Goal: Task Accomplishment & Management: Use online tool/utility

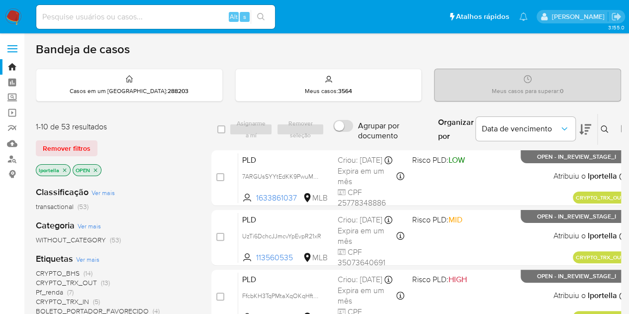
click at [20, 14] on img at bounding box center [13, 16] width 17 height 17
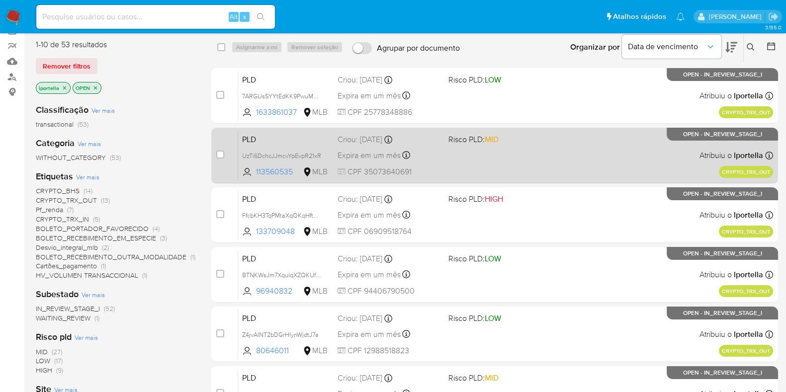
scroll to position [124, 0]
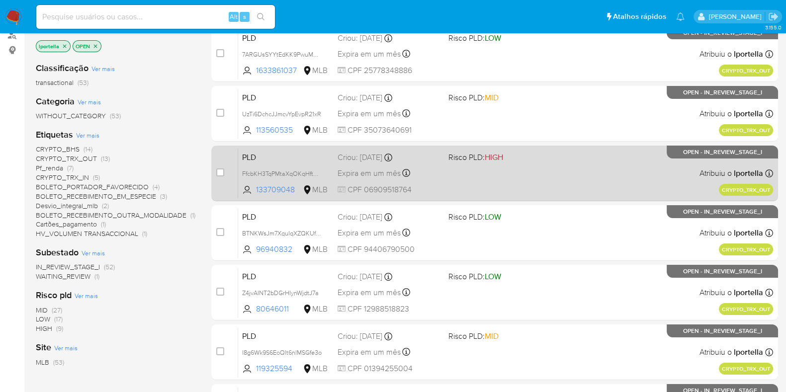
drag, startPoint x: 286, startPoint y: 169, endPoint x: 288, endPoint y: 199, distance: 29.4
click at [288, 199] on div "case-item-checkbox Incapaz de atribuir o caso PLD FfcbKH3TqPMtaXqOKqHftuOS 1337…" at bounding box center [494, 174] width 567 height 56
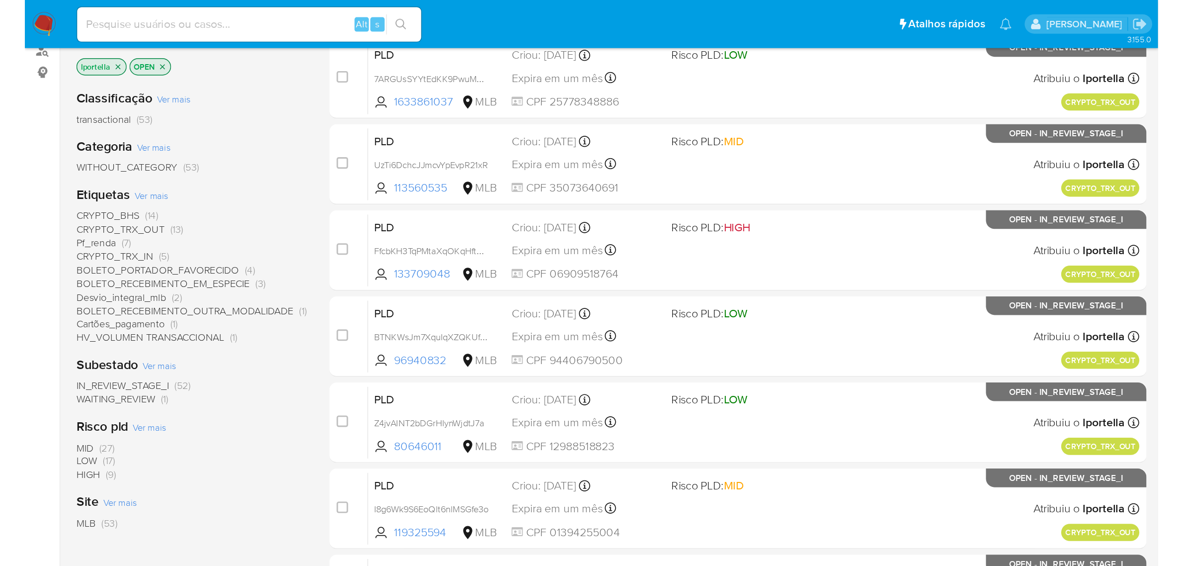
scroll to position [124, 0]
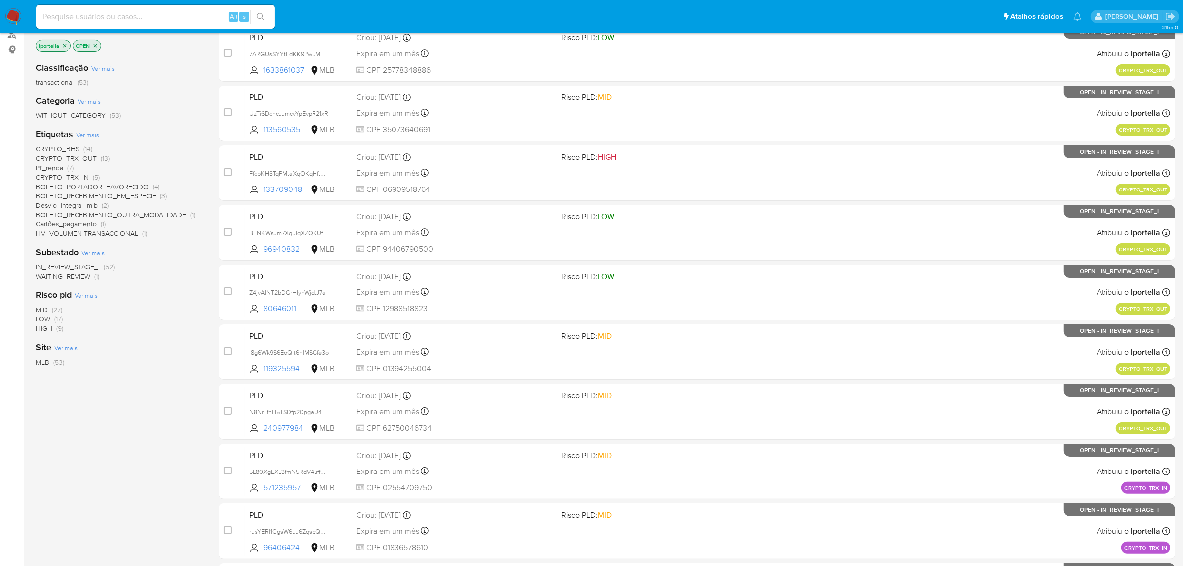
click at [180, 11] on input at bounding box center [155, 16] width 239 height 13
paste input "x2ZtXcRuzW6Wv6VBfCgRYmiZ"
type input "x2ZtXcRuzW6Wv6VBfCgRYmiZ"
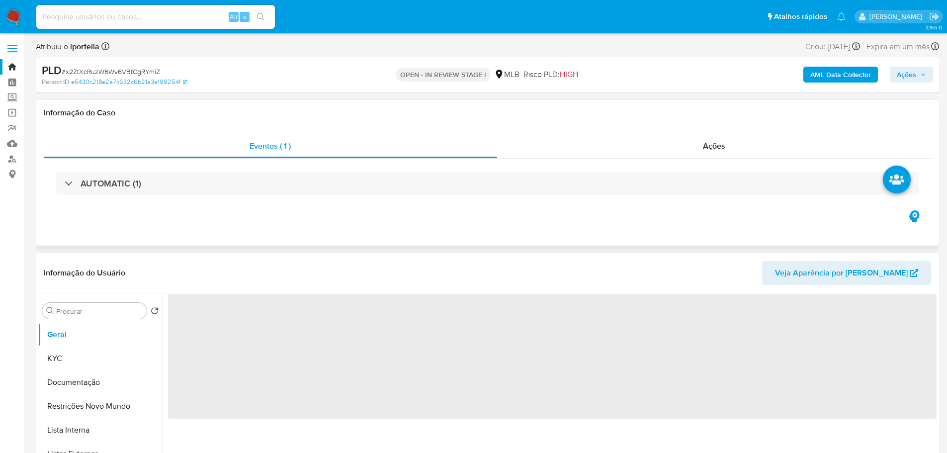
click at [505, 235] on div "Eventos ( 1 ) Ações AUTOMATIC (1)" at bounding box center [487, 185] width 903 height 119
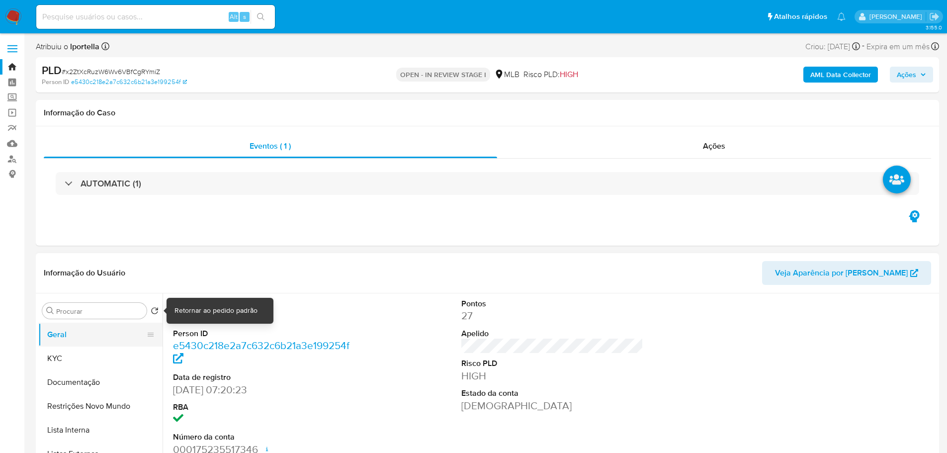
select select "10"
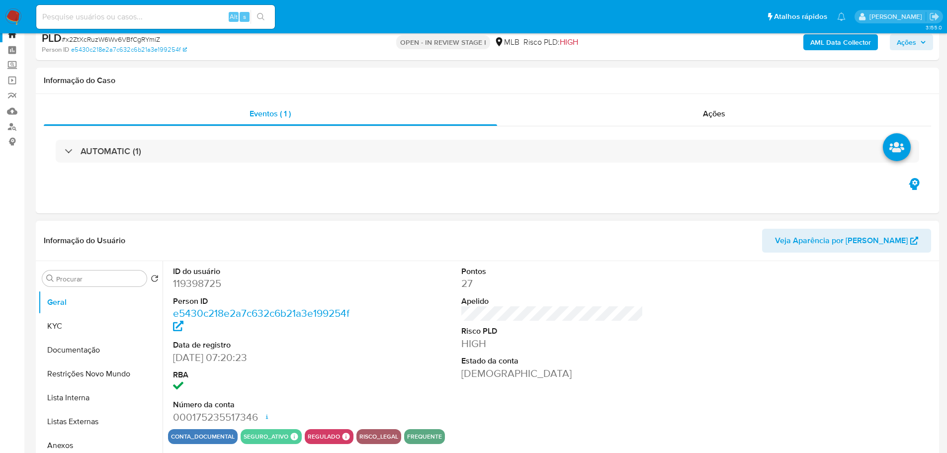
scroll to position [50, 0]
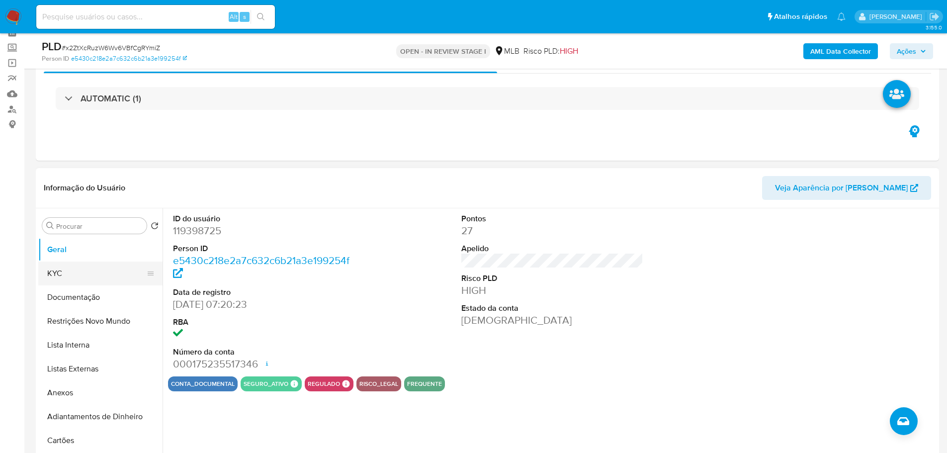
click at [67, 276] on button "KYC" at bounding box center [96, 273] width 116 height 24
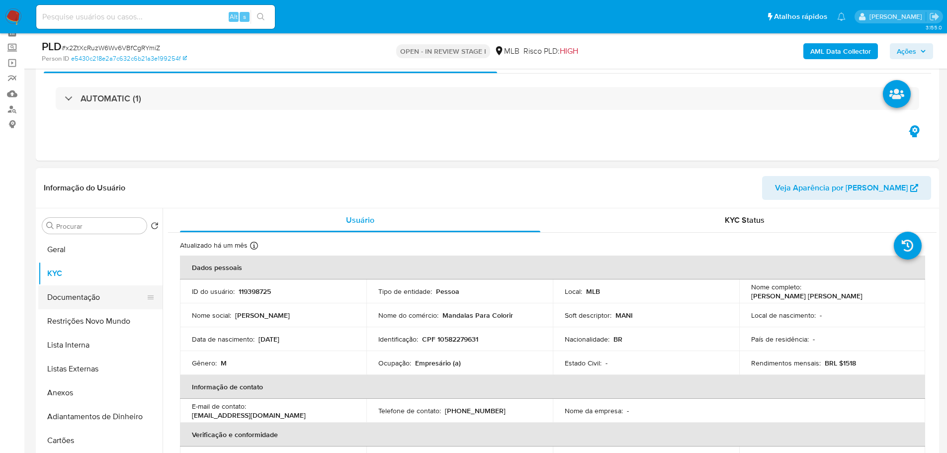
click at [97, 297] on button "Documentação" at bounding box center [96, 297] width 116 height 24
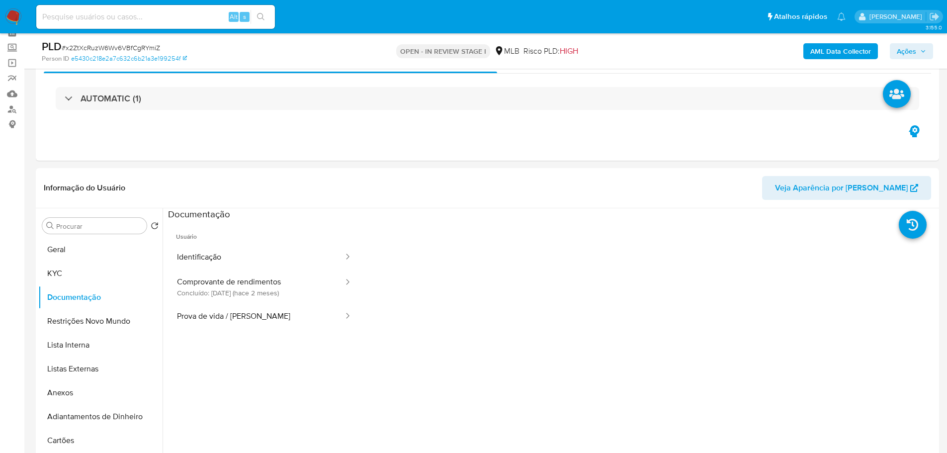
click at [250, 265] on button "Identificação" at bounding box center [256, 257] width 176 height 25
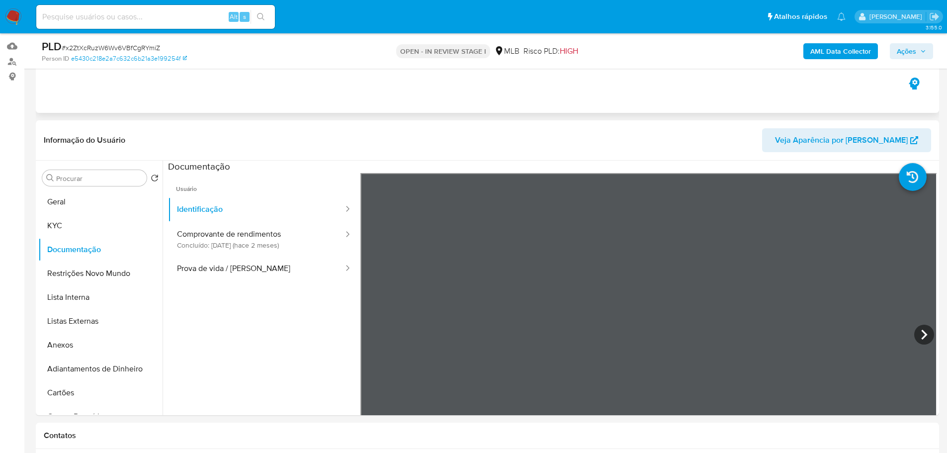
scroll to position [149, 0]
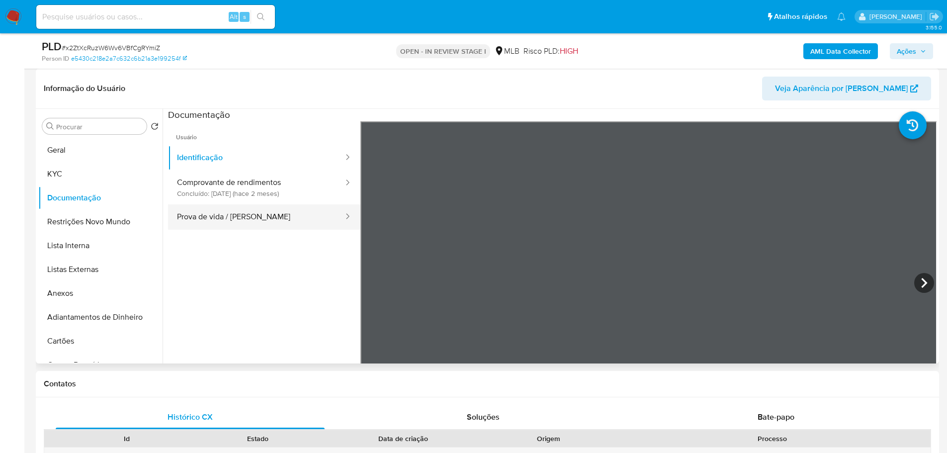
click at [294, 224] on button "Prova de vida / Selfie" at bounding box center [256, 216] width 176 height 25
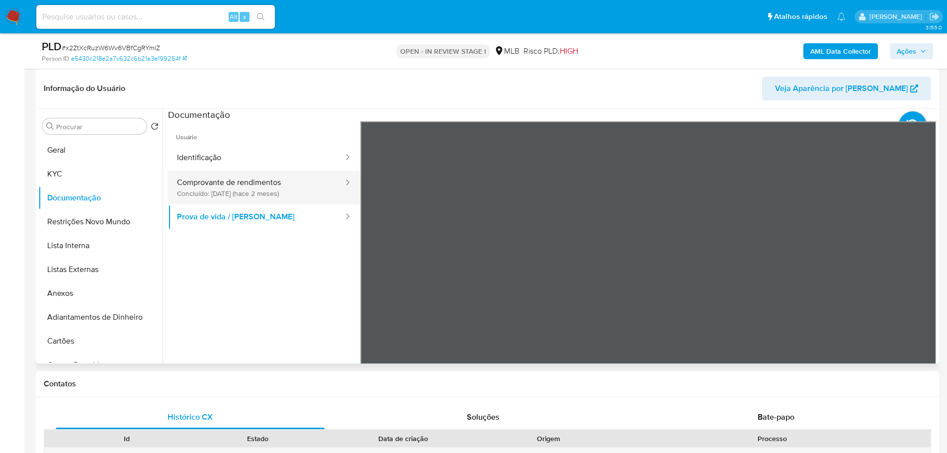
click at [216, 192] on button "Comprovante de rendimentos Concluído: 06/06/2025 (hace 2 meses)" at bounding box center [256, 187] width 176 height 34
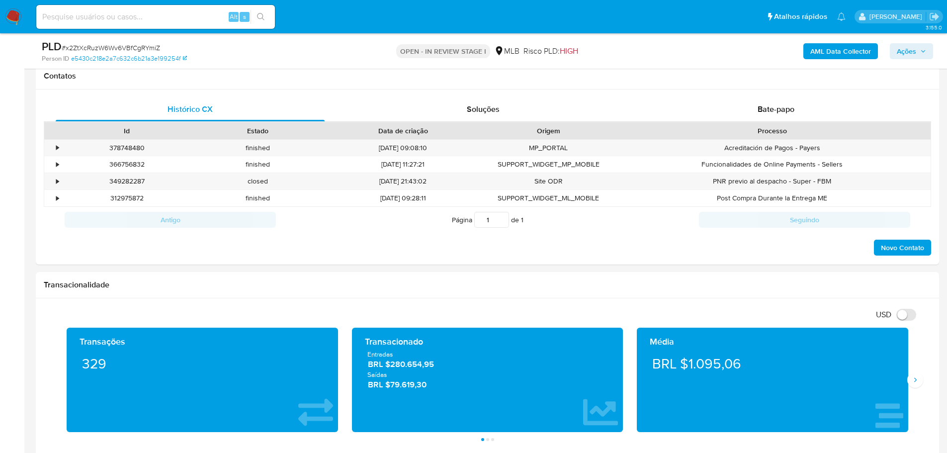
scroll to position [473, 0]
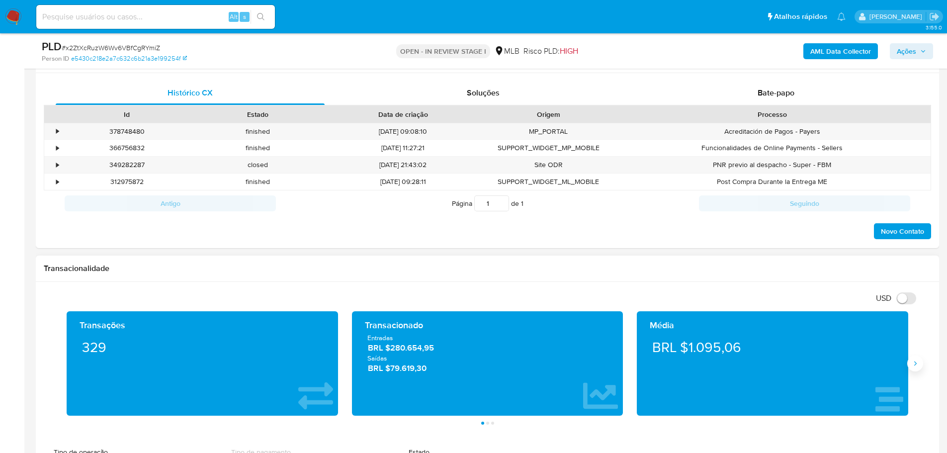
click at [636, 313] on icon "Siguiente" at bounding box center [915, 363] width 8 height 8
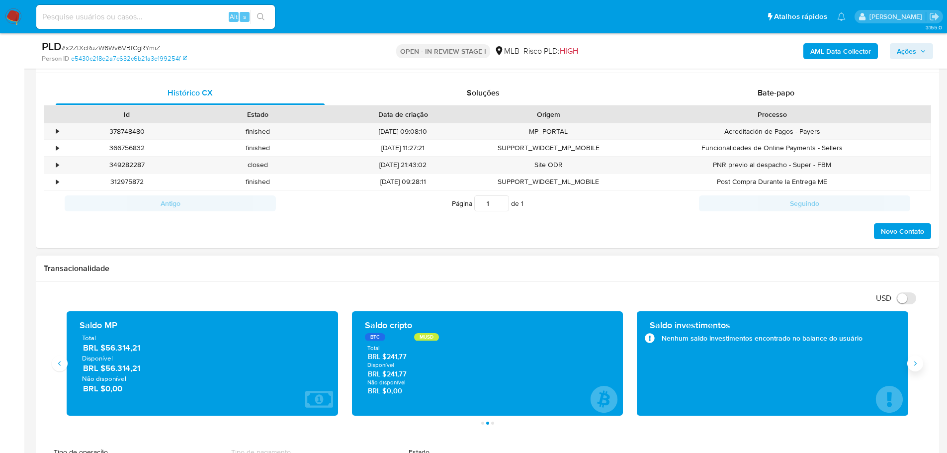
click at [636, 313] on icon "Siguiente" at bounding box center [915, 363] width 8 height 8
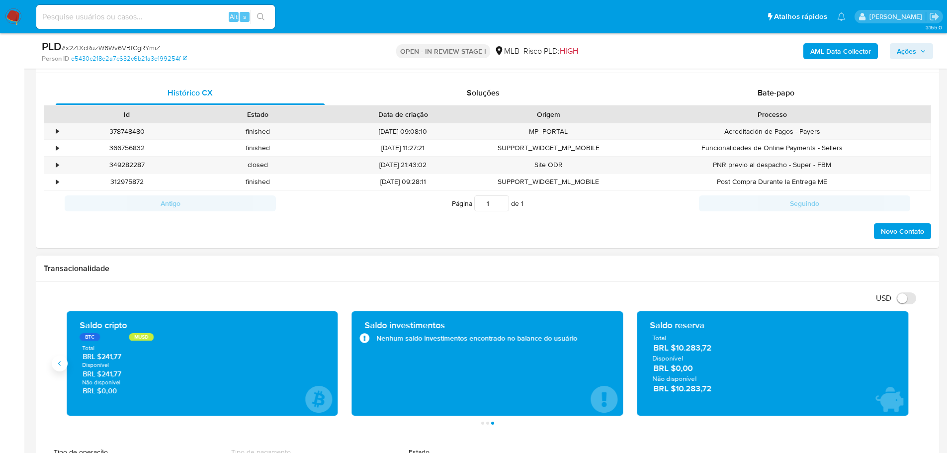
click at [59, 313] on icon "Anterior" at bounding box center [59, 363] width 2 height 4
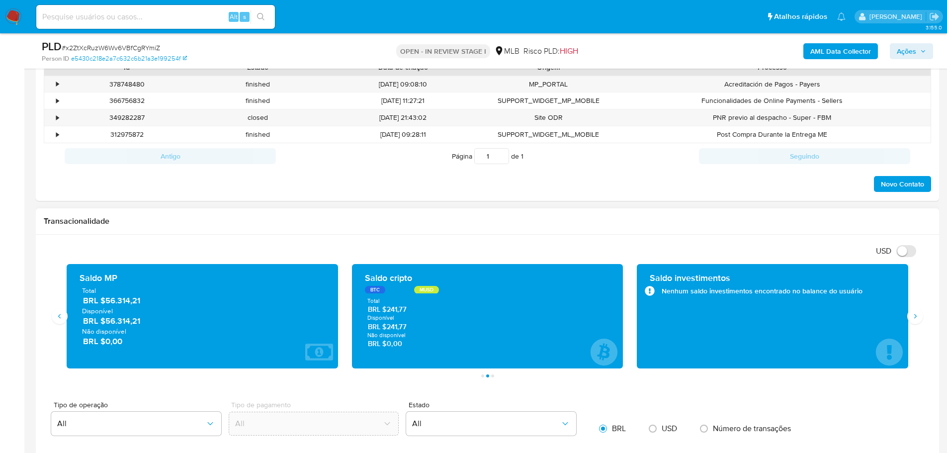
scroll to position [523, 0]
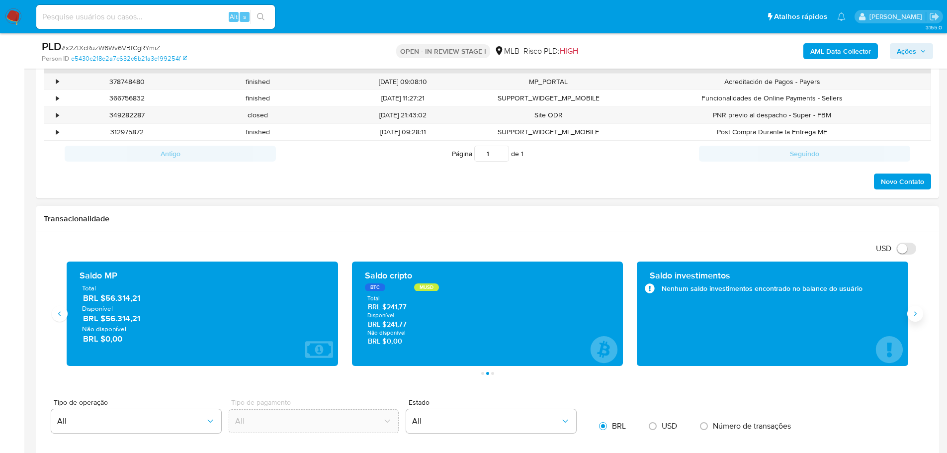
click at [636, 313] on icon "Siguiente" at bounding box center [915, 314] width 8 height 8
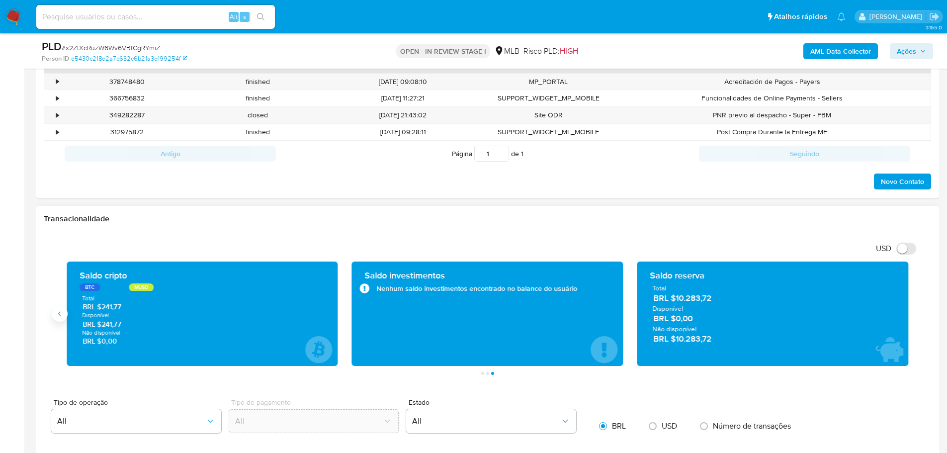
click at [56, 313] on icon "Anterior" at bounding box center [60, 314] width 8 height 8
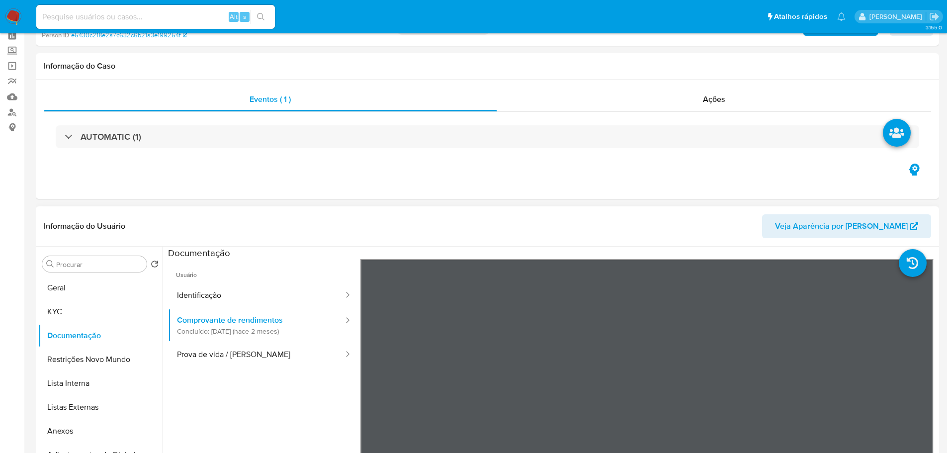
scroll to position [0, 0]
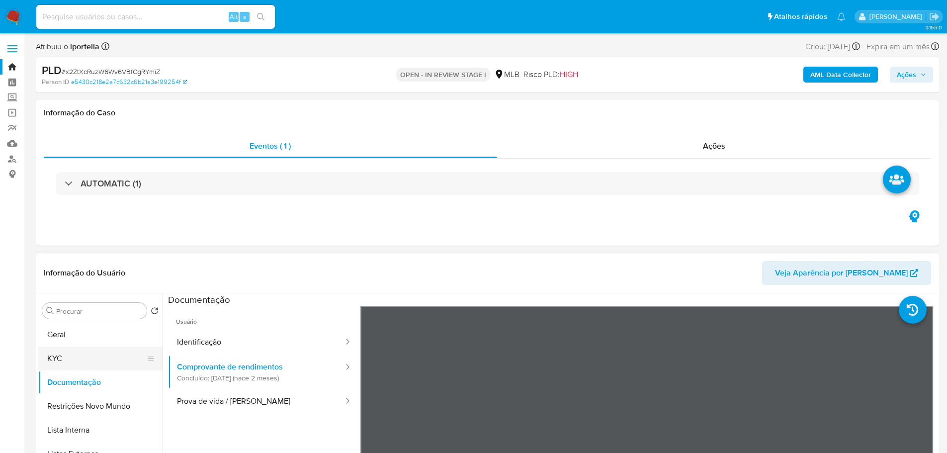
click at [72, 313] on button "KYC" at bounding box center [96, 358] width 116 height 24
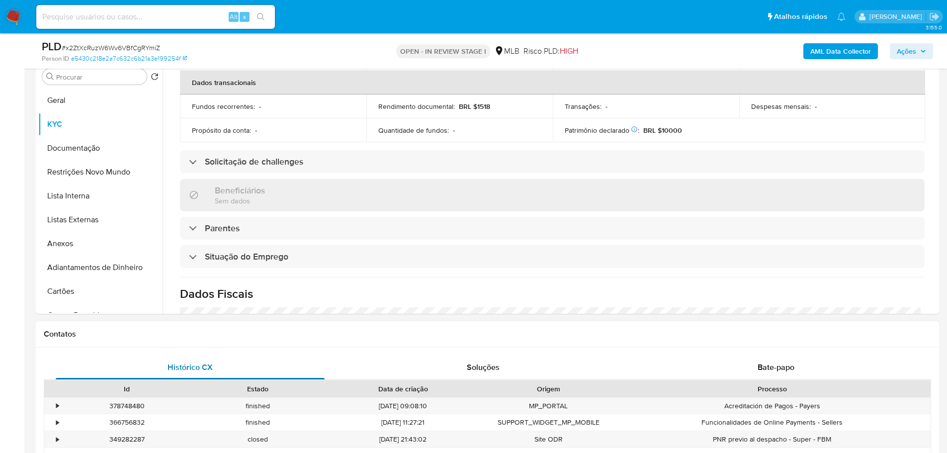
scroll to position [414, 0]
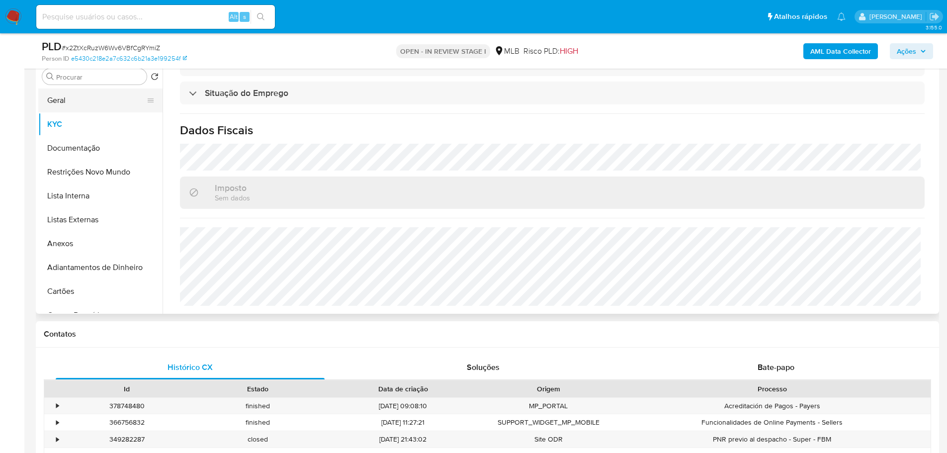
click at [64, 101] on button "Geral" at bounding box center [96, 100] width 116 height 24
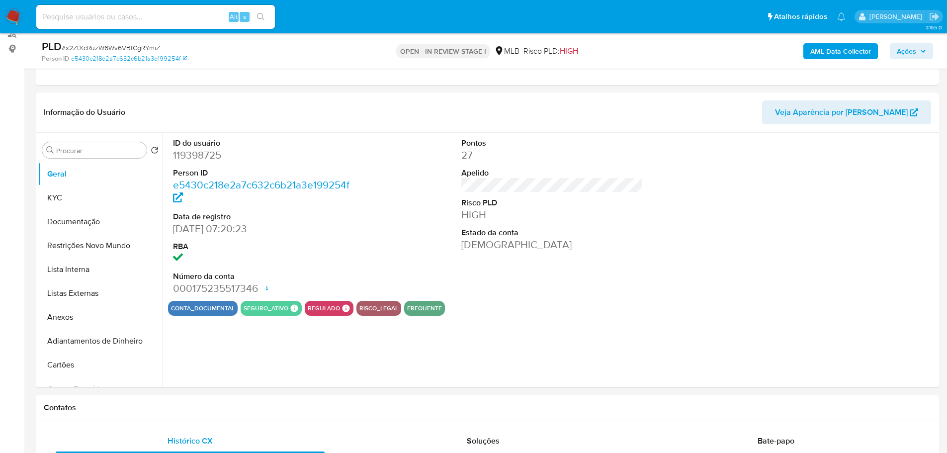
scroll to position [123, 0]
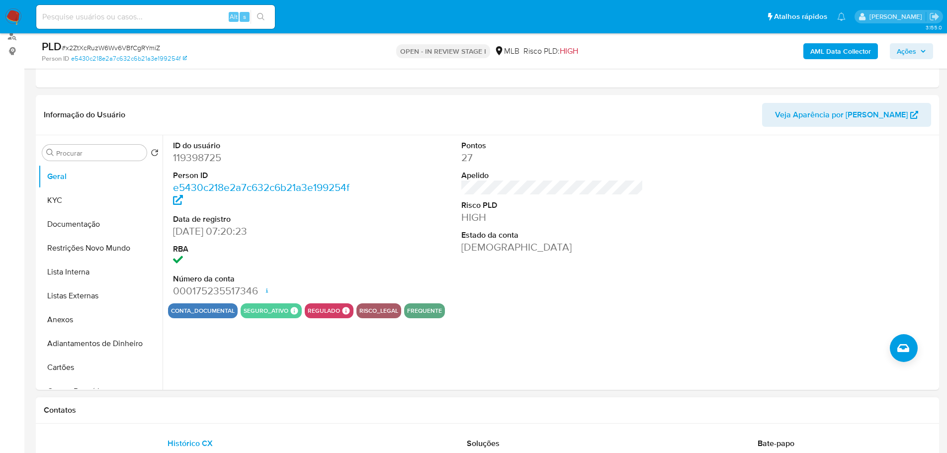
click at [143, 313] on div "Contatos" at bounding box center [487, 410] width 903 height 26
click at [66, 195] on button "KYC" at bounding box center [96, 200] width 116 height 24
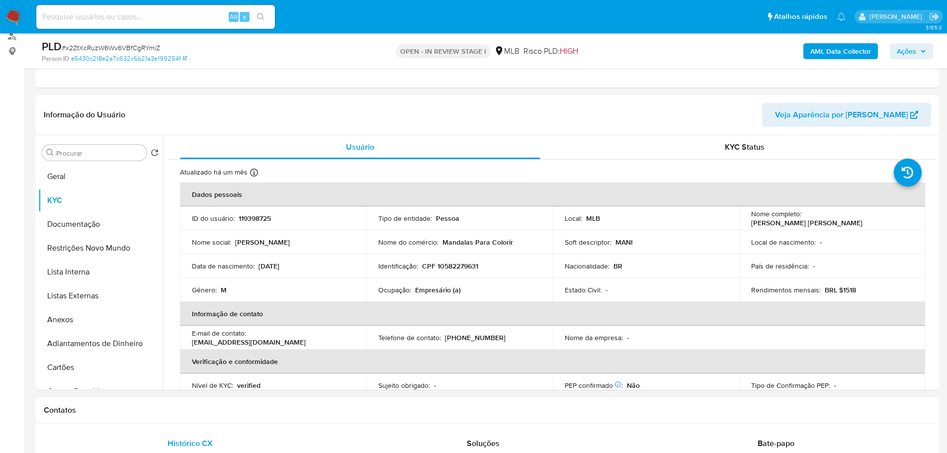
click at [234, 313] on div "Contatos" at bounding box center [487, 410] width 903 height 26
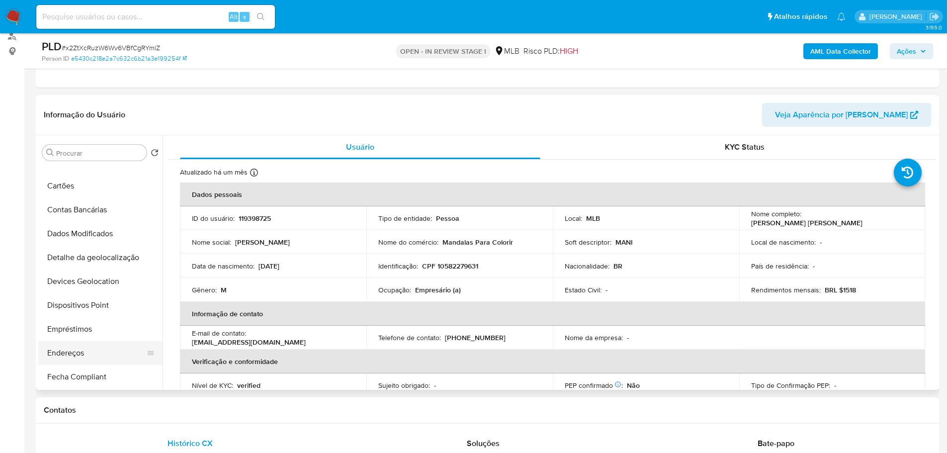
scroll to position [199, 0]
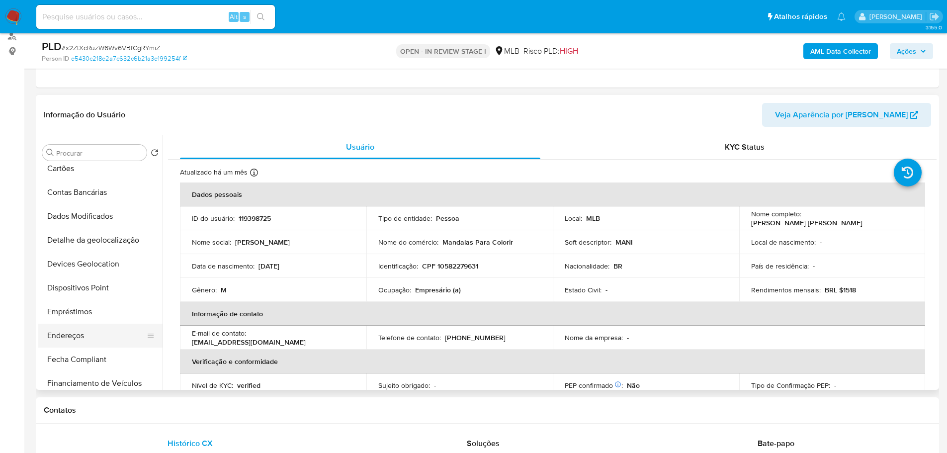
click at [96, 313] on button "Endereços" at bounding box center [96, 336] width 116 height 24
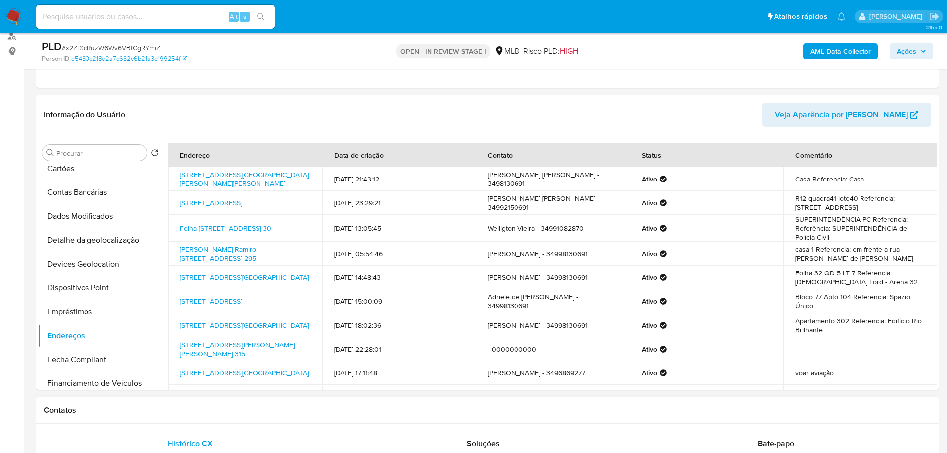
click at [187, 313] on div "Contatos" at bounding box center [487, 410] width 903 height 26
click at [120, 240] on button "Detalhe da geolocalização" at bounding box center [96, 240] width 116 height 24
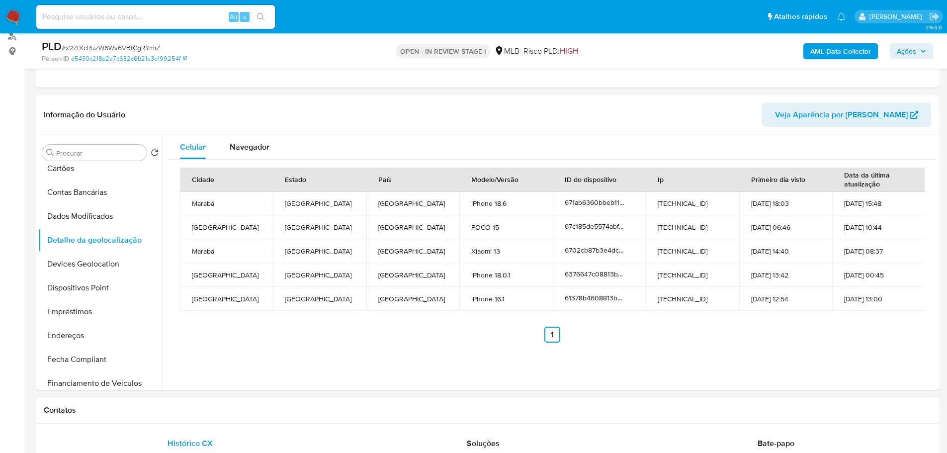
click at [169, 313] on div "Contatos" at bounding box center [487, 410] width 903 height 26
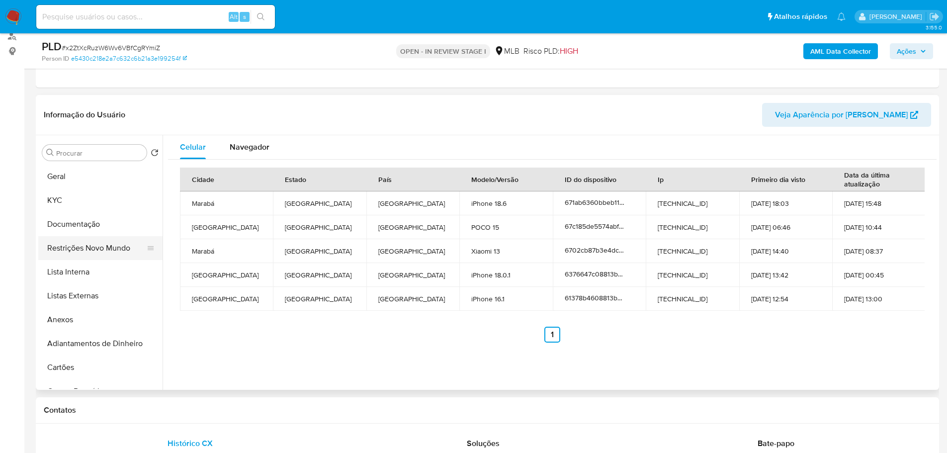
click at [83, 248] on button "Restrições Novo Mundo" at bounding box center [96, 248] width 116 height 24
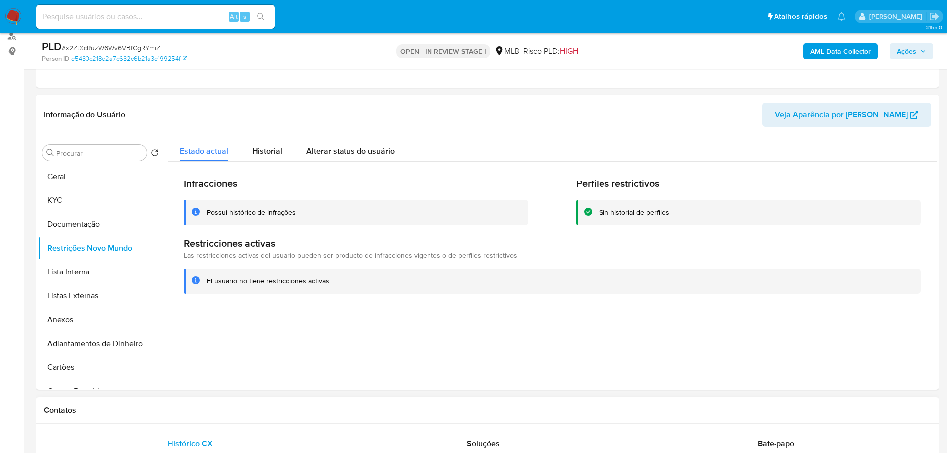
click at [216, 313] on h1 "Contatos" at bounding box center [487, 410] width 887 height 10
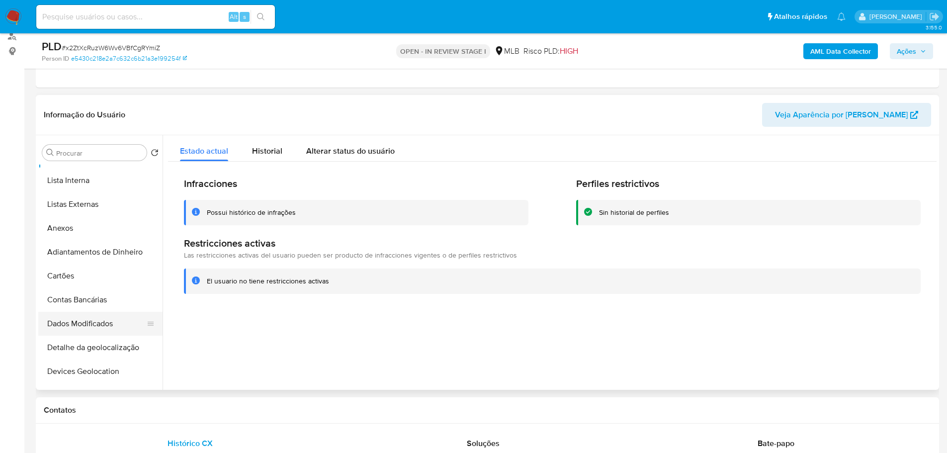
scroll to position [149, 0]
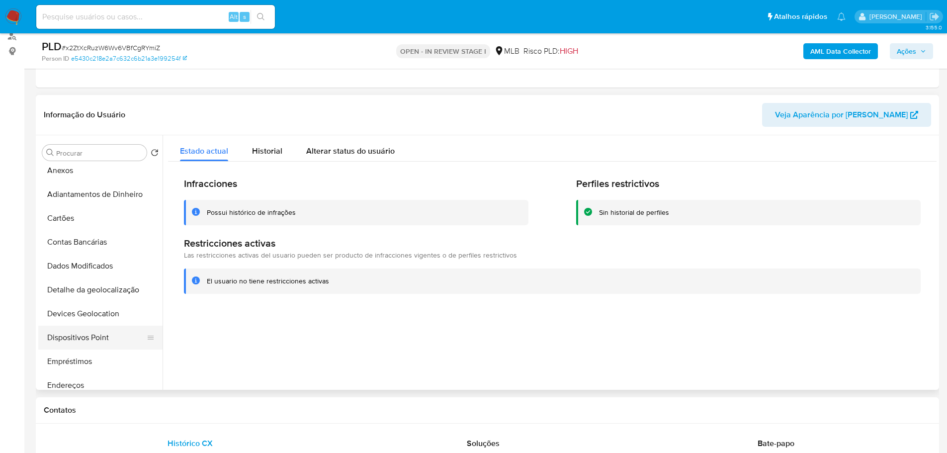
click at [113, 313] on button "Dispositivos Point" at bounding box center [96, 338] width 116 height 24
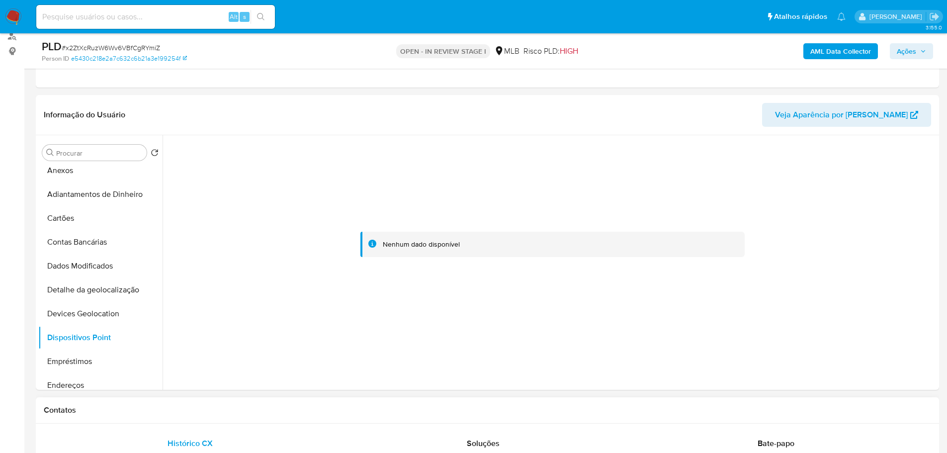
click at [380, 313] on div "Contatos" at bounding box center [487, 410] width 903 height 26
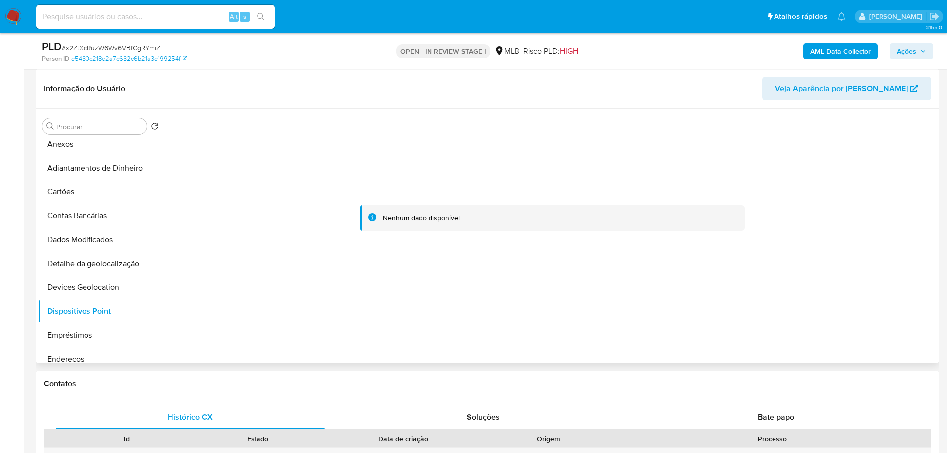
scroll to position [0, 0]
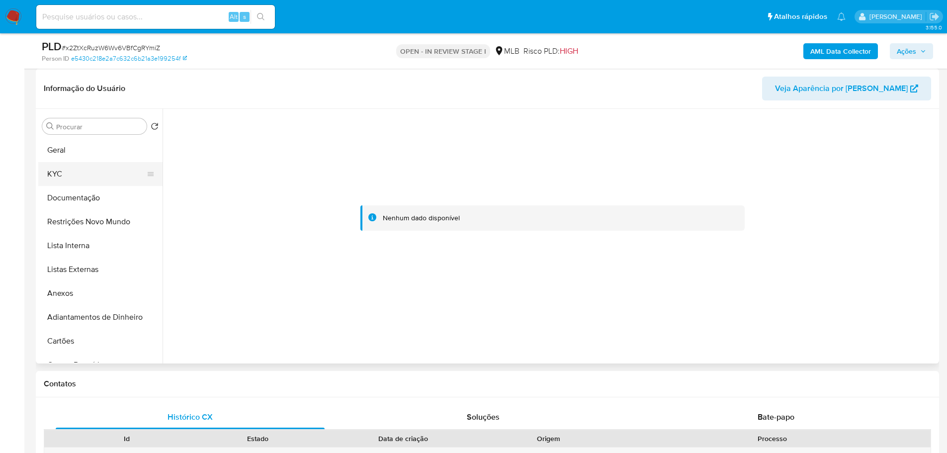
click at [61, 172] on button "KYC" at bounding box center [96, 174] width 116 height 24
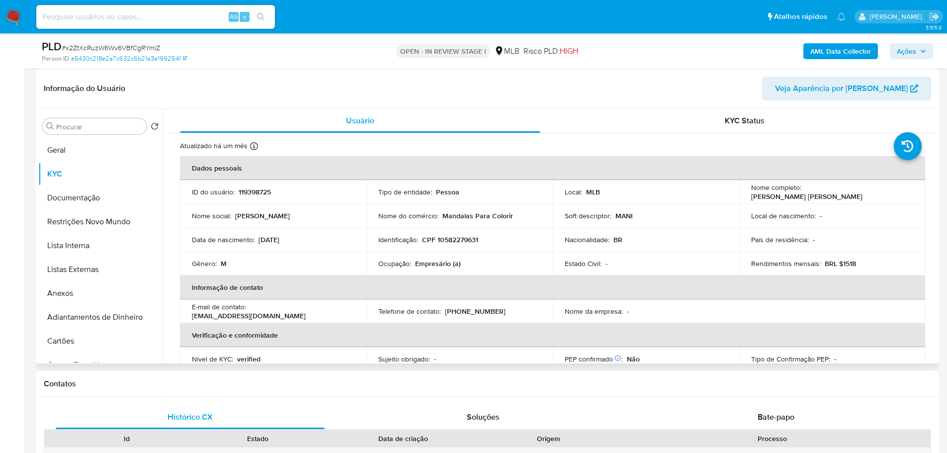
click at [466, 242] on p "CPF 10582279631" at bounding box center [450, 239] width 56 height 9
copy p "10582279631"
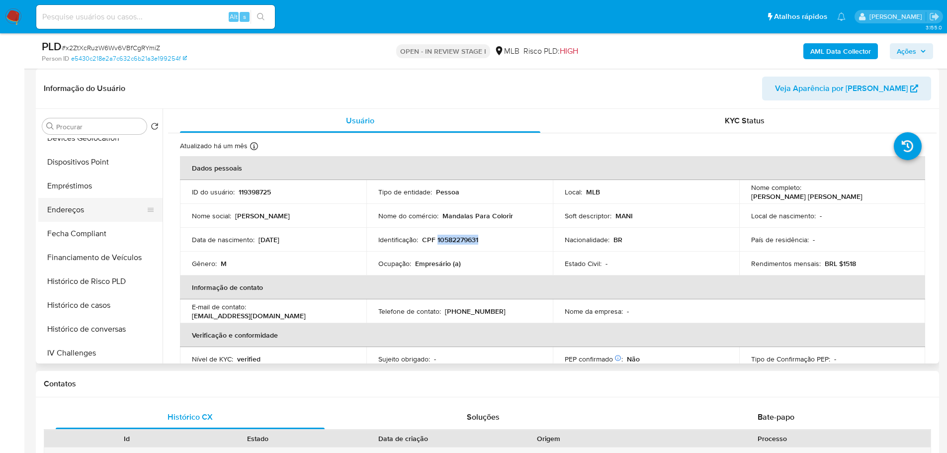
click at [92, 213] on button "Endereços" at bounding box center [96, 210] width 116 height 24
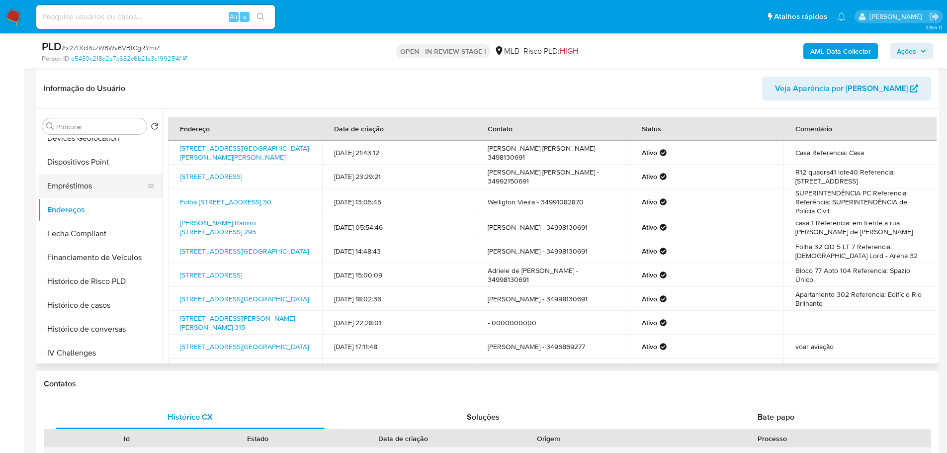
scroll to position [0, 0]
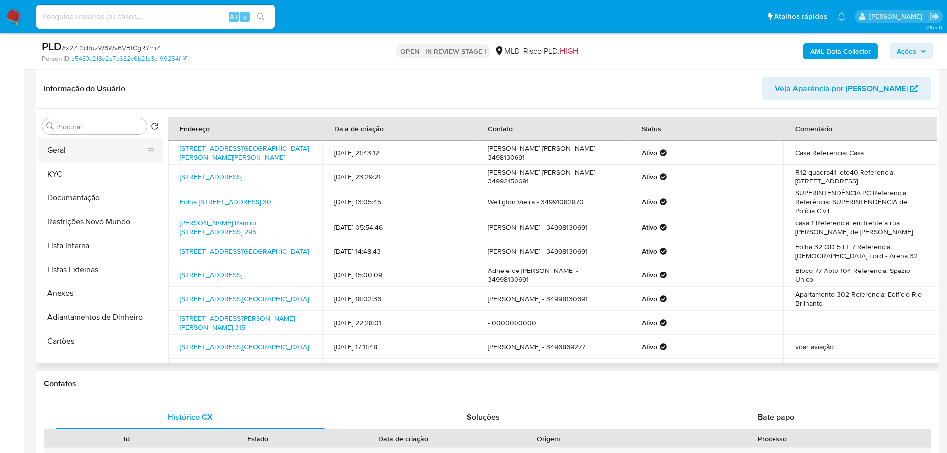
click at [70, 145] on button "Geral" at bounding box center [96, 150] width 116 height 24
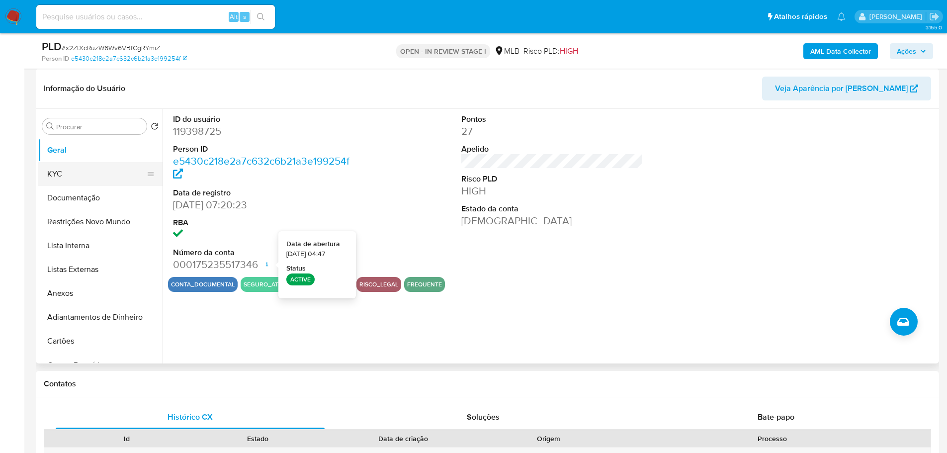
click at [88, 184] on button "KYC" at bounding box center [96, 174] width 116 height 24
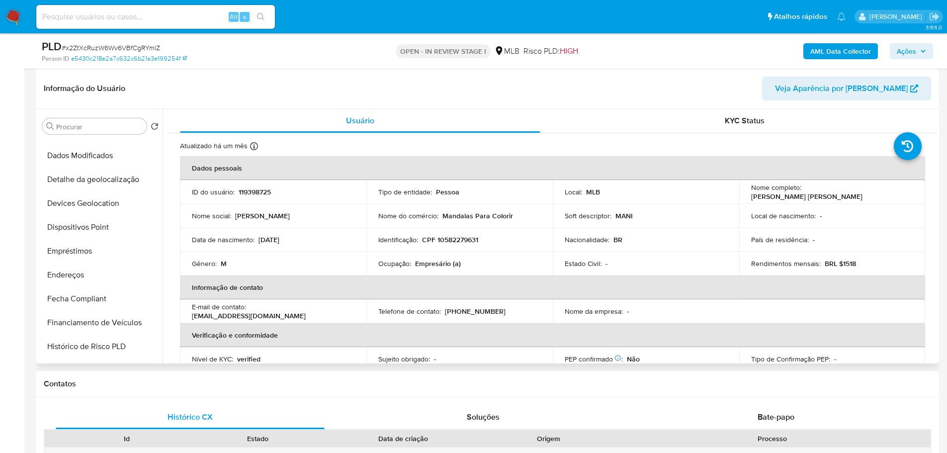
scroll to position [348, 0]
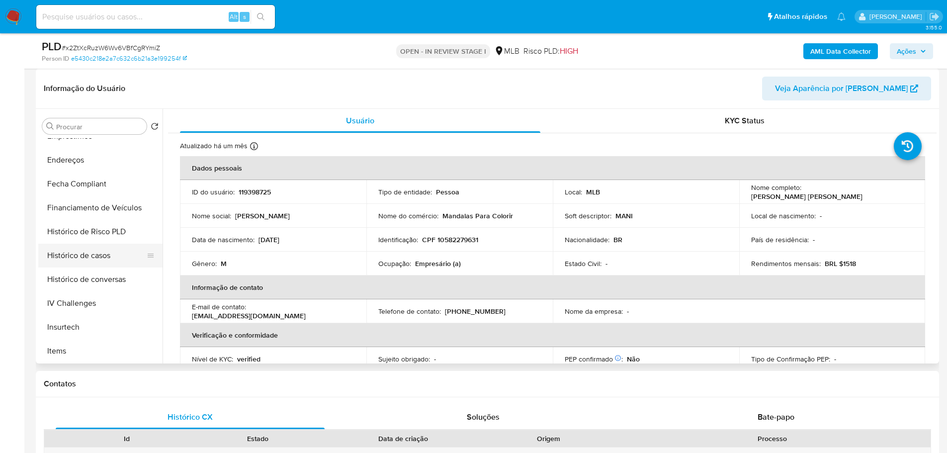
click at [82, 255] on button "Histórico de casos" at bounding box center [96, 256] width 116 height 24
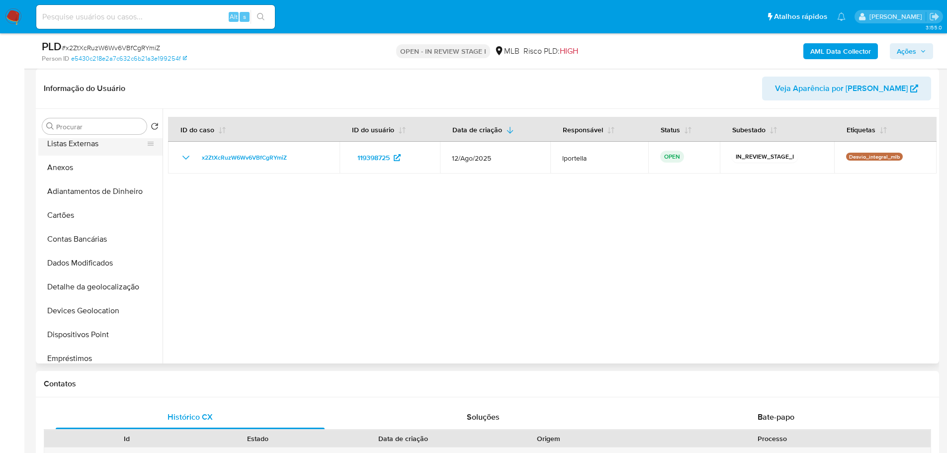
scroll to position [0, 0]
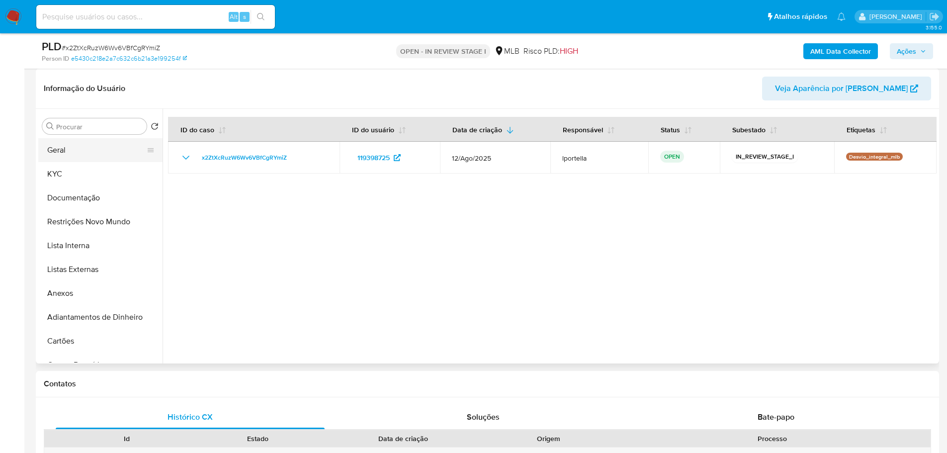
click at [72, 158] on button "Geral" at bounding box center [96, 150] width 116 height 24
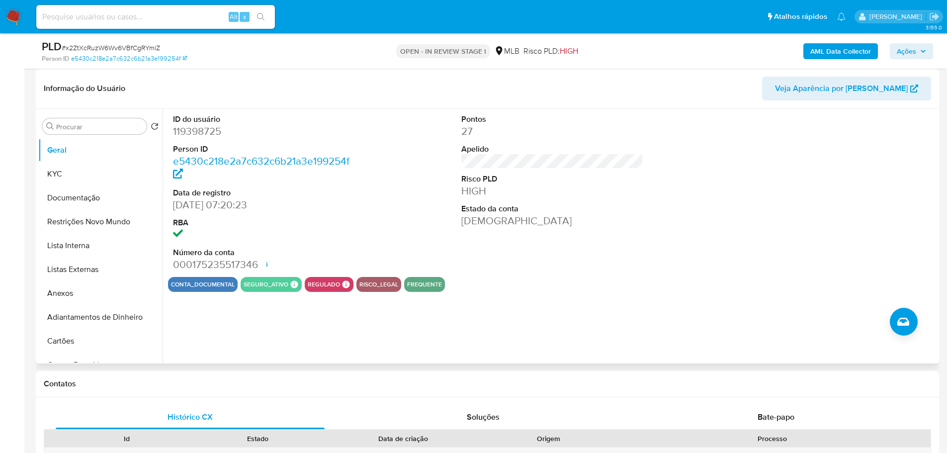
drag, startPoint x: 361, startPoint y: 4, endPoint x: 195, endPoint y: 135, distance: 211.3
click at [195, 135] on dd "119398725" at bounding box center [264, 131] width 182 height 14
copy dd "119398725"
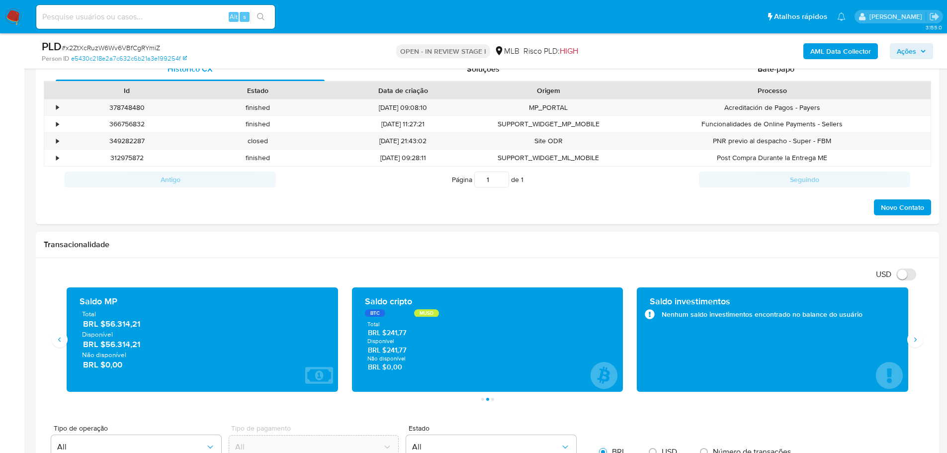
click at [636, 55] on span "Ações" at bounding box center [911, 51] width 29 height 14
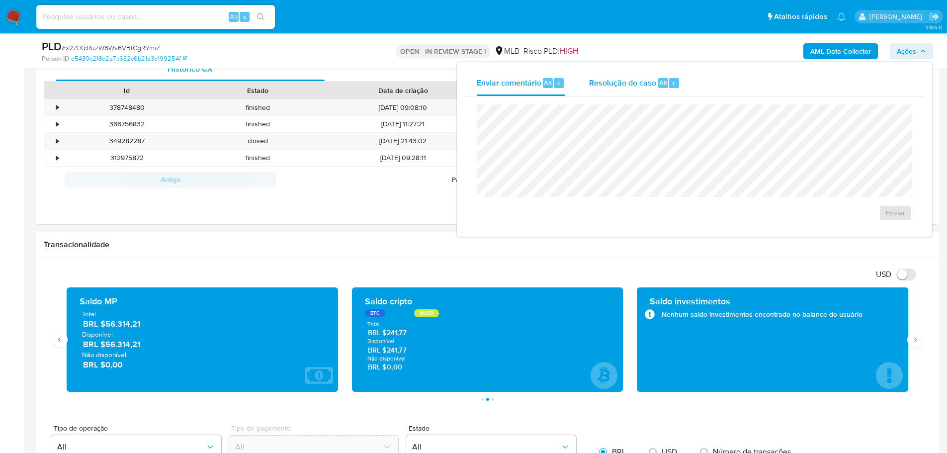
click at [597, 84] on span "Resolução do caso" at bounding box center [622, 82] width 67 height 11
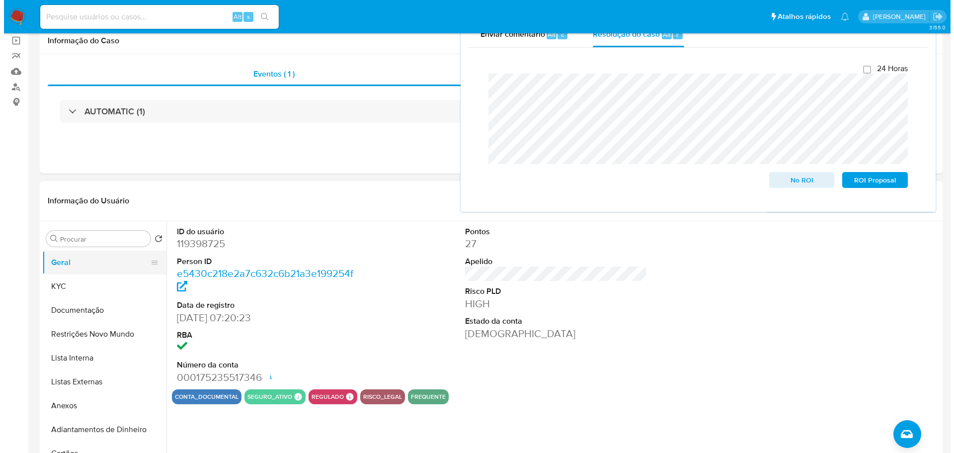
scroll to position [149, 0]
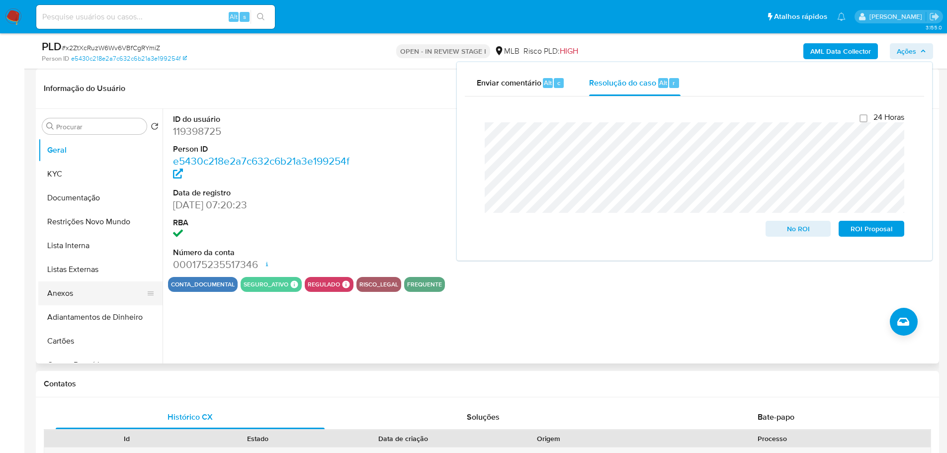
click at [94, 289] on button "Anexos" at bounding box center [96, 293] width 116 height 24
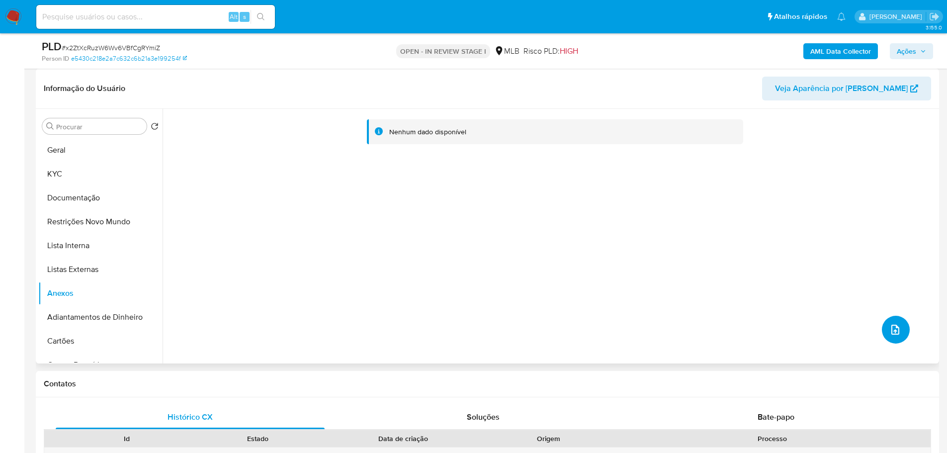
click at [636, 313] on icon "upload-file" at bounding box center [895, 330] width 8 height 10
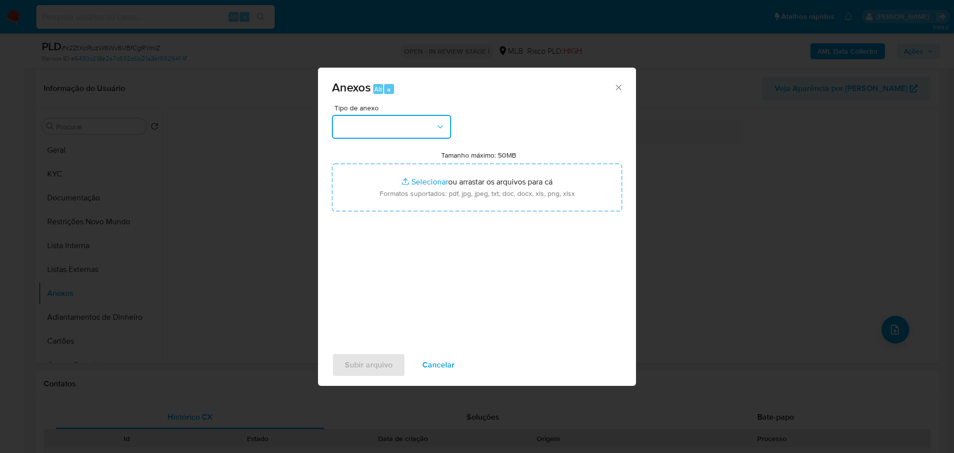
click at [423, 126] on button "button" at bounding box center [391, 127] width 119 height 24
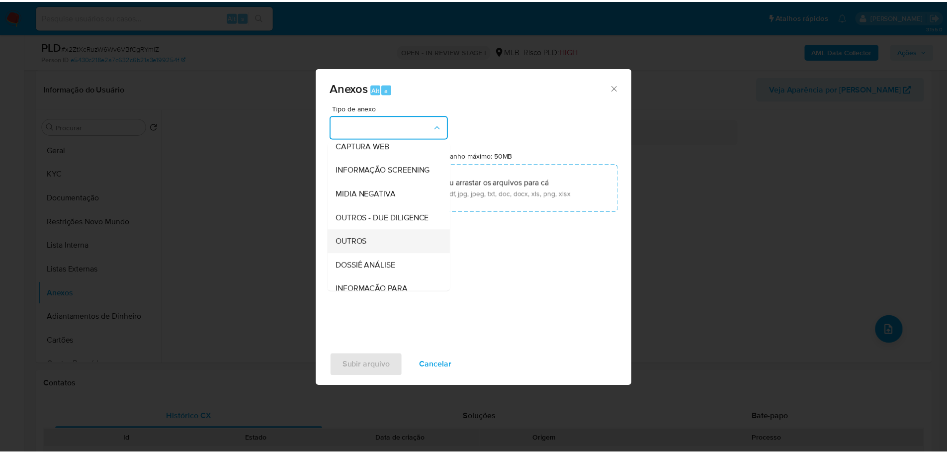
scroll to position [153, 0]
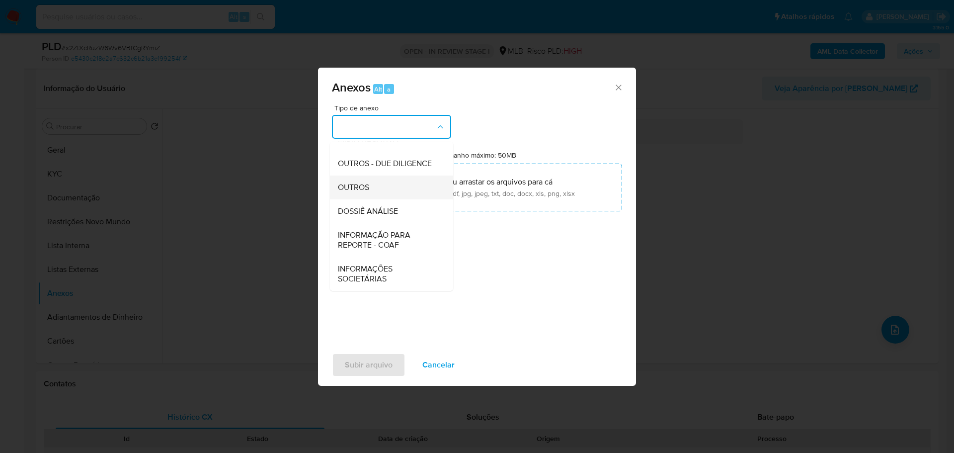
click at [373, 185] on div "OUTROS" at bounding box center [388, 187] width 101 height 24
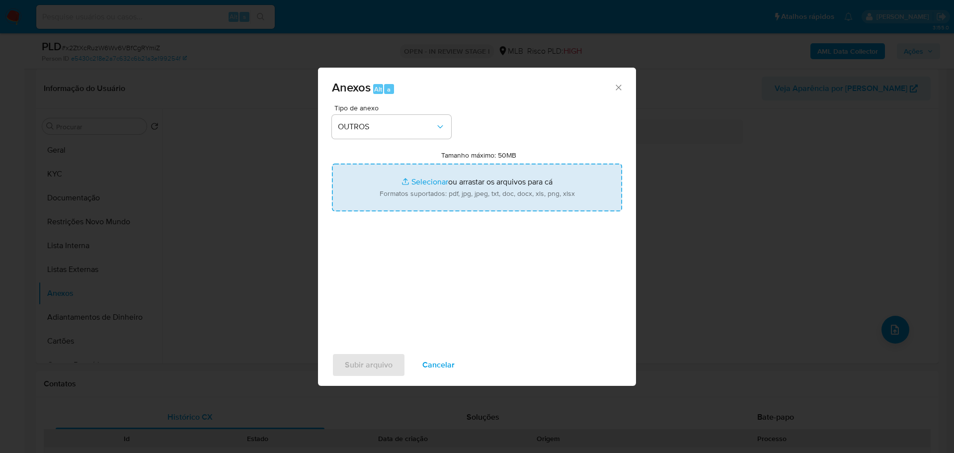
type input "C:\fakepath\SAR - XXX - CPF 10582279631 - LUCAS VINICIUS DE ANDRADE.pdf"
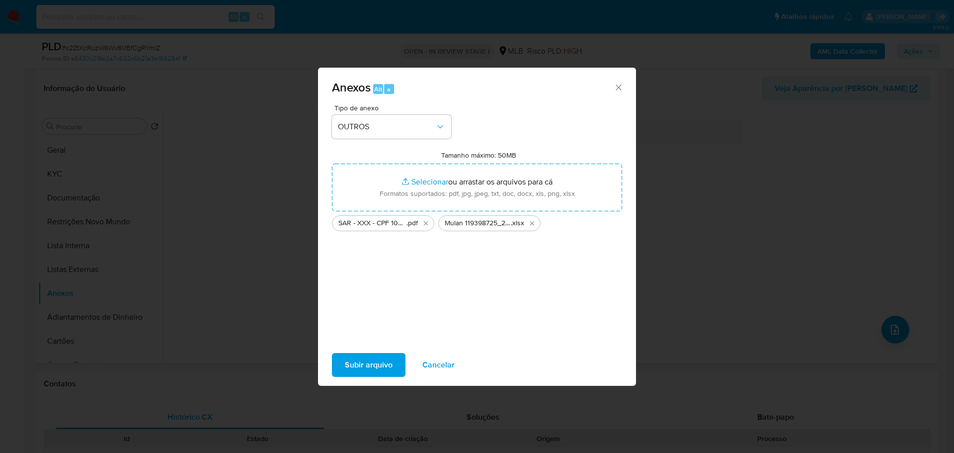
click at [384, 313] on span "Subir arquivo" at bounding box center [369, 365] width 48 height 22
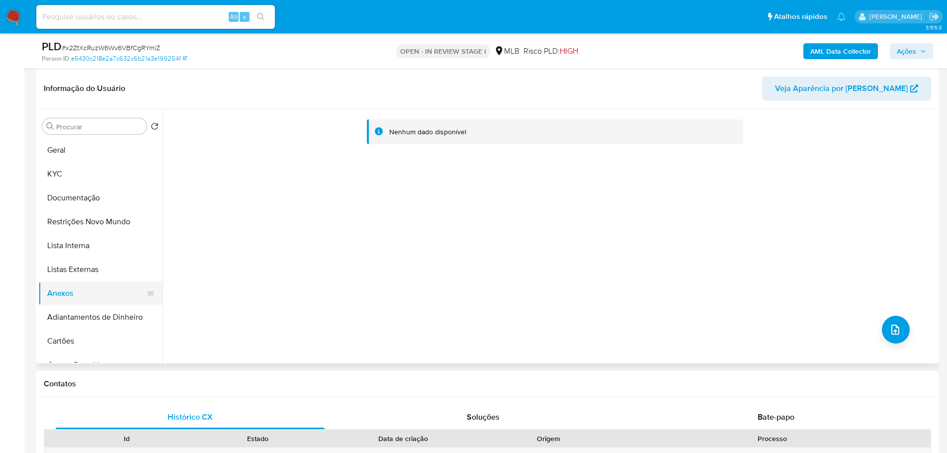
drag, startPoint x: 99, startPoint y: 269, endPoint x: 98, endPoint y: 286, distance: 16.4
click at [99, 269] on button "Listas Externas" at bounding box center [100, 269] width 124 height 24
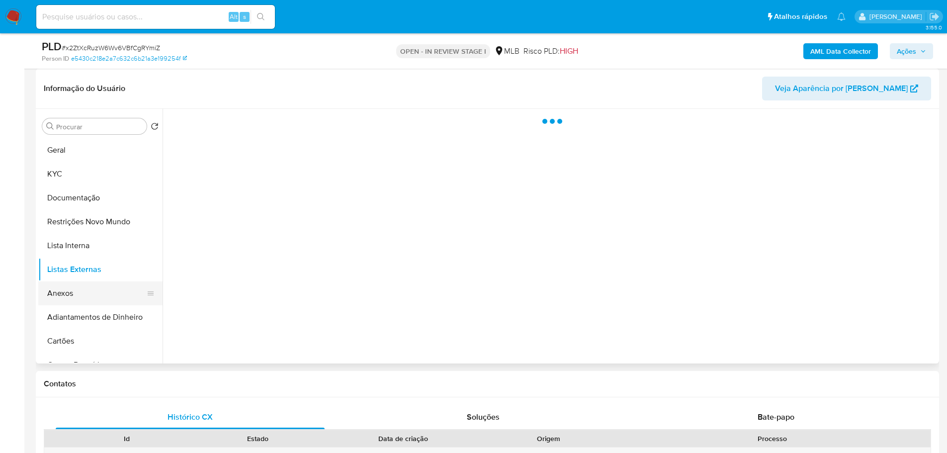
click at [91, 294] on button "Anexos" at bounding box center [96, 293] width 116 height 24
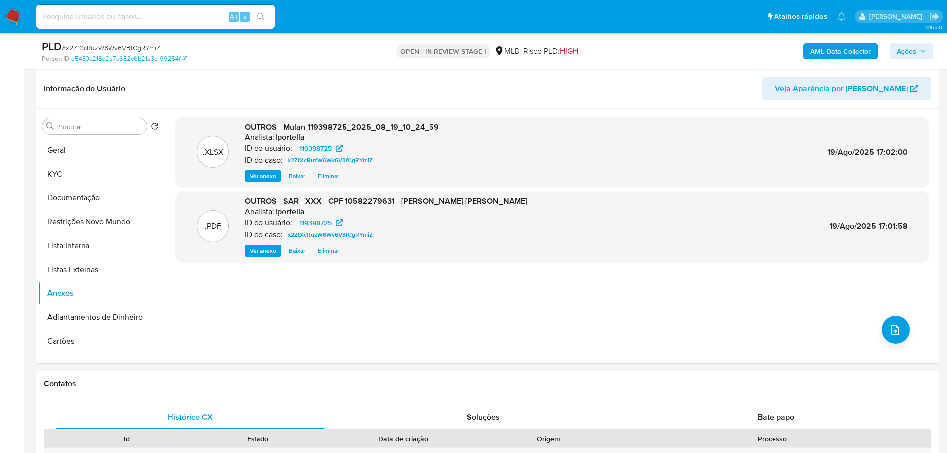
click at [636, 52] on icon "button" at bounding box center [923, 51] width 6 height 6
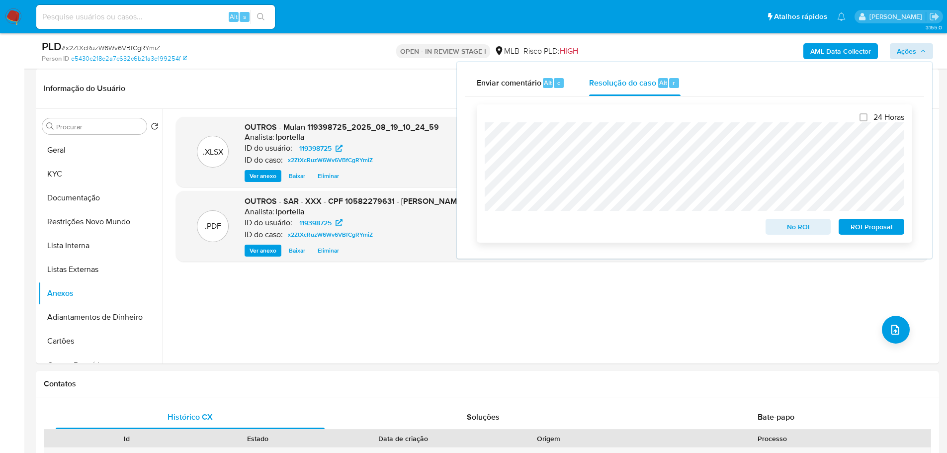
click at [636, 234] on span "ROI Proposal" at bounding box center [871, 227] width 52 height 14
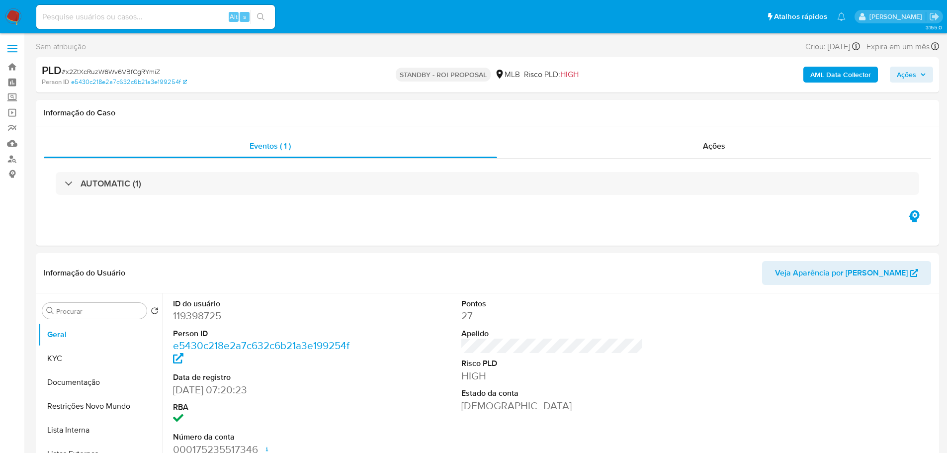
select select "10"
click at [108, 69] on span "# x2ZtXcRuzW6Wv6VBfCgRYmiZ" at bounding box center [111, 72] width 98 height 10
copy span "x2ZtXcRuzW6Wv6VBfCgRYmiZ"
click at [18, 12] on img at bounding box center [13, 16] width 17 height 17
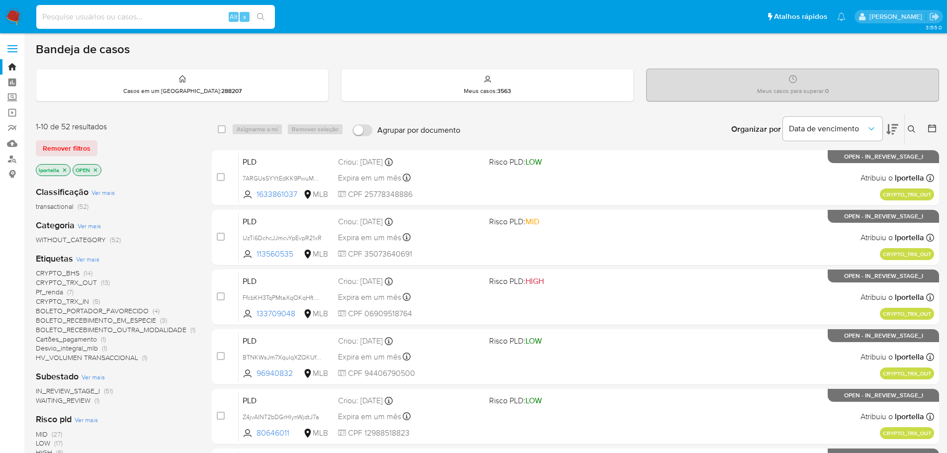
click at [108, 17] on input at bounding box center [155, 16] width 239 height 13
paste input "x2ZtXcRuzW6Wv6VBfCgRYmiZ"
type input "x2ZtXcRuzW6Wv6VBfCgRYmiZ"
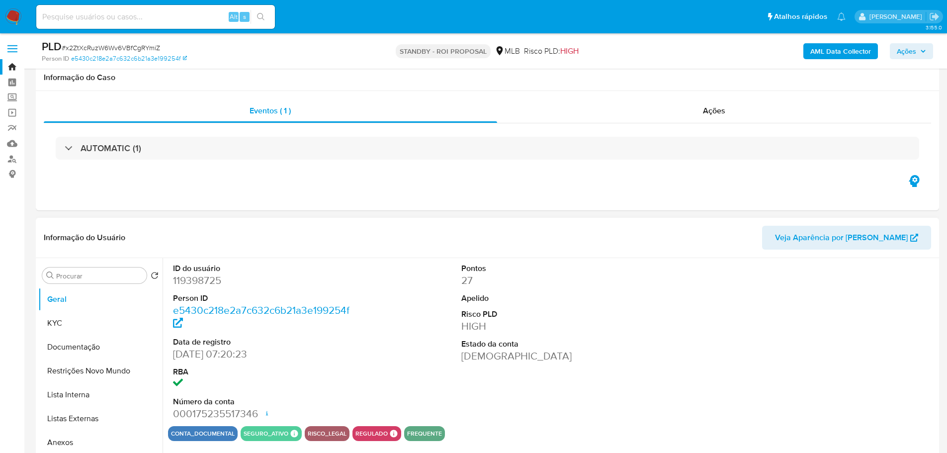
scroll to position [50, 0]
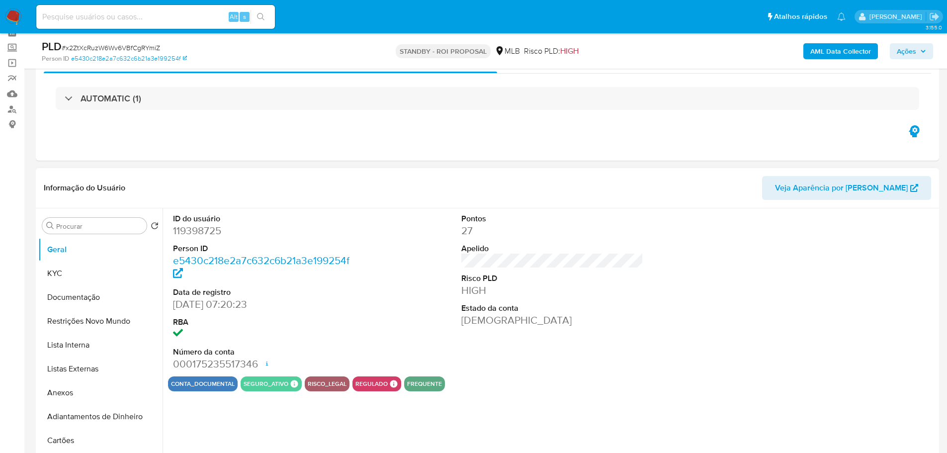
select select "10"
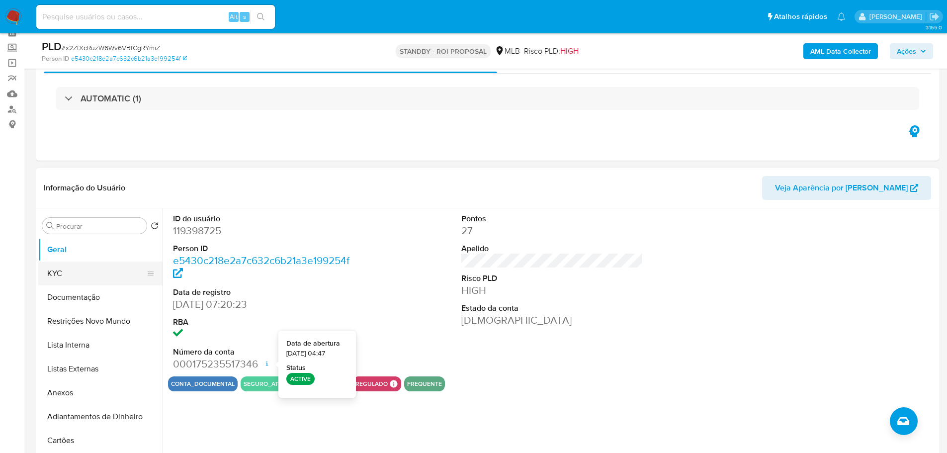
click at [89, 276] on button "KYC" at bounding box center [96, 273] width 116 height 24
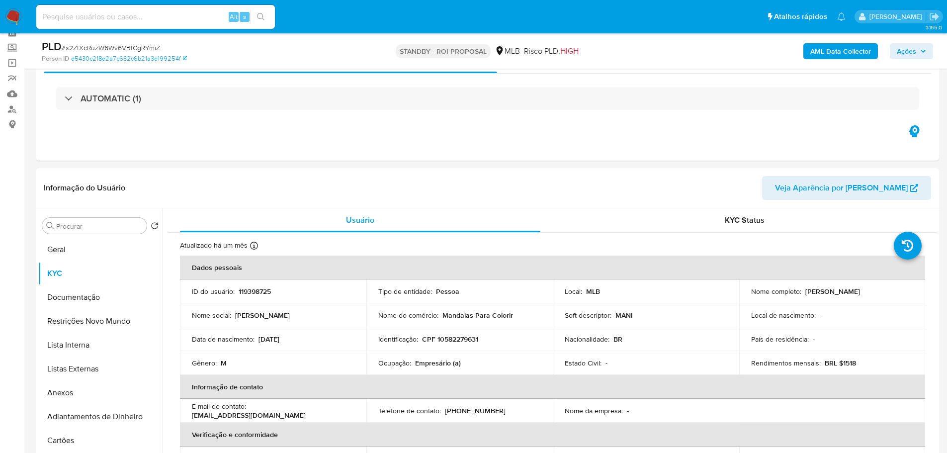
click at [131, 11] on input at bounding box center [155, 16] width 239 height 13
paste input "YRDYi7yZm3bkIRno4sn5Thdc"
type input "YRDYi7yZm3bkIRno4sn5Thdc"
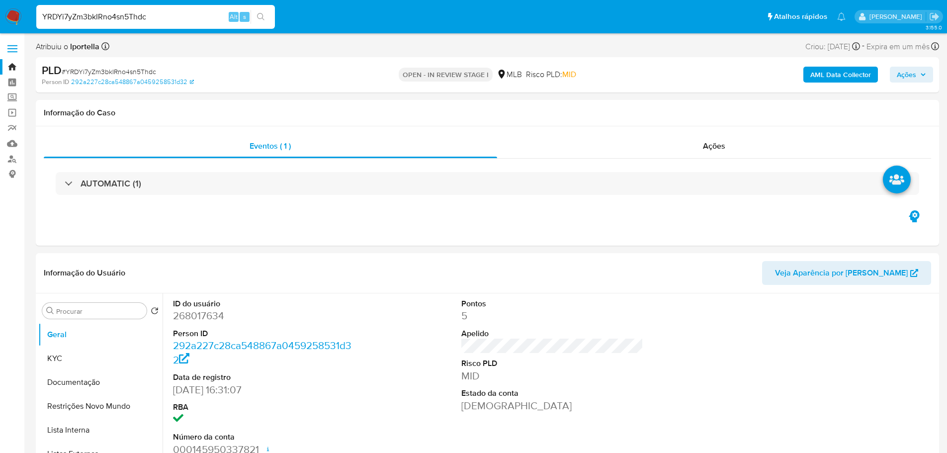
select select "10"
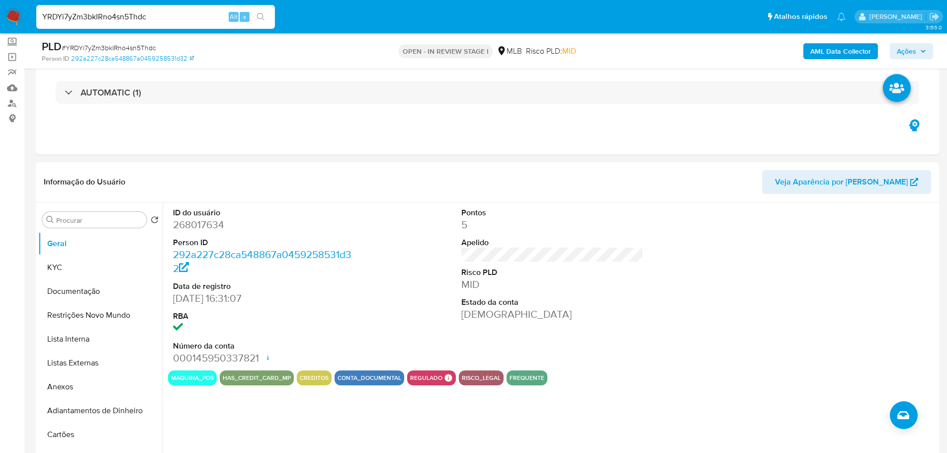
scroll to position [99, 0]
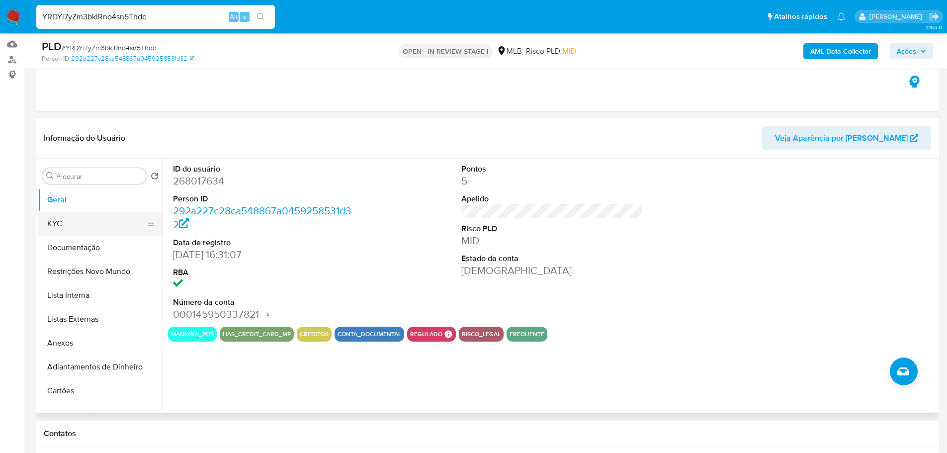
drag, startPoint x: 72, startPoint y: 225, endPoint x: 97, endPoint y: 223, distance: 25.9
click at [72, 225] on button "KYC" at bounding box center [96, 224] width 116 height 24
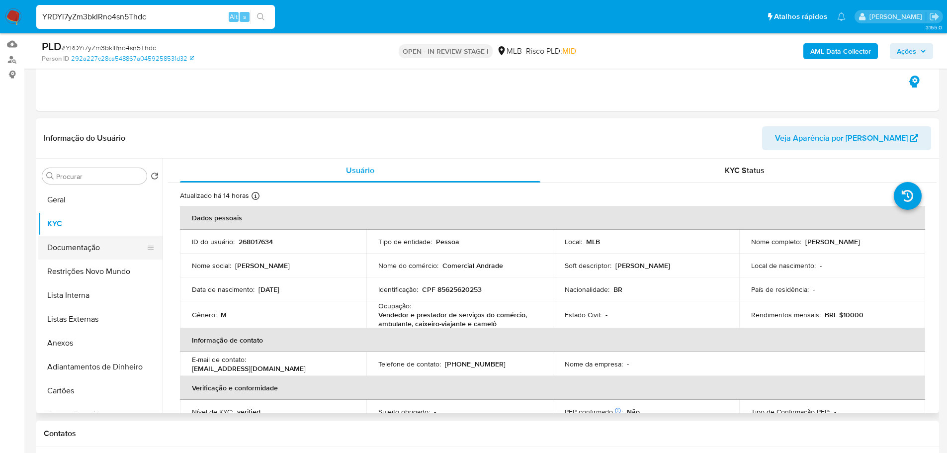
drag, startPoint x: 104, startPoint y: 247, endPoint x: 134, endPoint y: 242, distance: 30.8
click at [104, 247] on button "Documentação" at bounding box center [96, 248] width 116 height 24
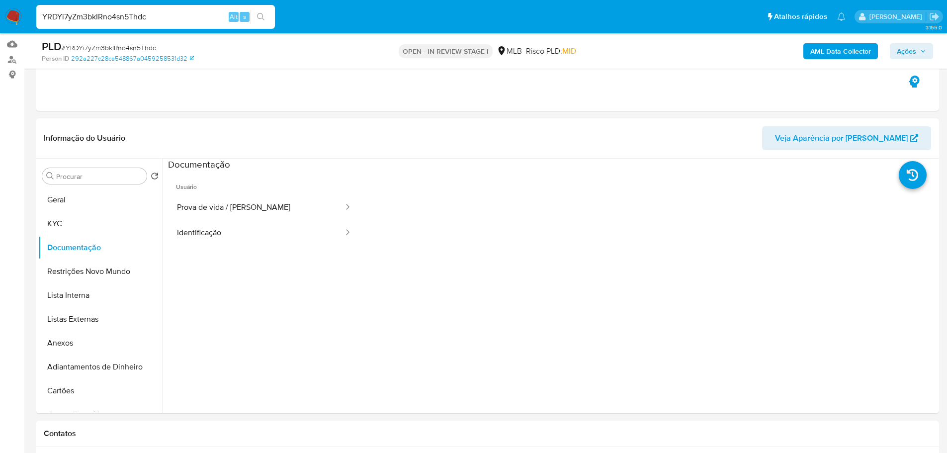
click at [251, 211] on button "Prova de vida / Selfie" at bounding box center [256, 207] width 176 height 25
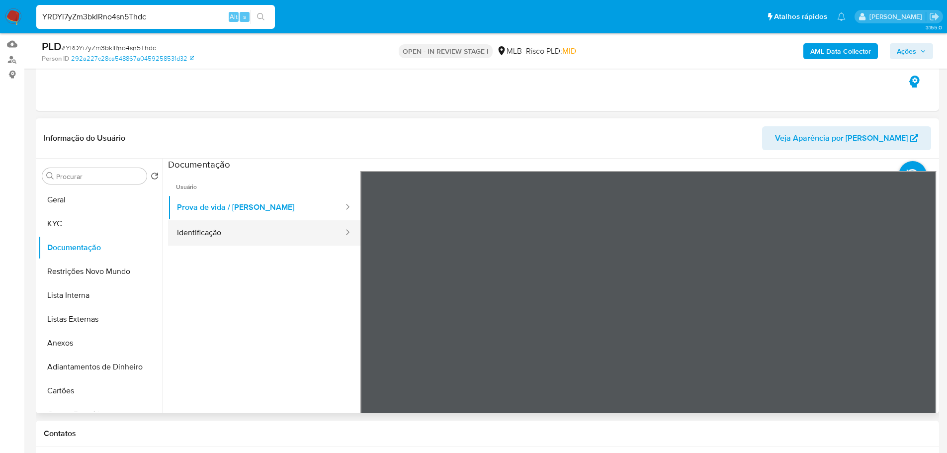
click at [255, 233] on button "Identificação" at bounding box center [256, 232] width 176 height 25
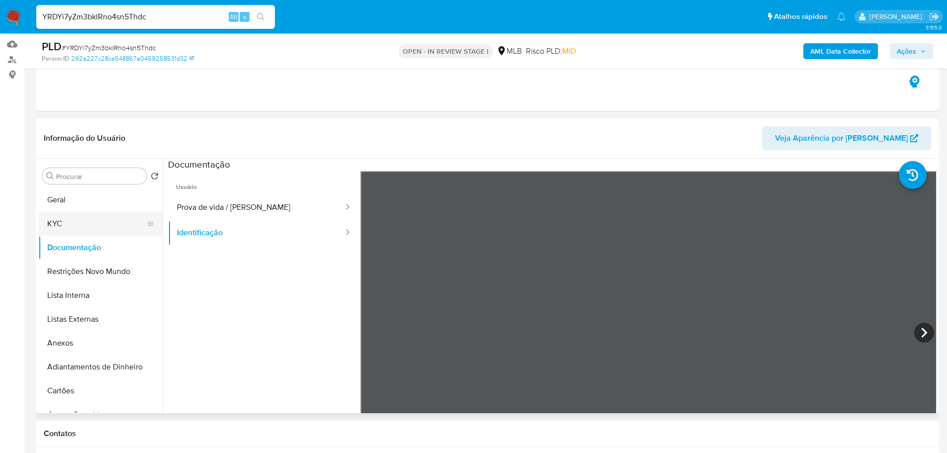
click at [92, 226] on button "KYC" at bounding box center [96, 224] width 116 height 24
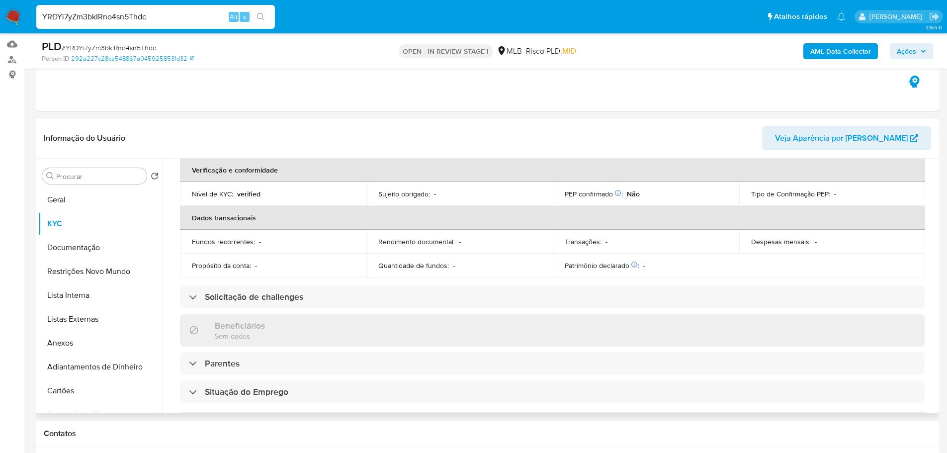
scroll to position [69, 0]
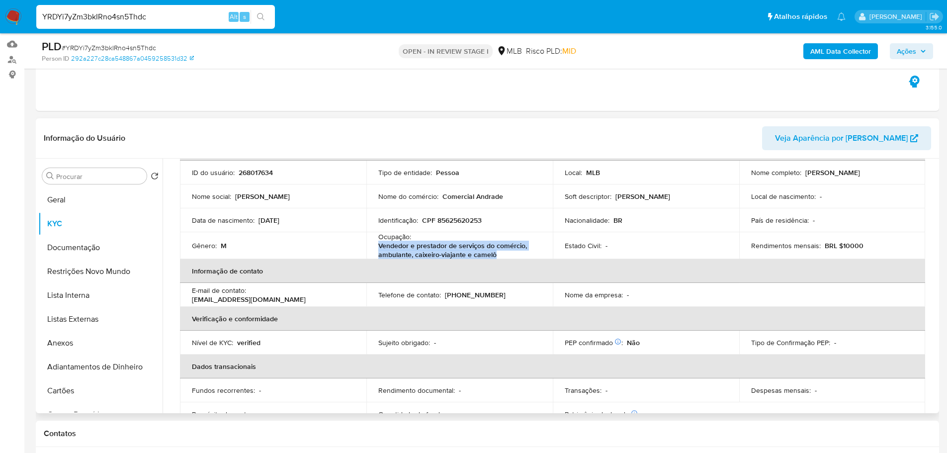
drag, startPoint x: 495, startPoint y: 252, endPoint x: 376, endPoint y: 246, distance: 119.9
click at [376, 246] on td "Ocupação : Vendedor e prestador de serviços do comércio, ambulante, caixeiro-vi…" at bounding box center [459, 245] width 186 height 27
copy p "Vendedor e prestador de serviços do comércio, ambulante, caixeiro-viajante e ca…"
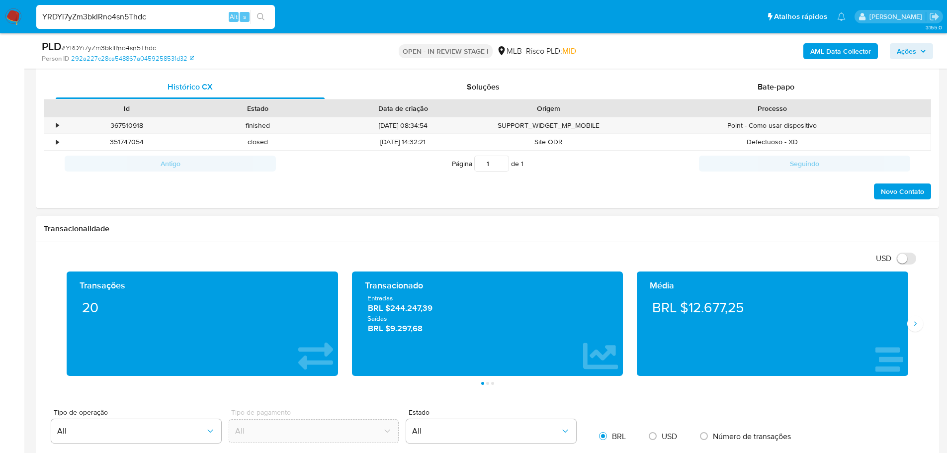
scroll to position [497, 0]
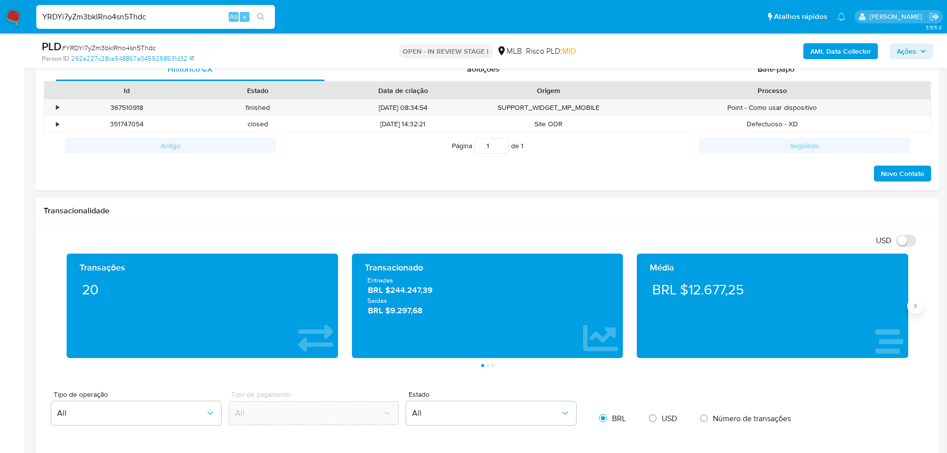
click at [916, 299] on button "Siguiente" at bounding box center [915, 306] width 16 height 16
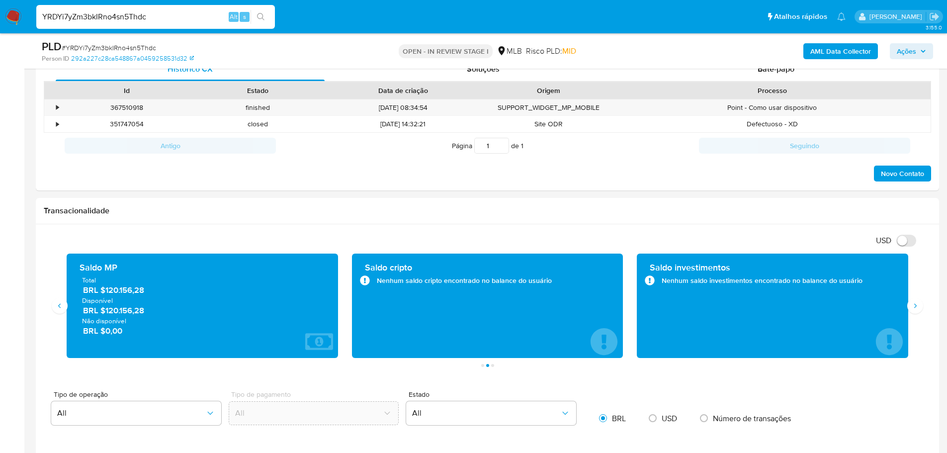
click at [863, 46] on b "AML Data Collector" at bounding box center [840, 51] width 61 height 16
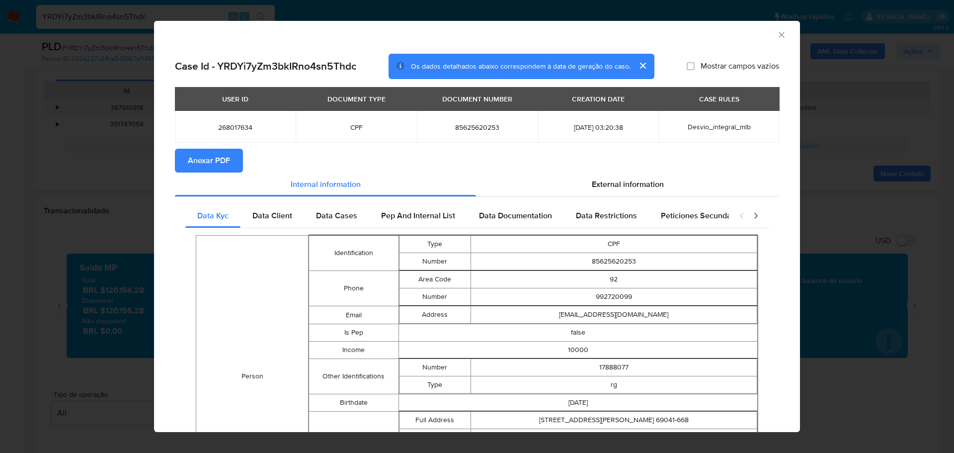
click at [221, 159] on span "Anexar PDF" at bounding box center [209, 161] width 42 height 22
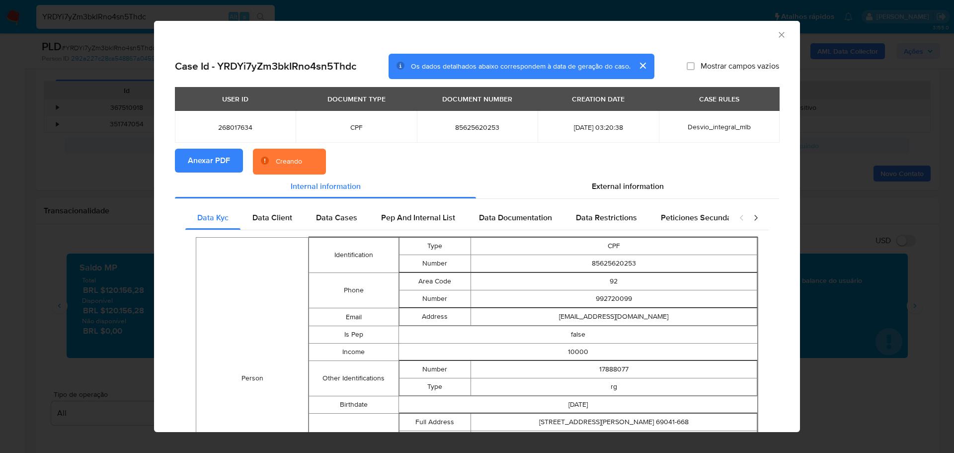
click at [777, 32] on icon "Fechar a janela" at bounding box center [782, 35] width 10 height 10
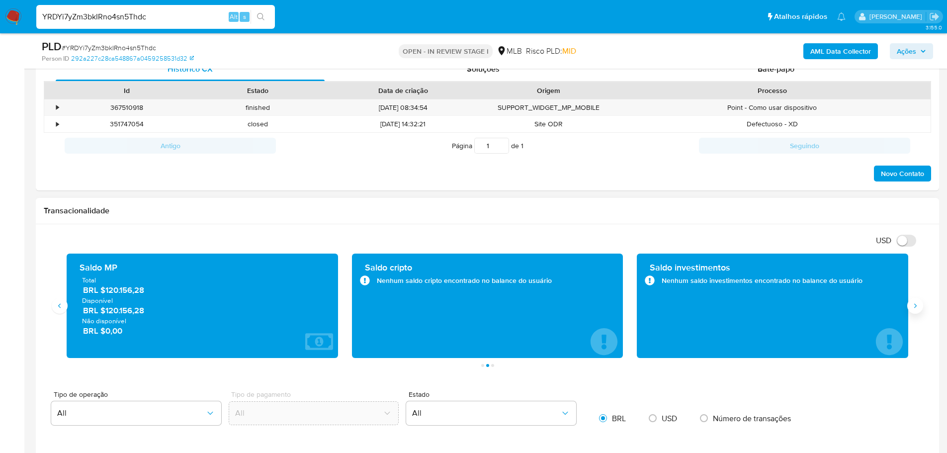
click at [914, 308] on icon "Siguiente" at bounding box center [915, 306] width 8 height 8
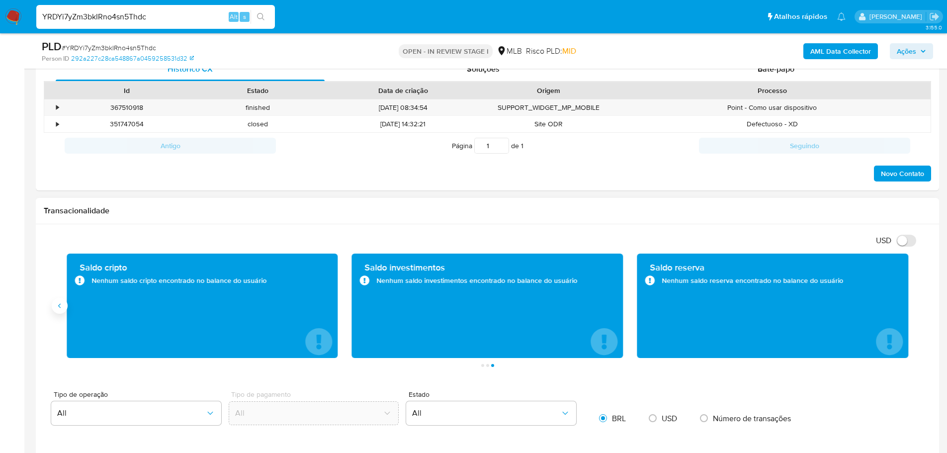
click at [61, 307] on icon "Anterior" at bounding box center [60, 306] width 8 height 8
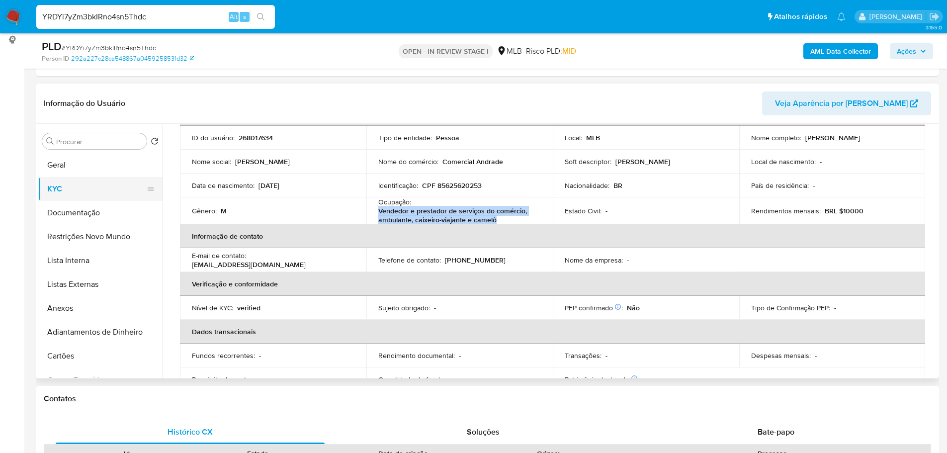
scroll to position [50, 0]
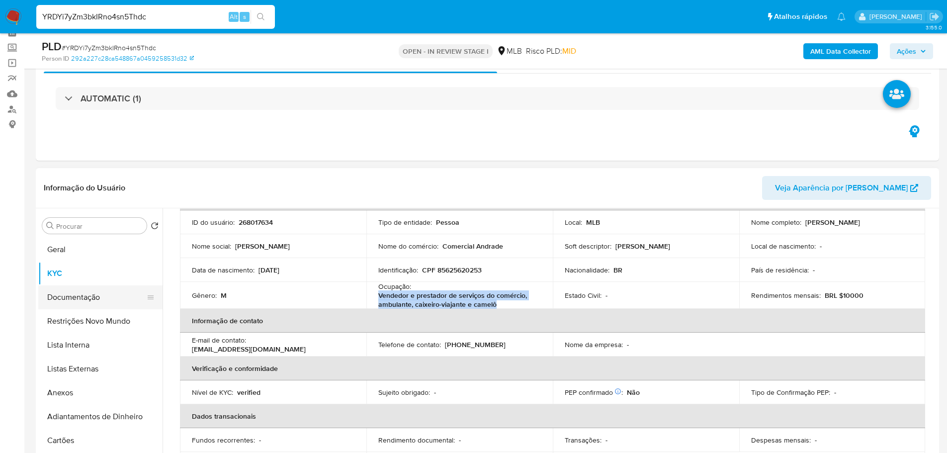
click at [99, 303] on button "Documentação" at bounding box center [96, 297] width 116 height 24
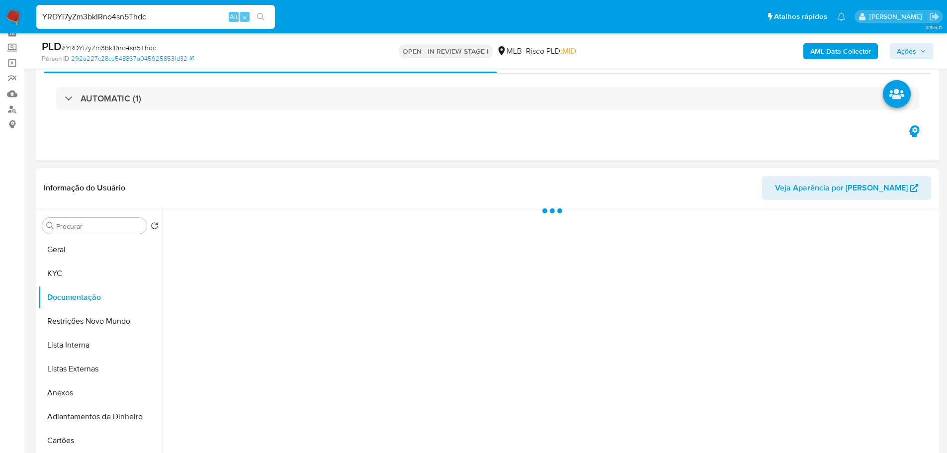
scroll to position [0, 0]
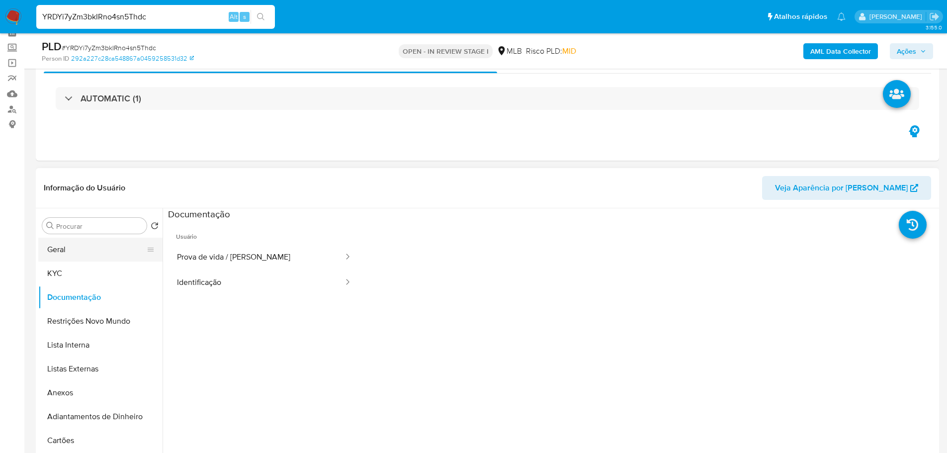
click at [80, 241] on button "Geral" at bounding box center [96, 250] width 116 height 24
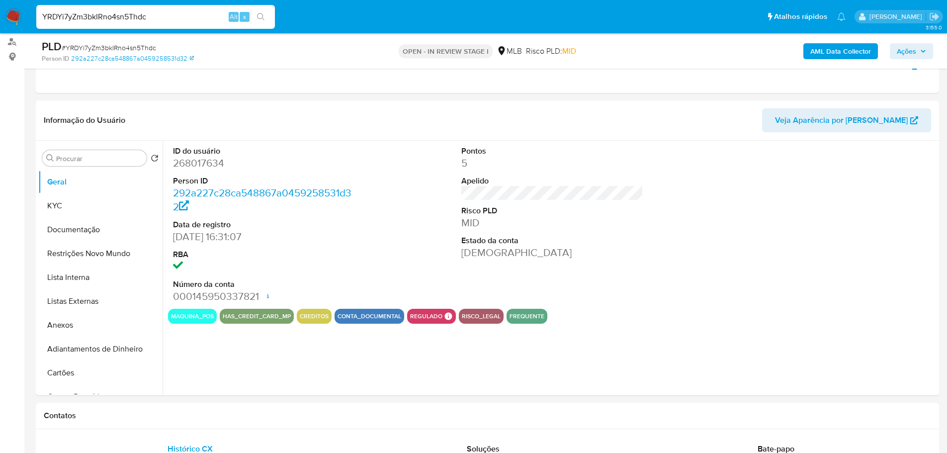
scroll to position [128, 0]
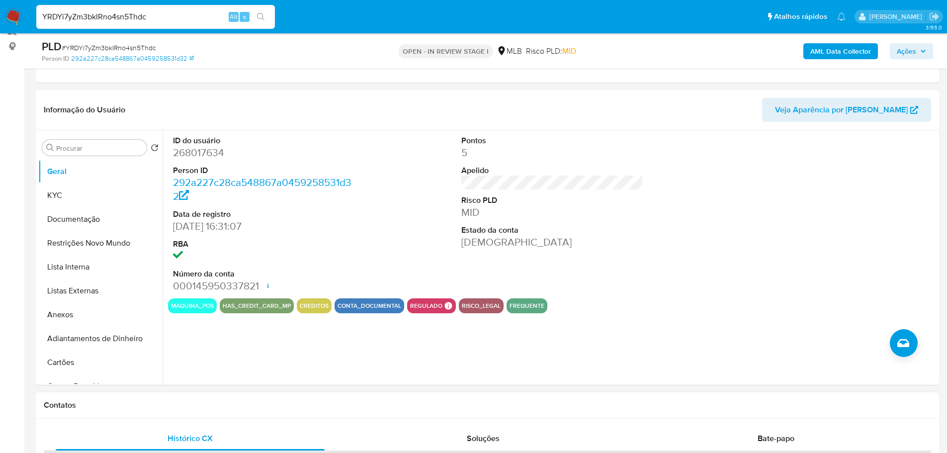
click at [218, 411] on div "Contatos" at bounding box center [487, 405] width 903 height 26
click at [62, 190] on button "KYC" at bounding box center [96, 195] width 116 height 24
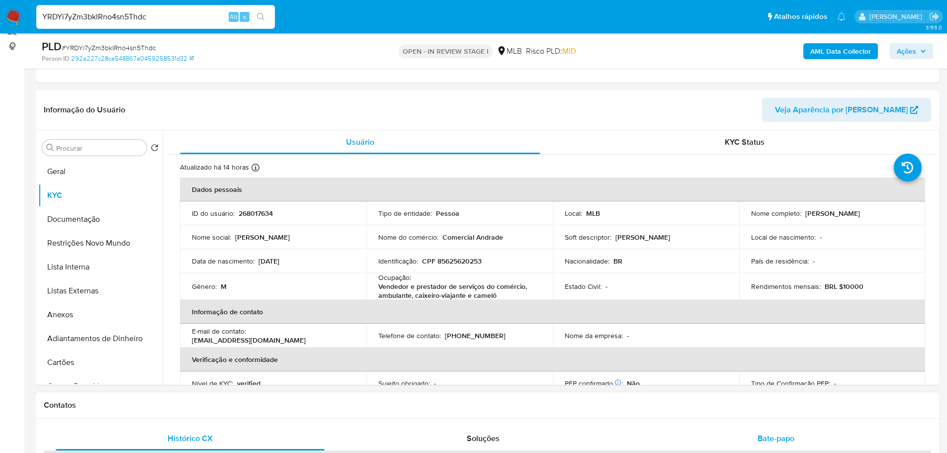
click at [655, 431] on div "Bate-papo" at bounding box center [775, 438] width 269 height 24
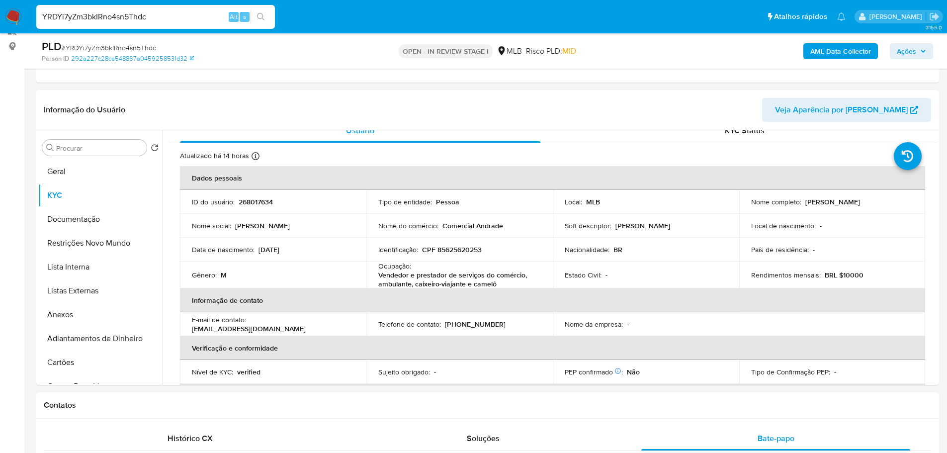
click at [229, 409] on h1 "Contatos" at bounding box center [487, 405] width 887 height 10
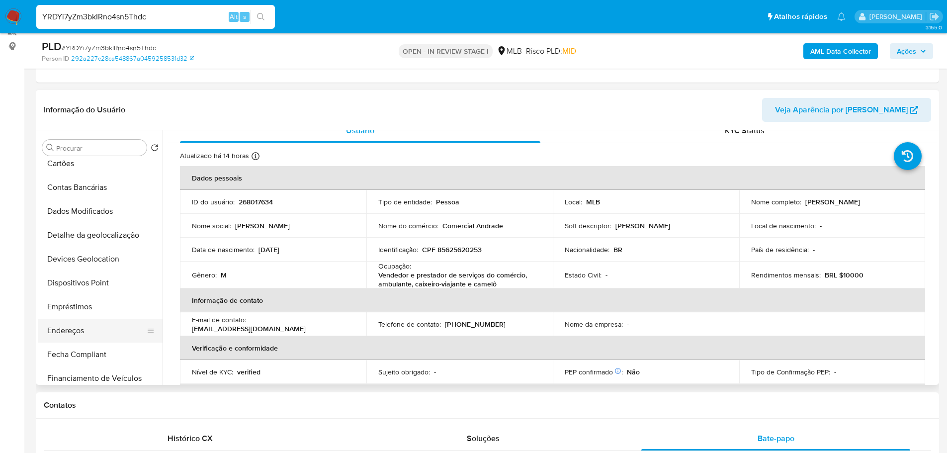
click at [81, 331] on button "Endereços" at bounding box center [96, 331] width 116 height 24
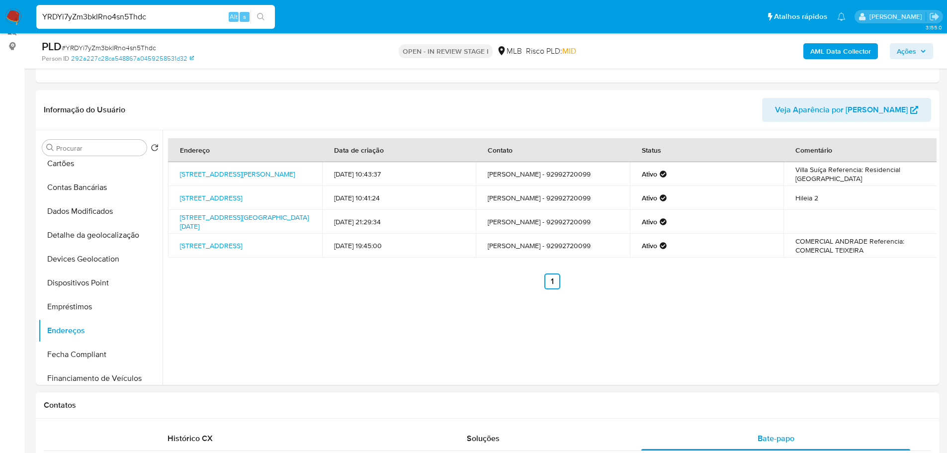
click at [210, 402] on h1 "Contatos" at bounding box center [487, 405] width 887 height 10
drag, startPoint x: 109, startPoint y: 236, endPoint x: 1, endPoint y: 271, distance: 113.3
click at [108, 236] on button "Detalhe da geolocalização" at bounding box center [100, 235] width 124 height 24
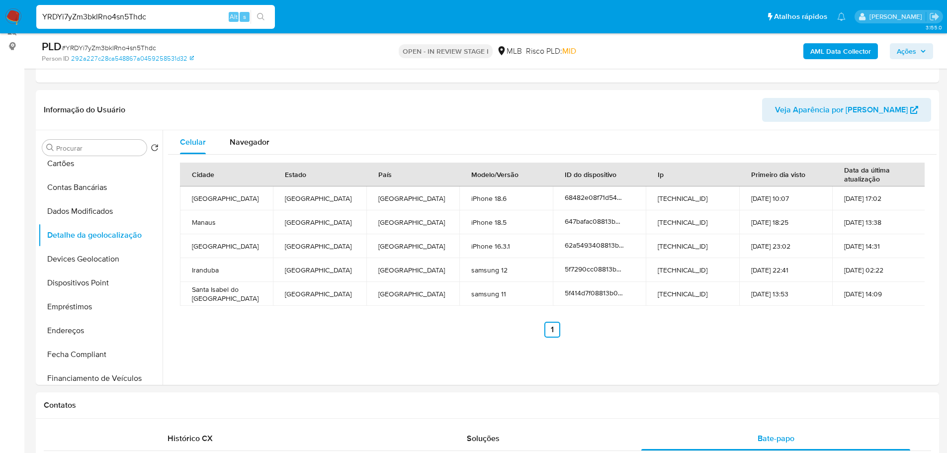
drag, startPoint x: 253, startPoint y: 410, endPoint x: 211, endPoint y: 388, distance: 47.4
click at [248, 408] on div "Contatos" at bounding box center [487, 405] width 903 height 26
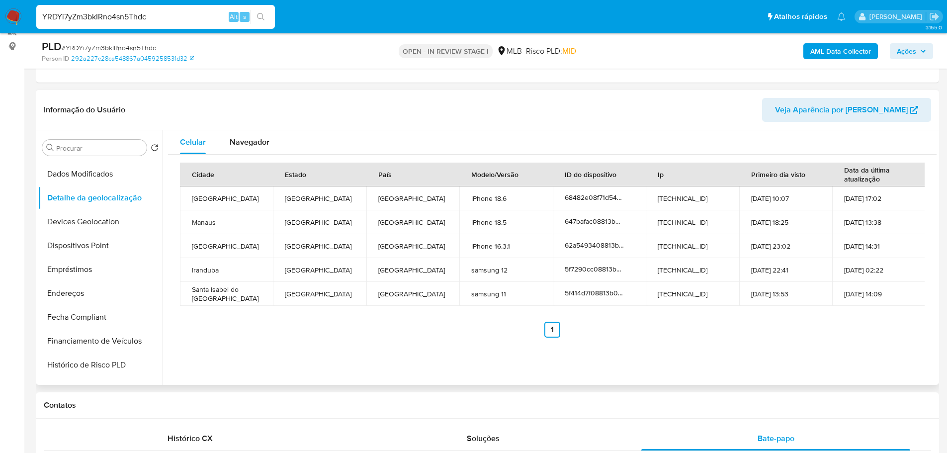
scroll to position [50, 0]
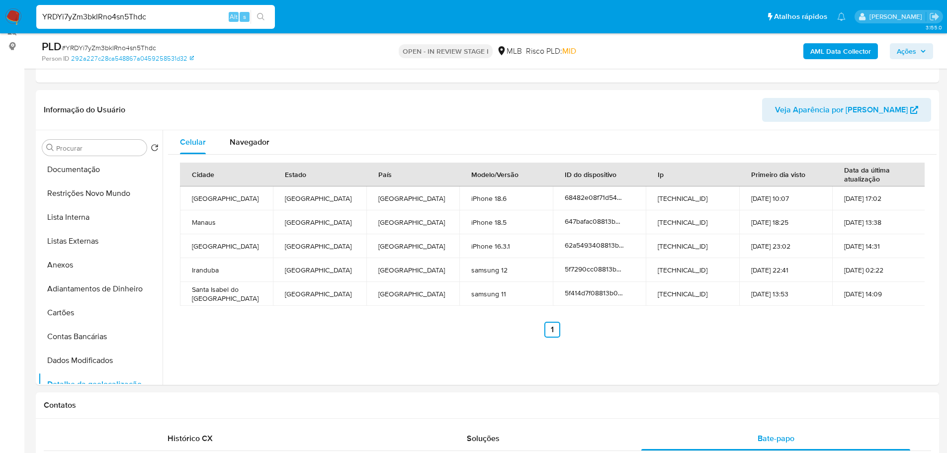
click at [87, 195] on button "Restrições Novo Mundo" at bounding box center [100, 193] width 124 height 24
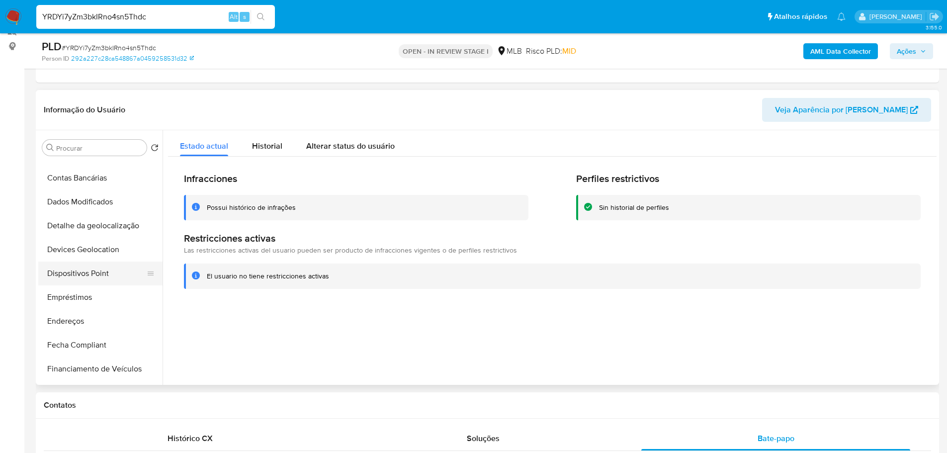
scroll to position [248, 0]
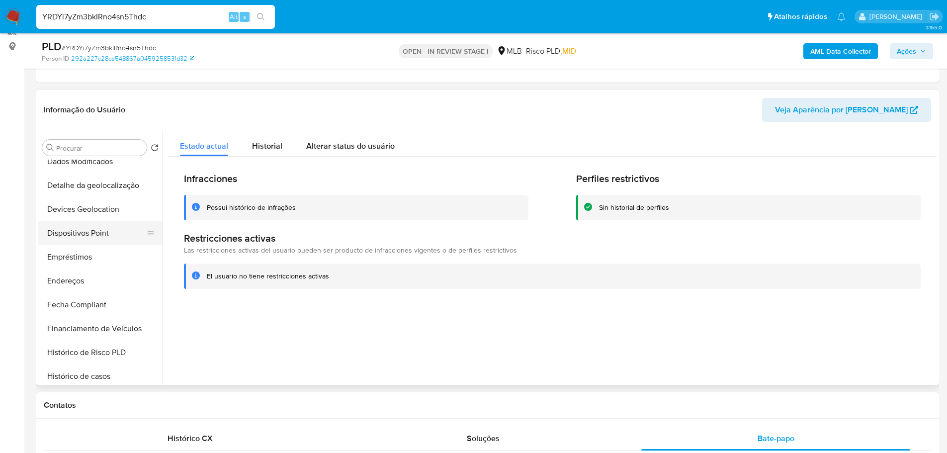
drag, startPoint x: 104, startPoint y: 236, endPoint x: 22, endPoint y: 257, distance: 85.2
click at [104, 235] on button "Dispositivos Point" at bounding box center [96, 233] width 116 height 24
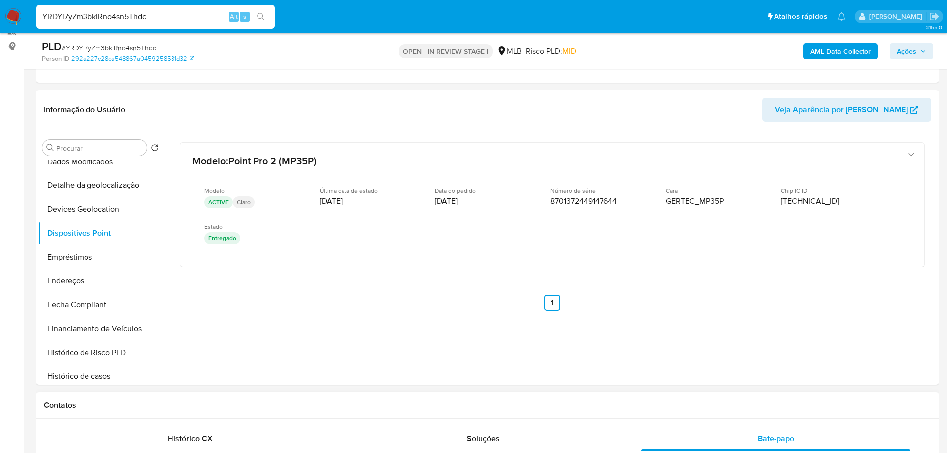
drag, startPoint x: 190, startPoint y: 407, endPoint x: 37, endPoint y: 411, distance: 153.1
click at [186, 408] on h1 "Contatos" at bounding box center [487, 405] width 887 height 10
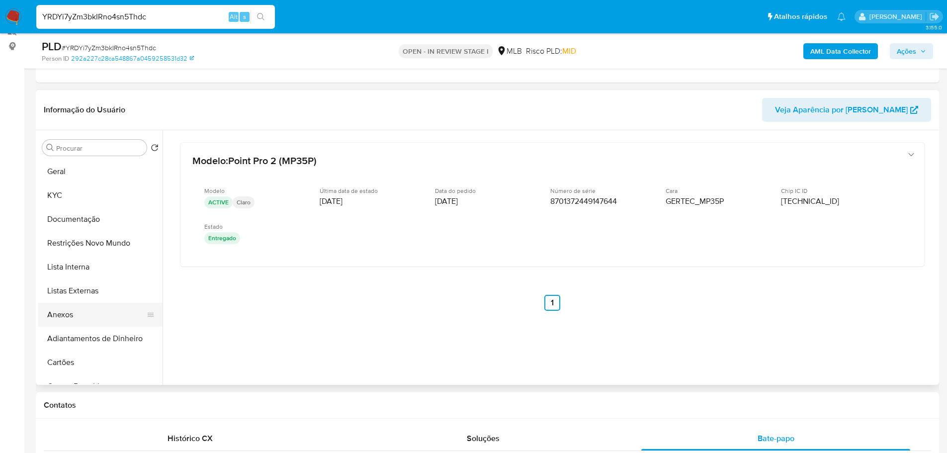
click at [88, 307] on button "Anexos" at bounding box center [96, 315] width 116 height 24
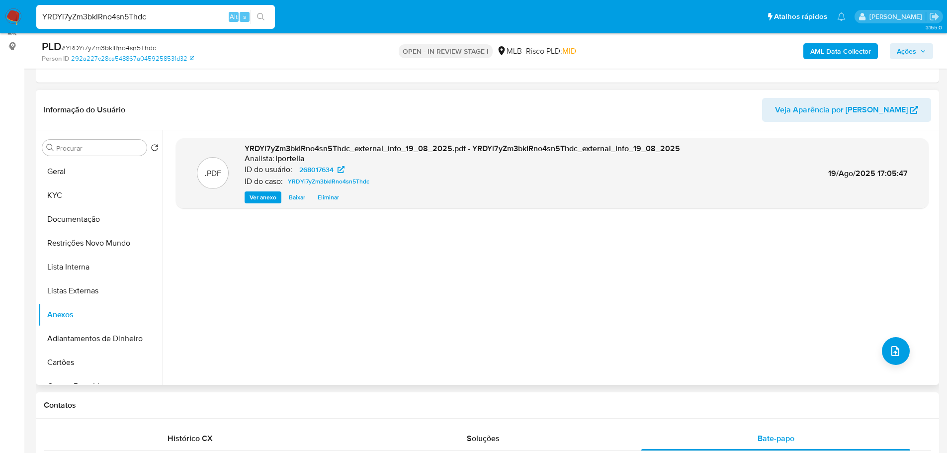
click at [264, 198] on span "Ver anexo" at bounding box center [262, 197] width 27 height 10
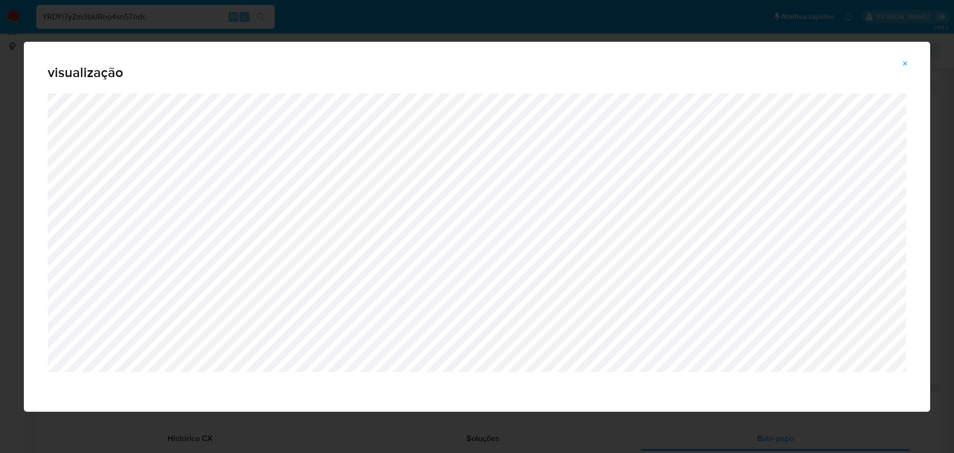
click at [904, 59] on span "Attachment preview" at bounding box center [906, 64] width 8 height 14
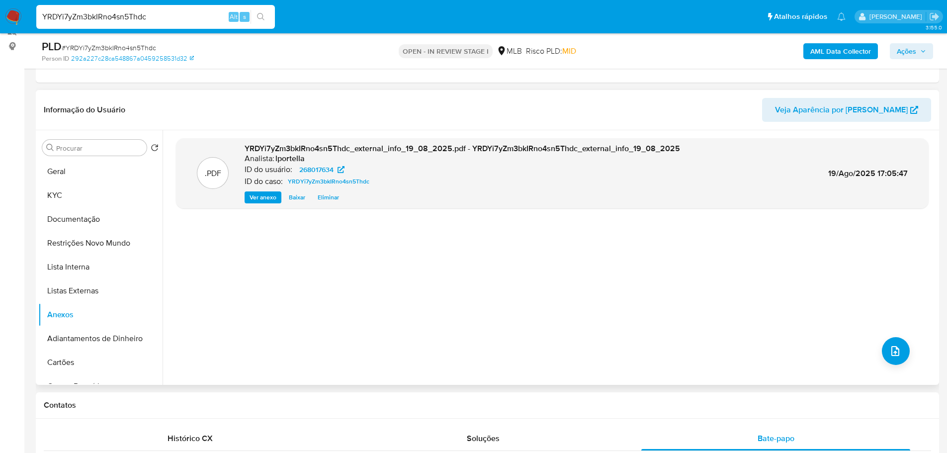
click at [906, 47] on span "Ações" at bounding box center [906, 51] width 19 height 16
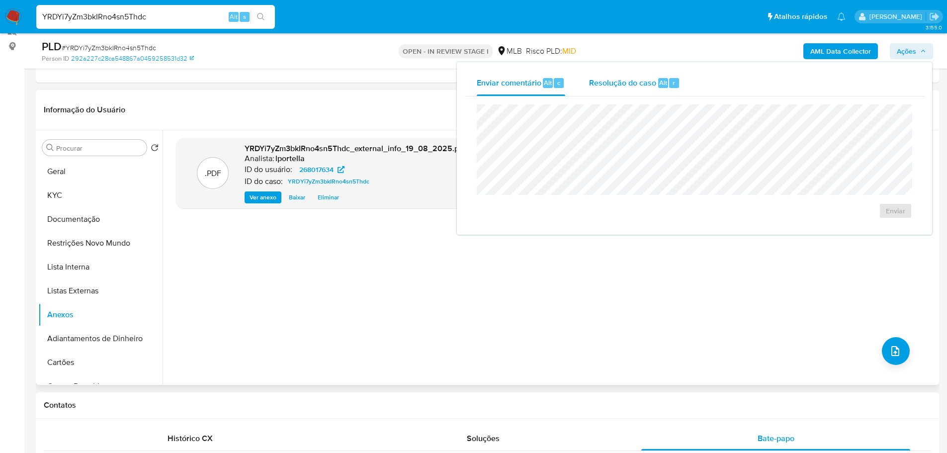
click at [635, 94] on div "Resolução do caso Alt r" at bounding box center [634, 83] width 91 height 26
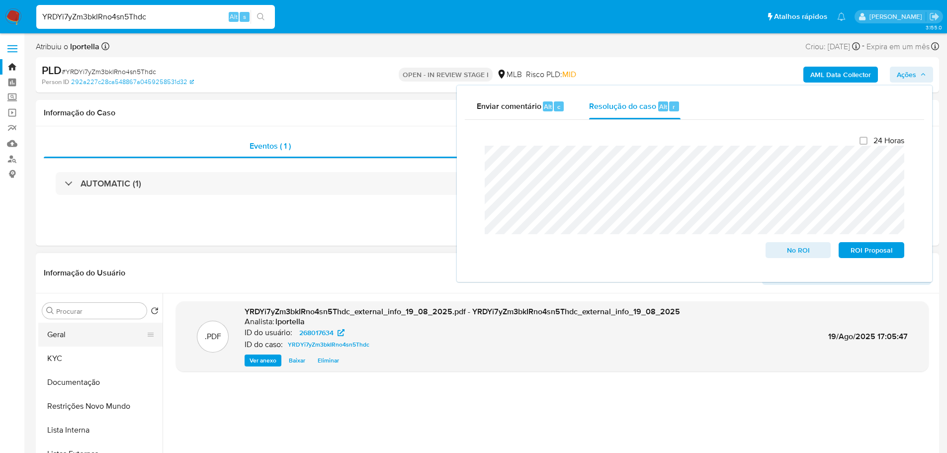
click at [86, 331] on button "Geral" at bounding box center [96, 335] width 116 height 24
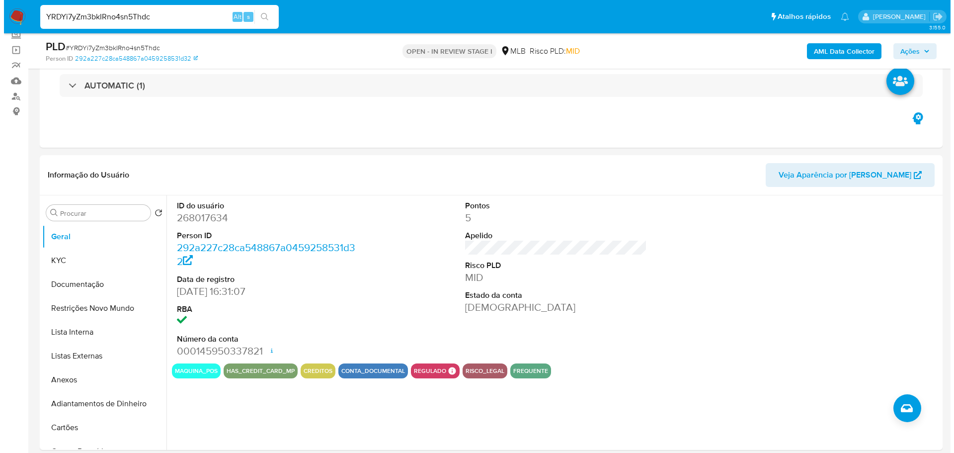
scroll to position [99, 0]
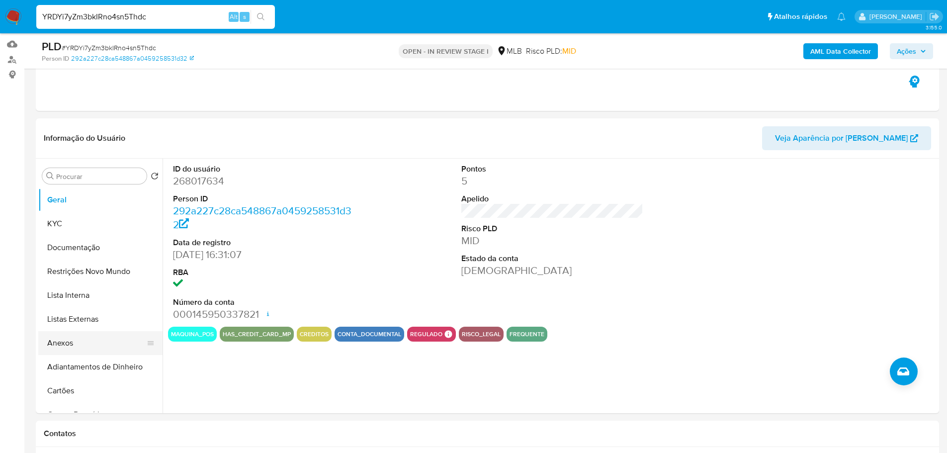
click at [56, 343] on button "Anexos" at bounding box center [96, 343] width 116 height 24
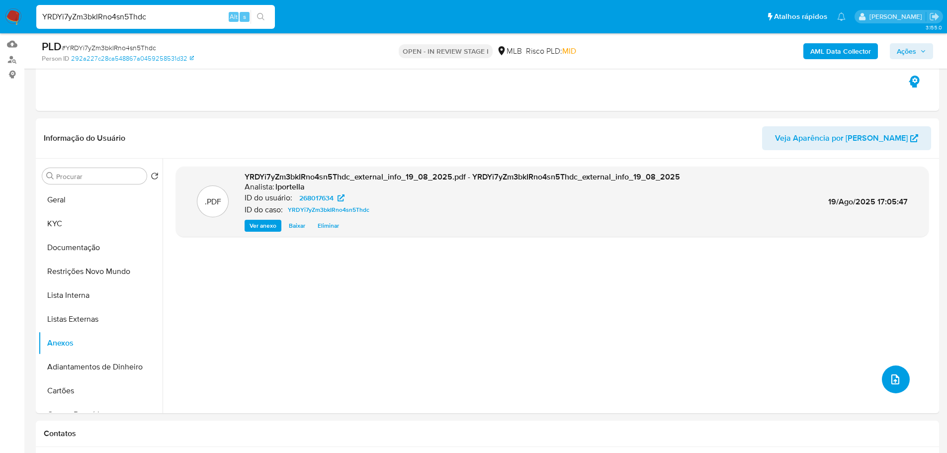
click at [891, 387] on button "upload-file" at bounding box center [896, 379] width 28 height 28
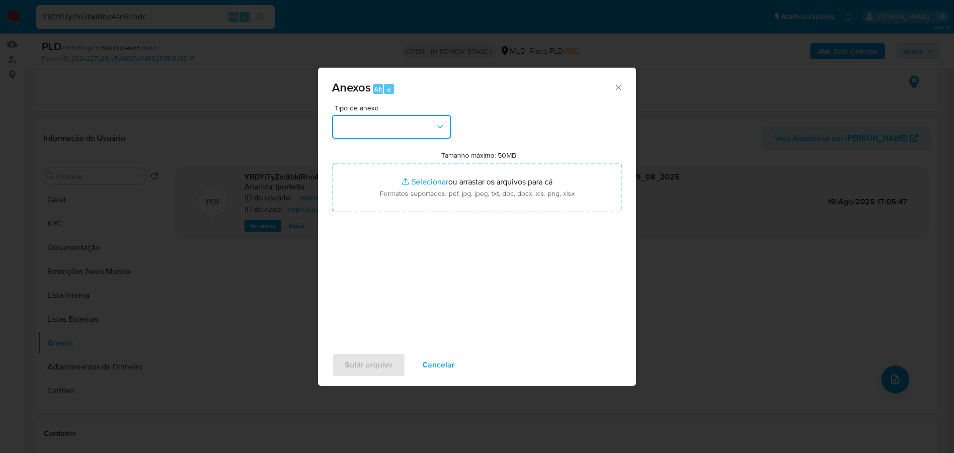
click at [359, 128] on button "button" at bounding box center [391, 127] width 119 height 24
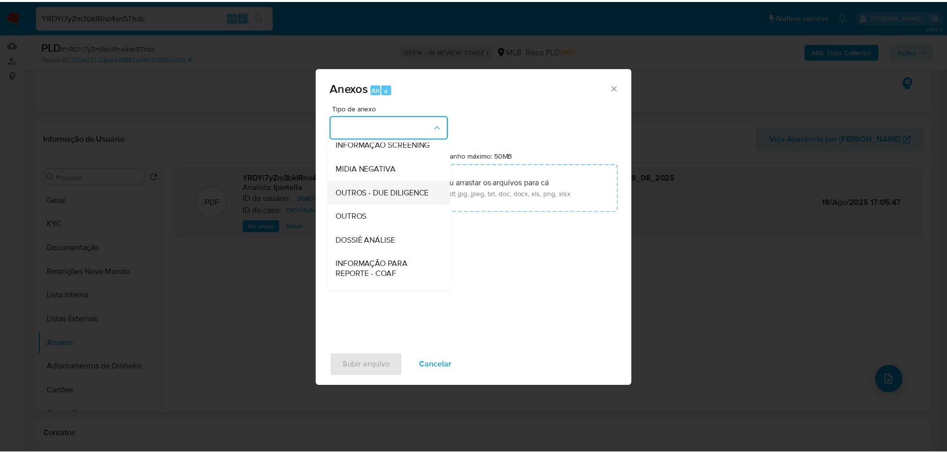
scroll to position [149, 0]
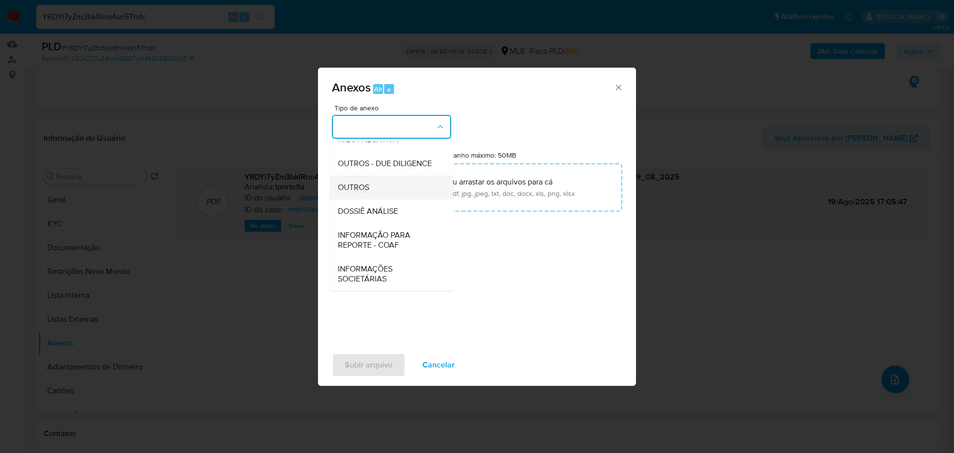
click at [371, 191] on div "OUTROS" at bounding box center [388, 187] width 101 height 24
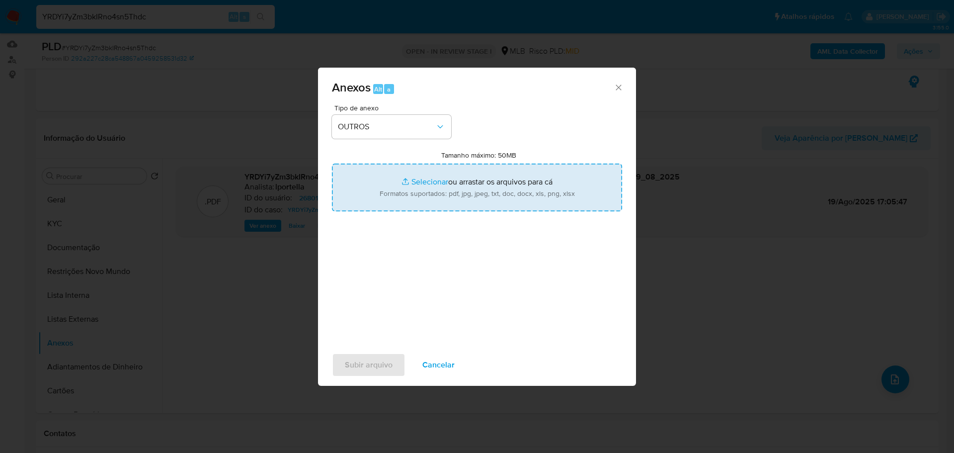
type input "C:\fakepath\SAR - XXX - CPF 85625620253 - FABIO MARTINS DE ANDRADE.pdf"
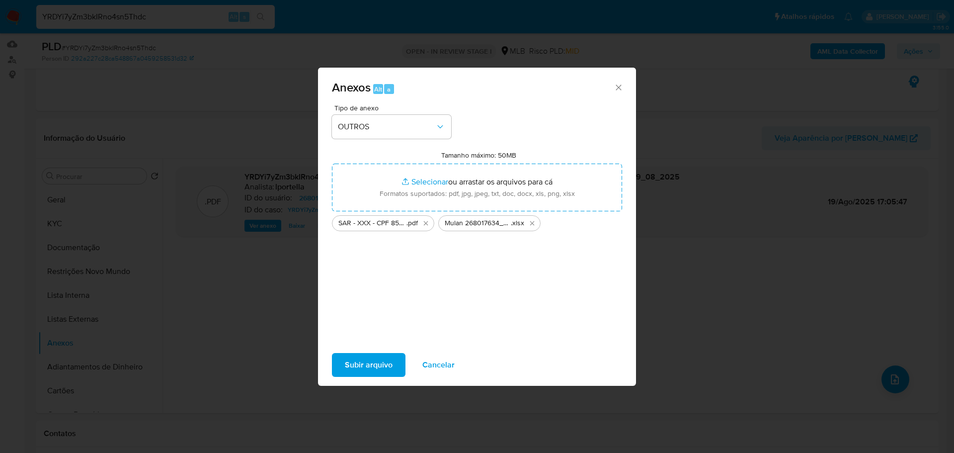
click at [380, 365] on span "Subir arquivo" at bounding box center [369, 365] width 48 height 22
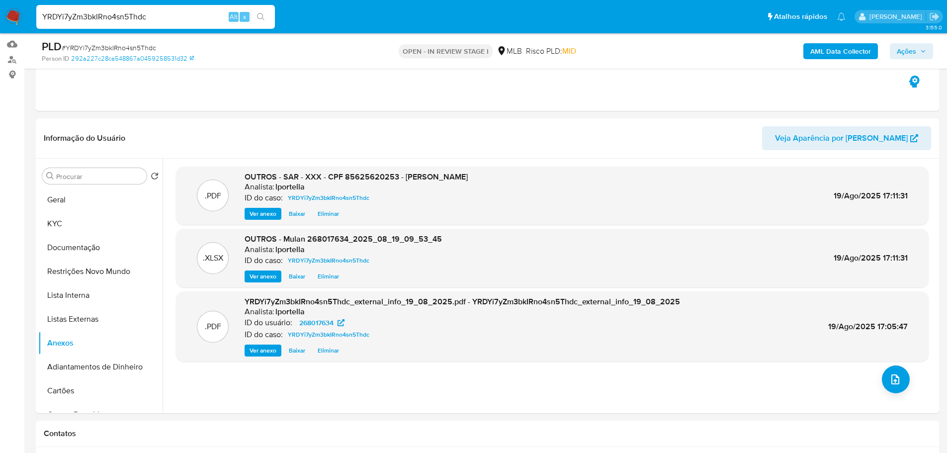
click at [919, 49] on span "Ações" at bounding box center [911, 51] width 29 height 14
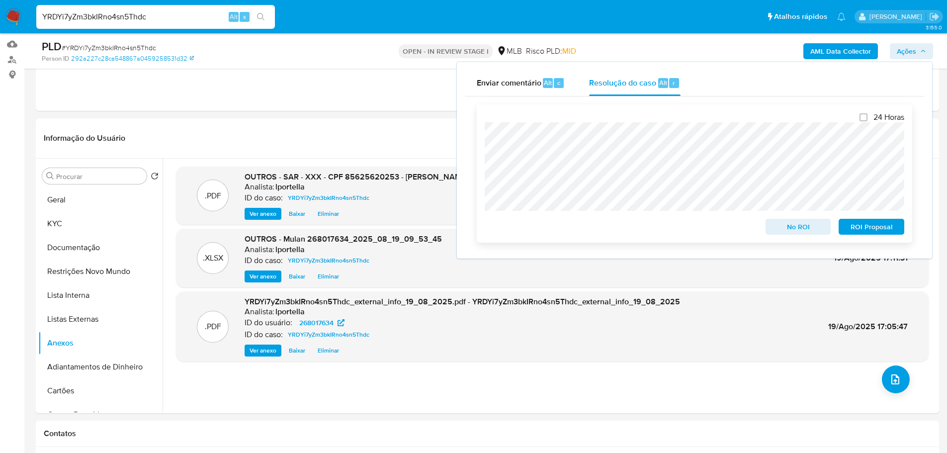
click at [888, 233] on span "ROI Proposal" at bounding box center [871, 227] width 52 height 14
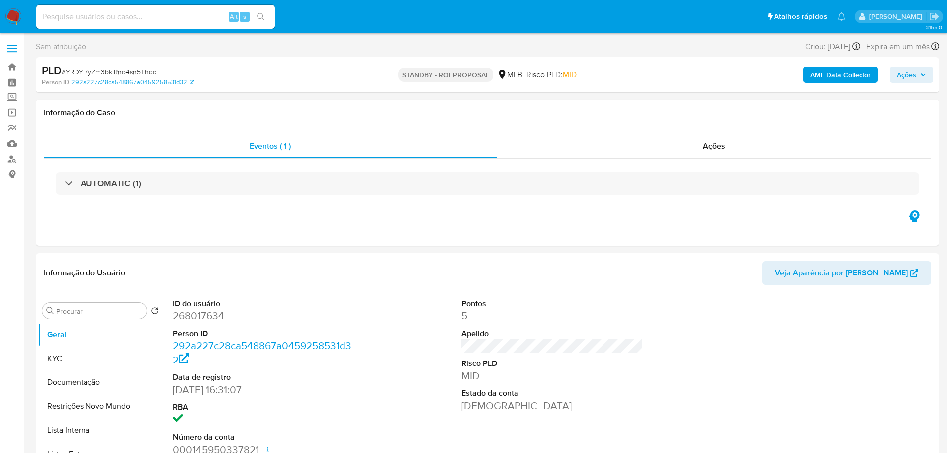
select select "10"
click at [113, 68] on span "# YRDYi7yZm3bkIRno4sn5Thdc" at bounding box center [109, 72] width 94 height 10
copy span "YRDYi7yZm3bkIRno4sn5Thdc"
click at [11, 15] on img at bounding box center [13, 16] width 17 height 17
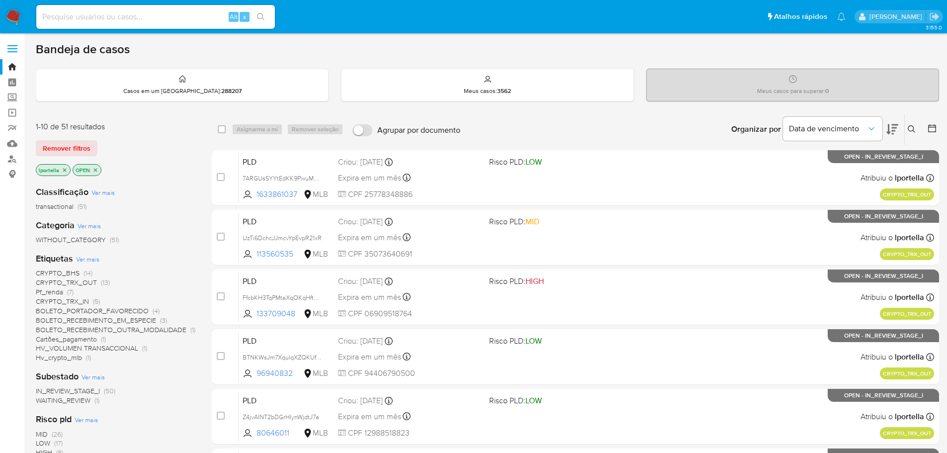
click at [93, 8] on div "Alt s" at bounding box center [155, 17] width 239 height 24
click at [97, 13] on input at bounding box center [155, 16] width 239 height 13
paste input "pA5S5ExVU632eJDUtxNENLmy"
type input "pA5S5ExVU632eJDUtxNENLmy"
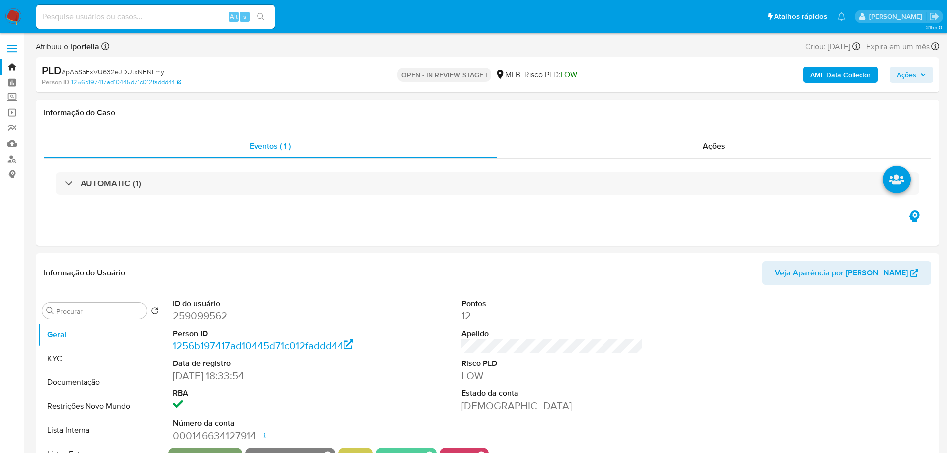
select select "10"
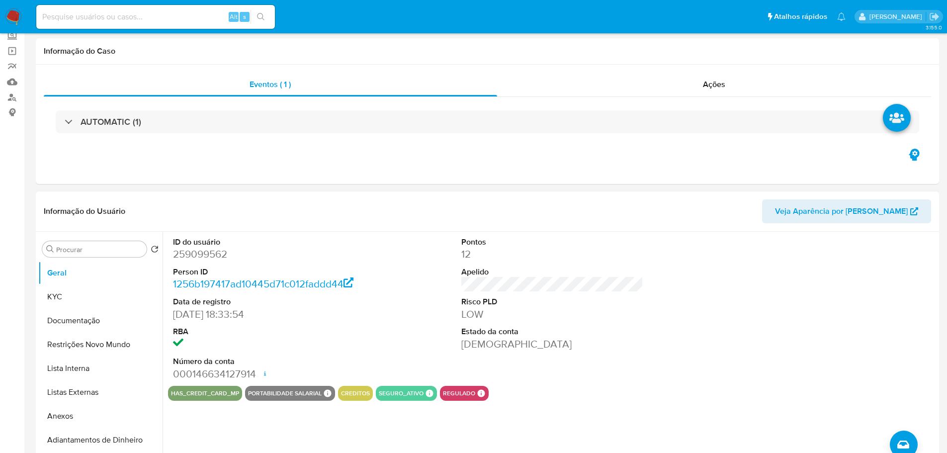
scroll to position [149, 0]
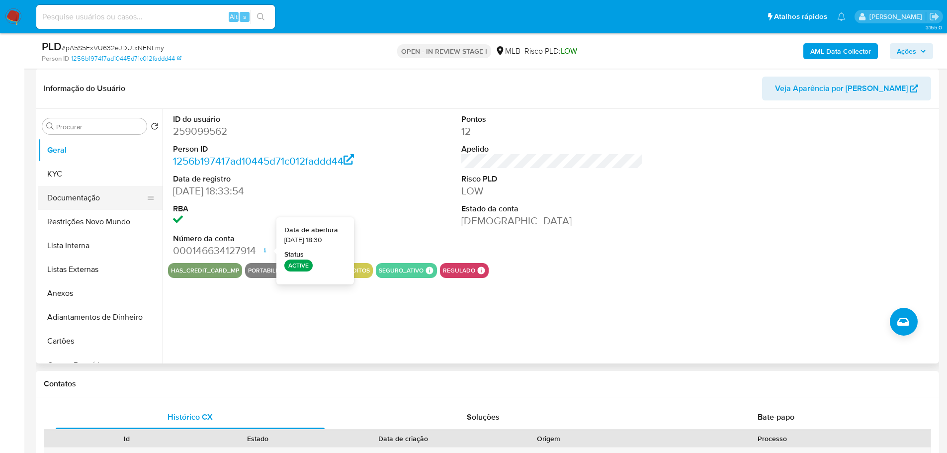
click at [97, 187] on button "Documentação" at bounding box center [96, 198] width 116 height 24
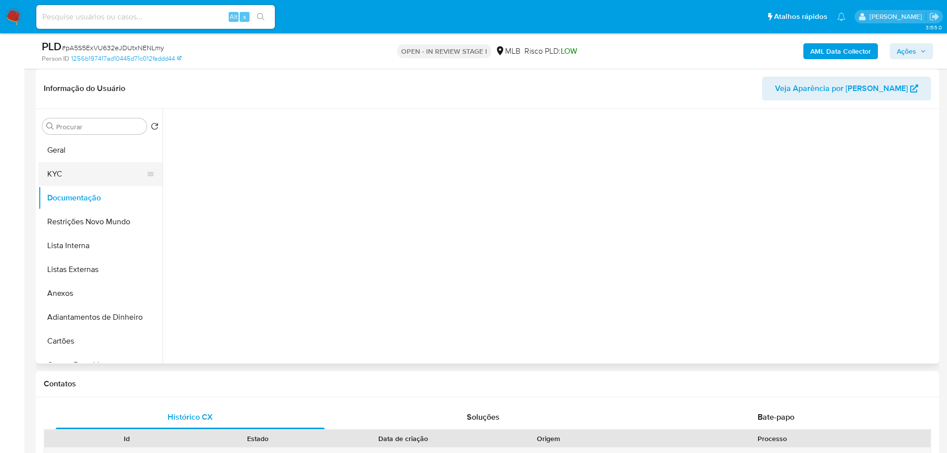
click at [95, 178] on button "KYC" at bounding box center [96, 174] width 116 height 24
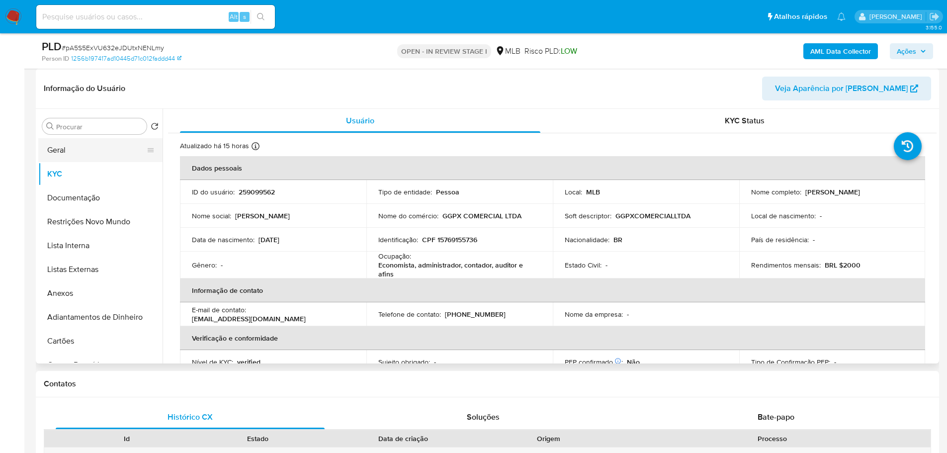
click at [85, 152] on button "Geral" at bounding box center [96, 150] width 116 height 24
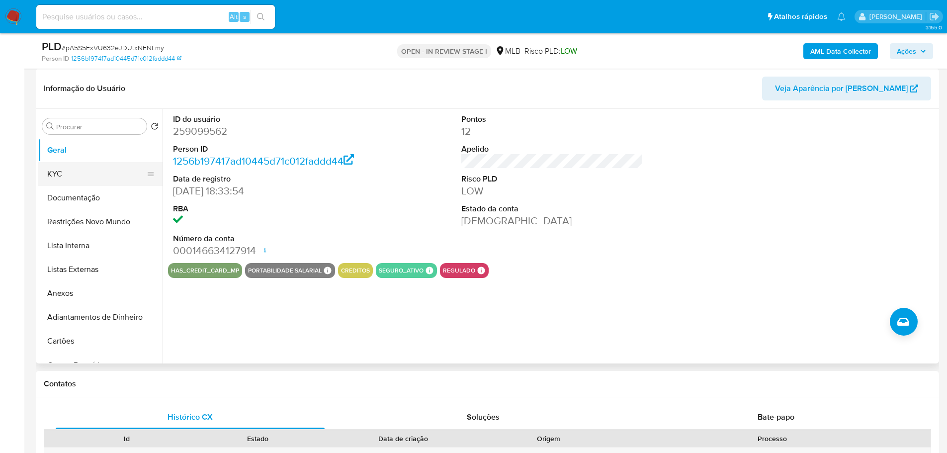
click at [86, 172] on button "KYC" at bounding box center [96, 174] width 116 height 24
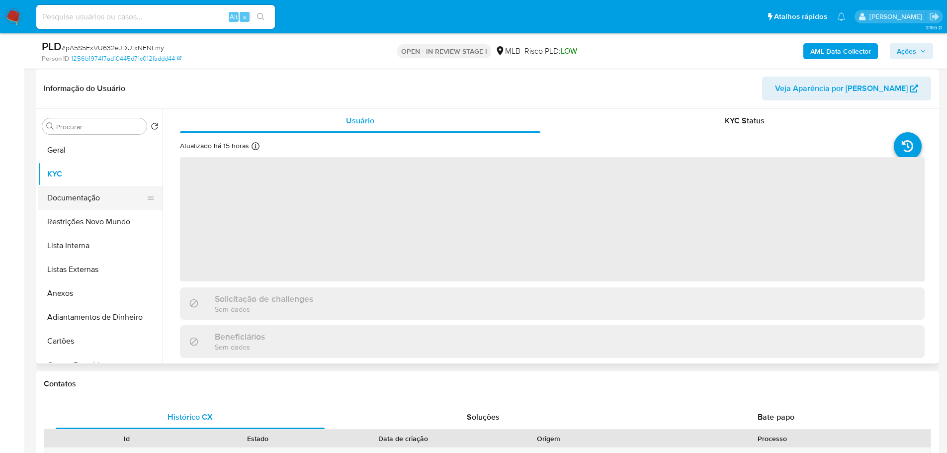
click at [88, 194] on button "Documentação" at bounding box center [96, 198] width 116 height 24
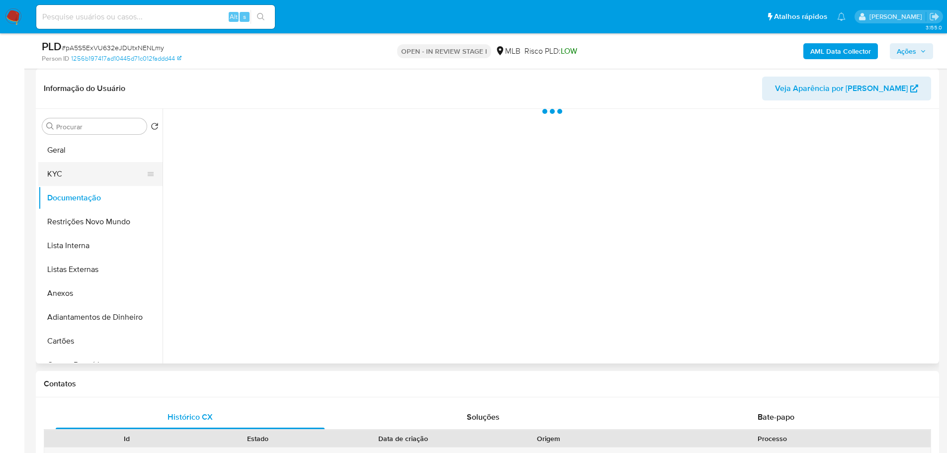
click at [115, 182] on button "KYC" at bounding box center [96, 174] width 116 height 24
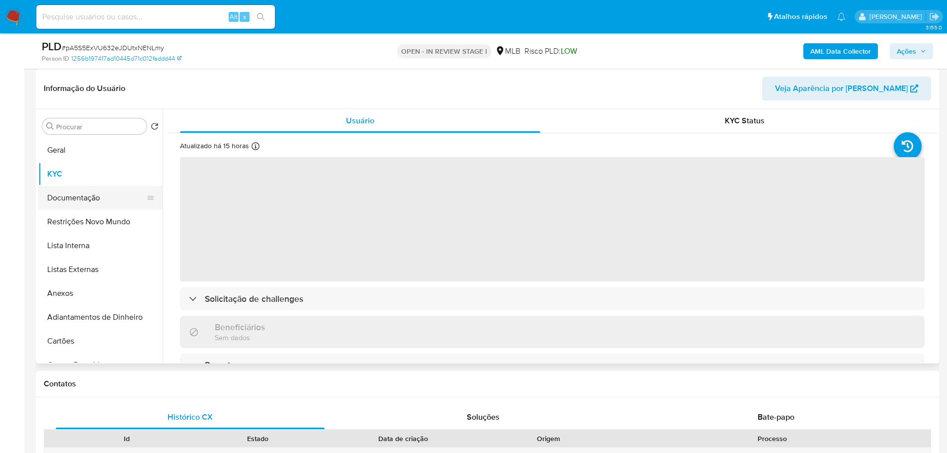
click at [117, 207] on button "Documentação" at bounding box center [96, 198] width 116 height 24
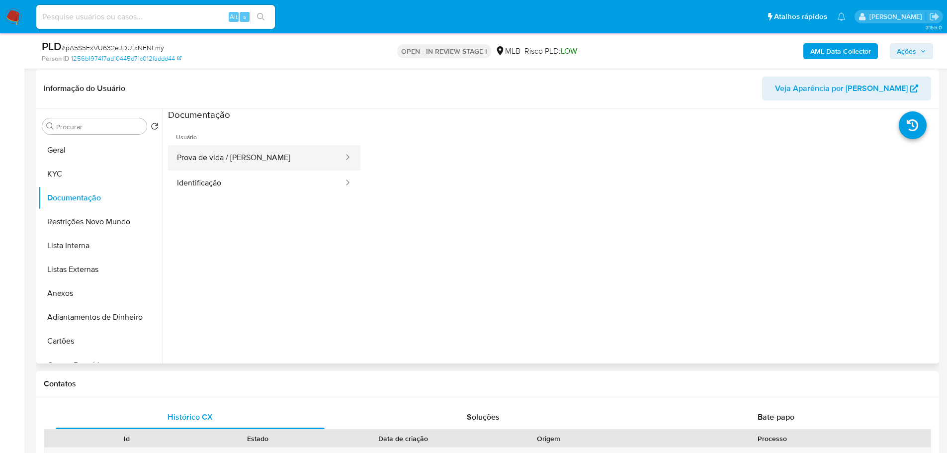
click at [236, 155] on button "Prova de vida / Selfie" at bounding box center [256, 157] width 176 height 25
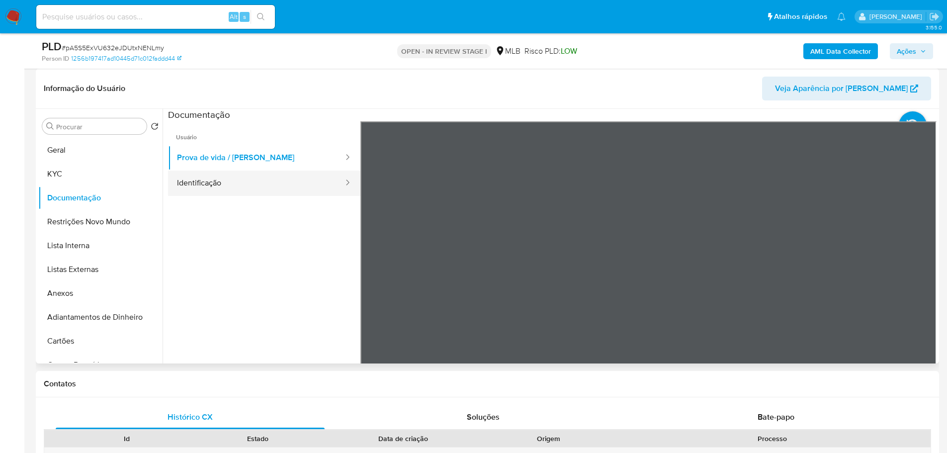
click at [276, 186] on button "Identificação" at bounding box center [256, 182] width 176 height 25
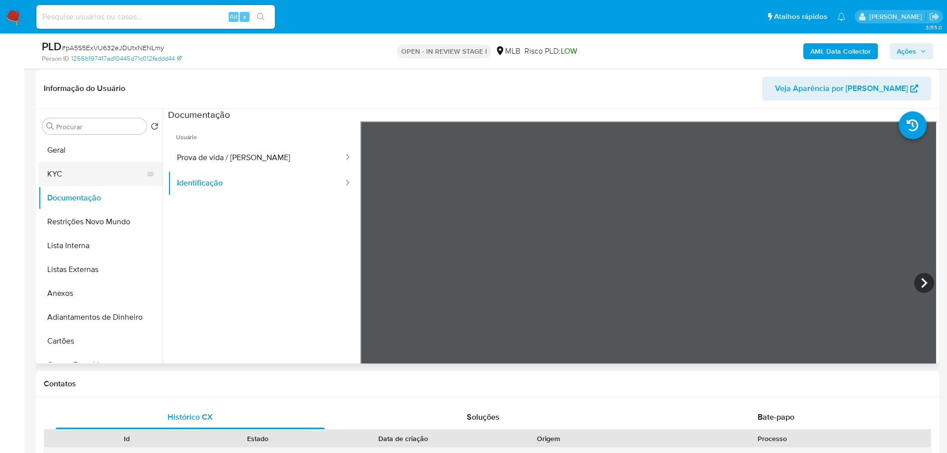
click at [102, 178] on button "KYC" at bounding box center [96, 174] width 116 height 24
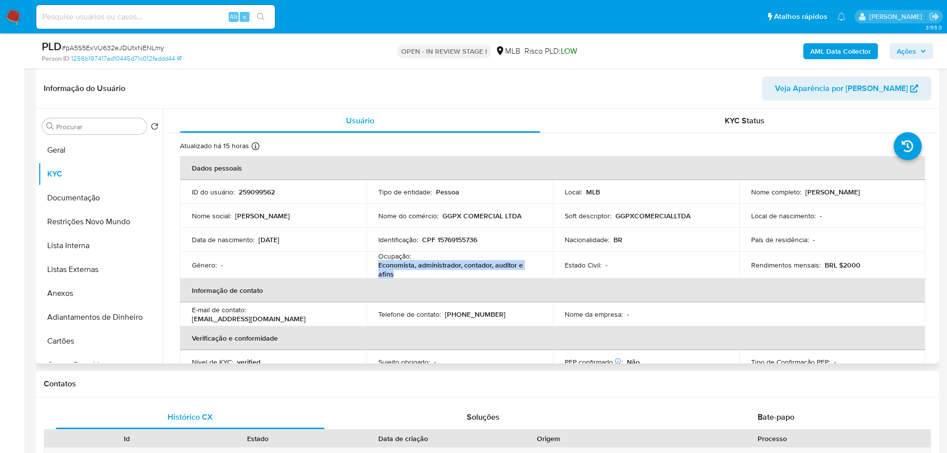
drag, startPoint x: 396, startPoint y: 276, endPoint x: 370, endPoint y: 263, distance: 29.1
click at [370, 263] on td "Ocupação : Economista, administrador, contador, auditor e afins" at bounding box center [459, 264] width 186 height 27
copy p "Economista, administrador, contador, auditor e afins"
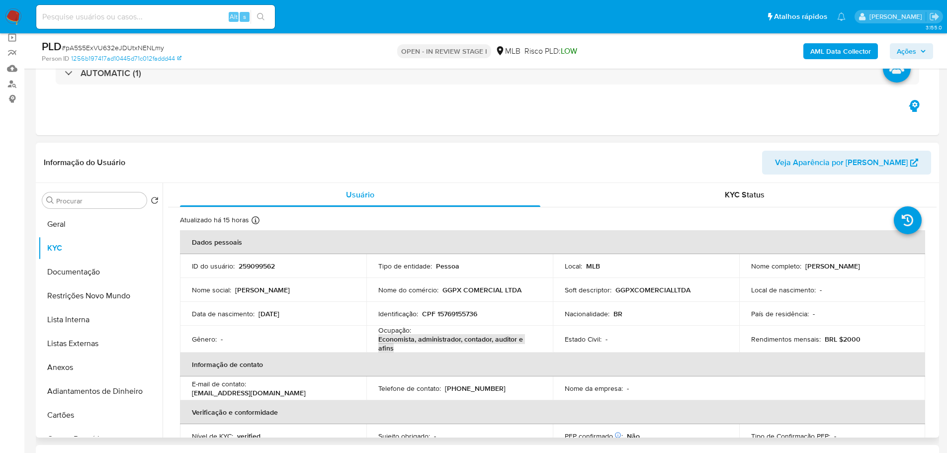
scroll to position [0, 0]
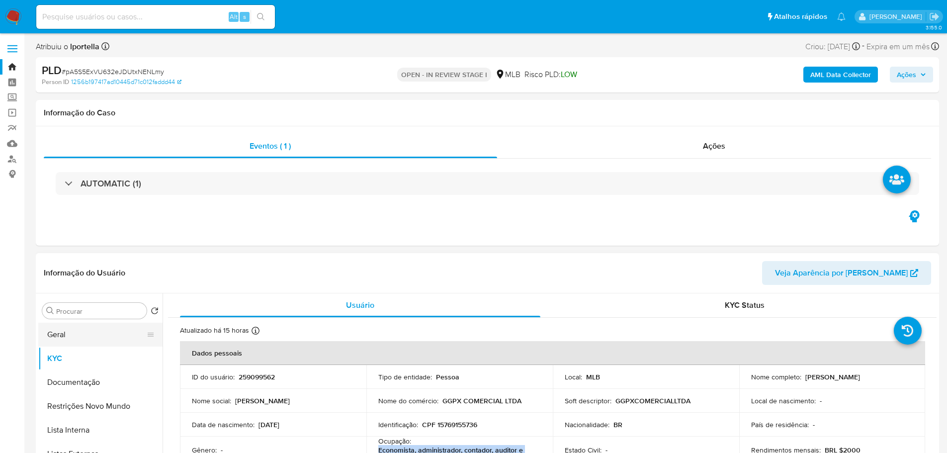
click at [89, 341] on button "Geral" at bounding box center [96, 335] width 116 height 24
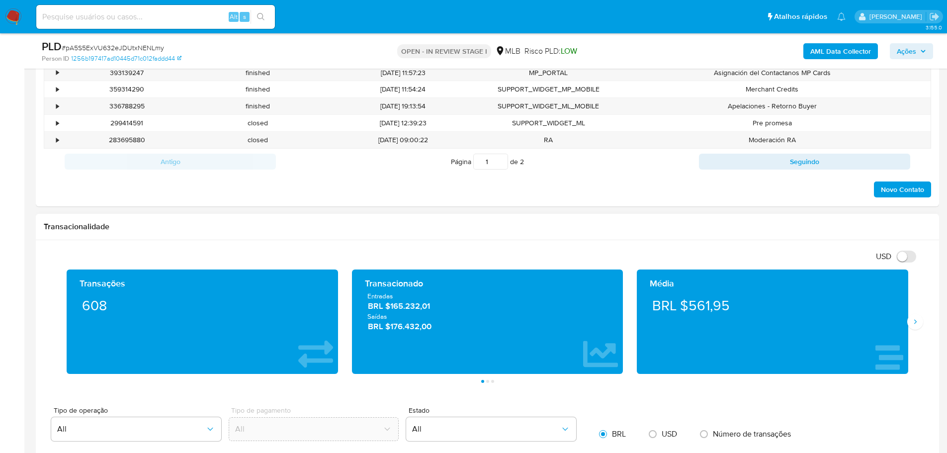
scroll to position [596, 0]
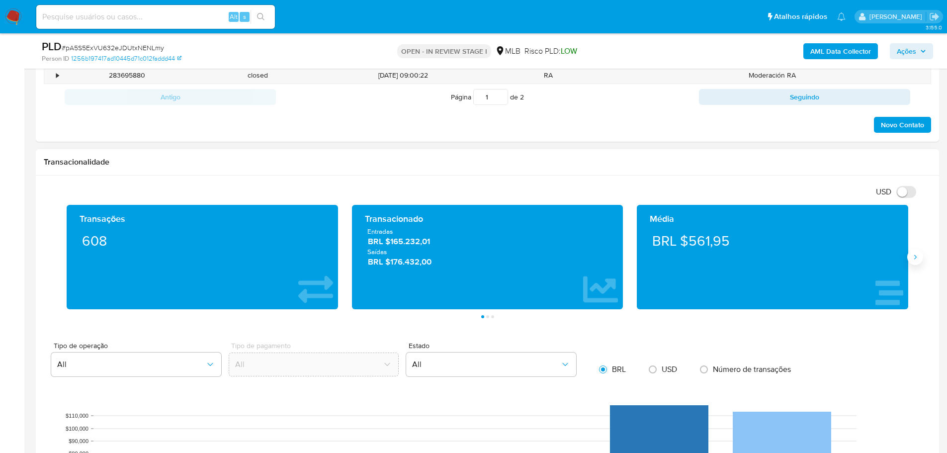
click at [914, 256] on icon "Siguiente" at bounding box center [915, 257] width 8 height 8
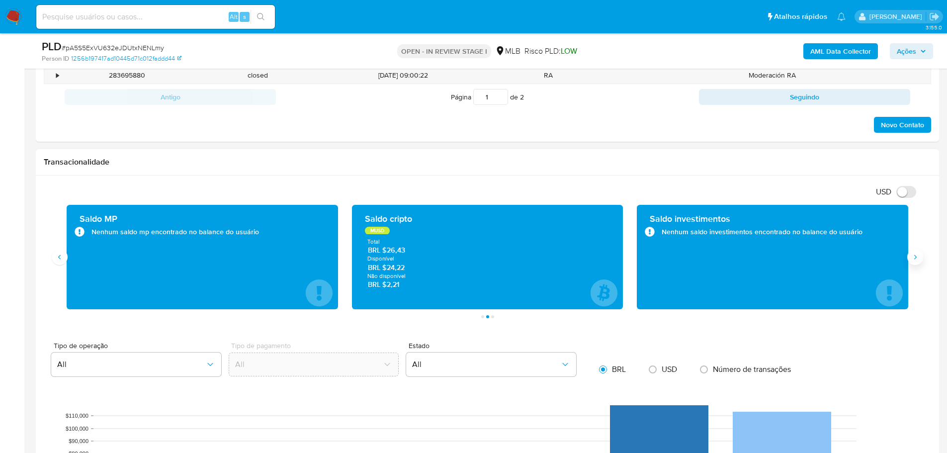
click at [914, 256] on icon "Siguiente" at bounding box center [915, 257] width 8 height 8
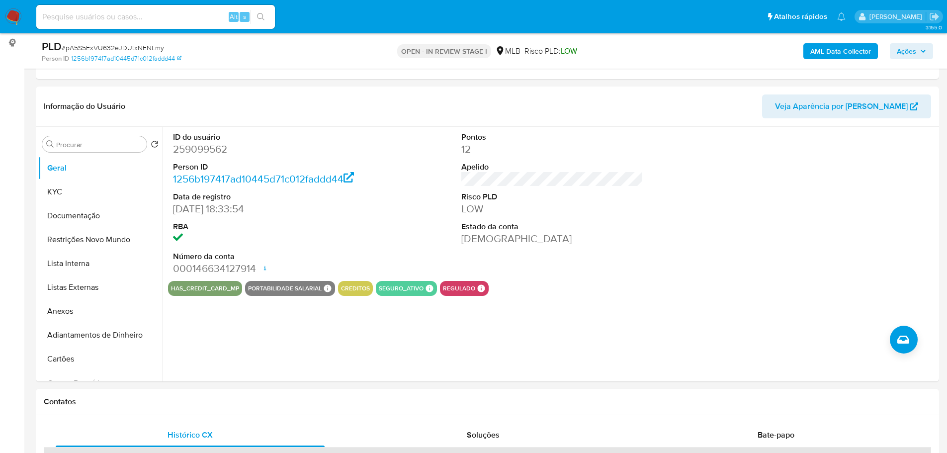
scroll to position [122, 0]
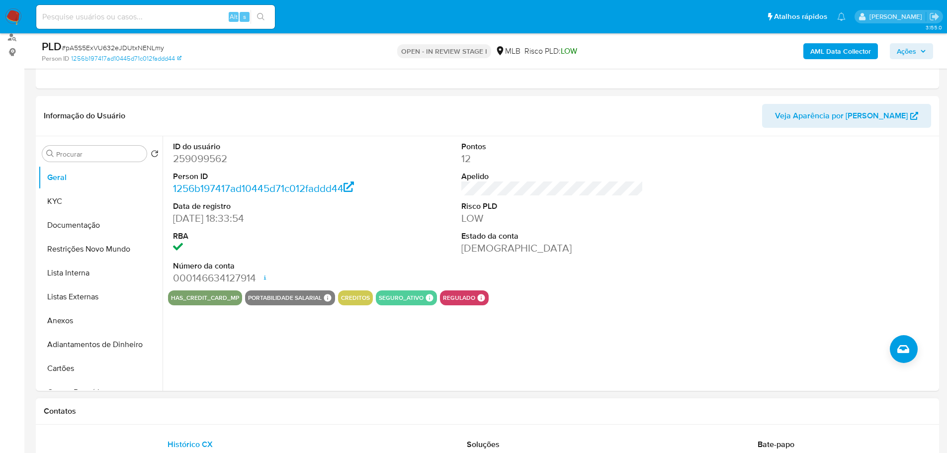
click at [193, 404] on div "Contatos" at bounding box center [487, 411] width 903 height 26
click at [66, 195] on button "KYC" at bounding box center [96, 201] width 116 height 24
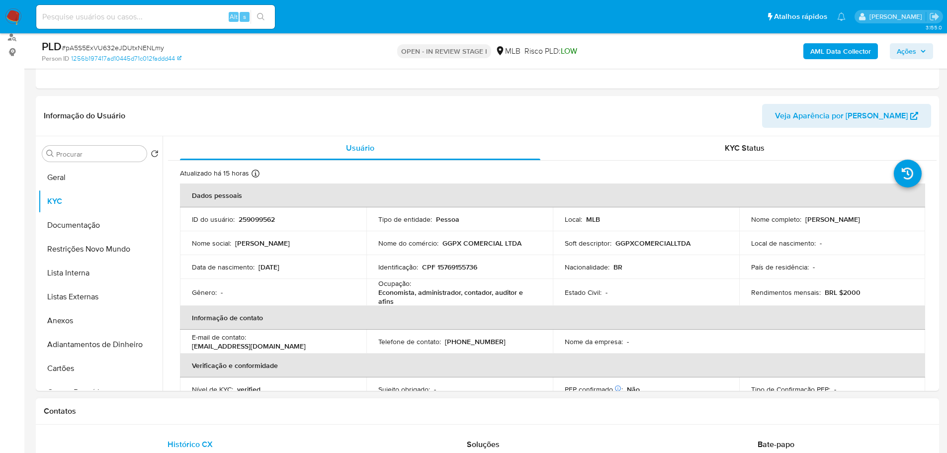
click at [880, 405] on div "Contatos" at bounding box center [487, 411] width 903 height 26
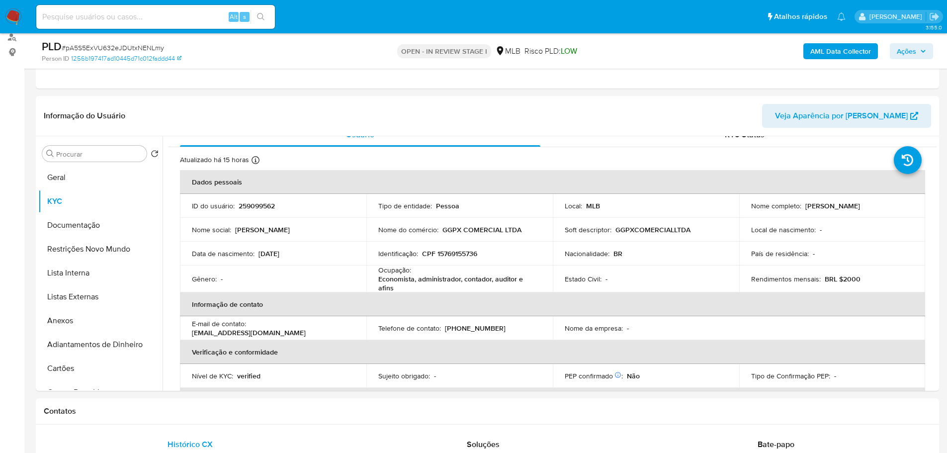
scroll to position [17, 0]
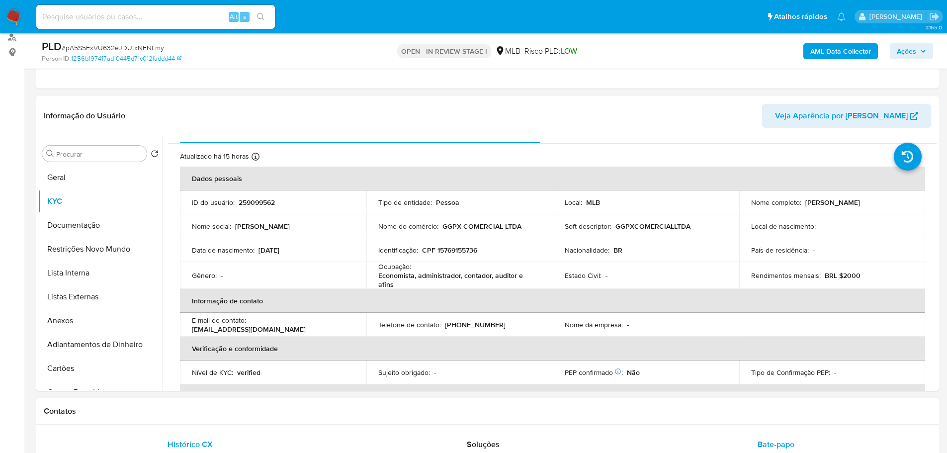
click at [635, 450] on button "Bate-papo" at bounding box center [775, 444] width 293 height 24
drag, startPoint x: 217, startPoint y: 409, endPoint x: 112, endPoint y: 296, distance: 153.7
click at [217, 409] on h1 "Contatos" at bounding box center [487, 411] width 887 height 10
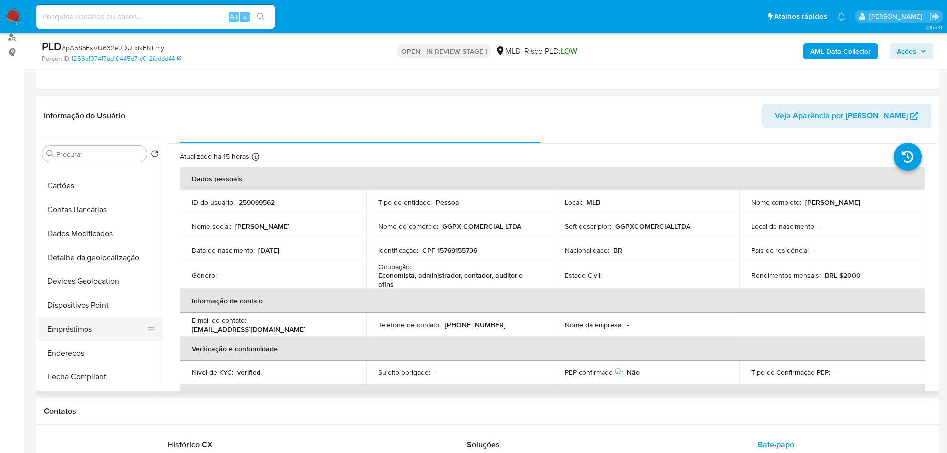
scroll to position [248, 0]
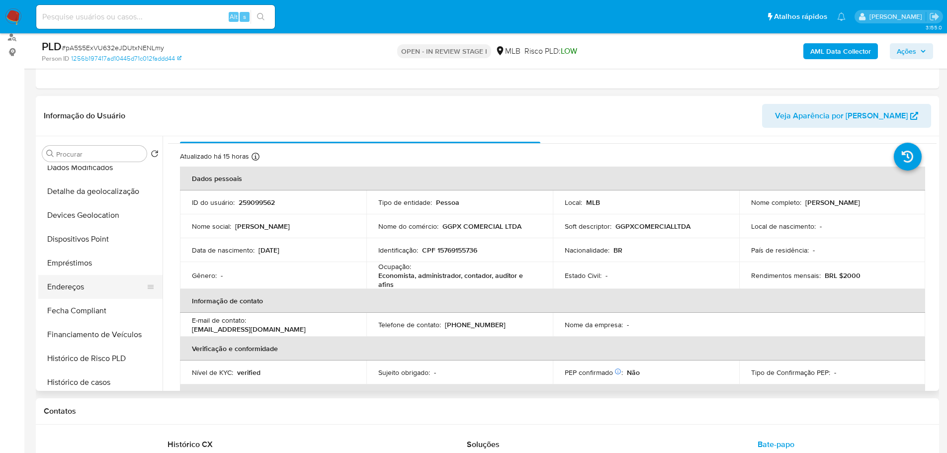
click at [83, 286] on button "Endereços" at bounding box center [96, 287] width 116 height 24
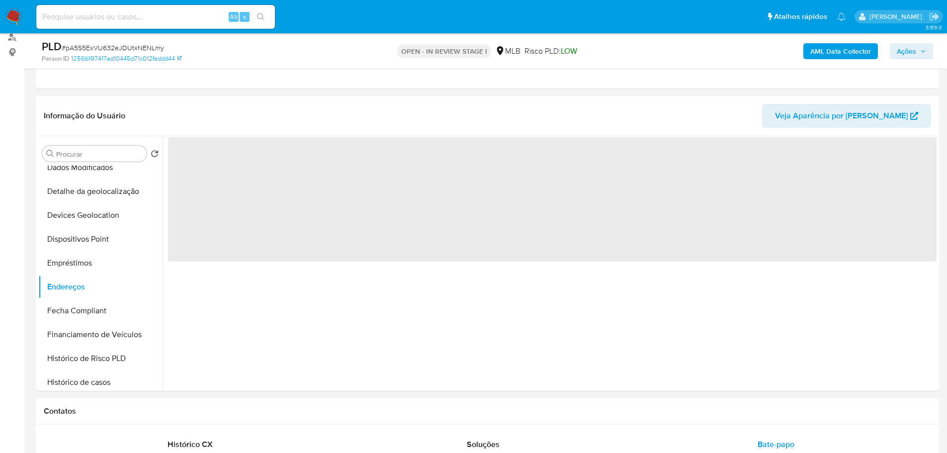
scroll to position [0, 0]
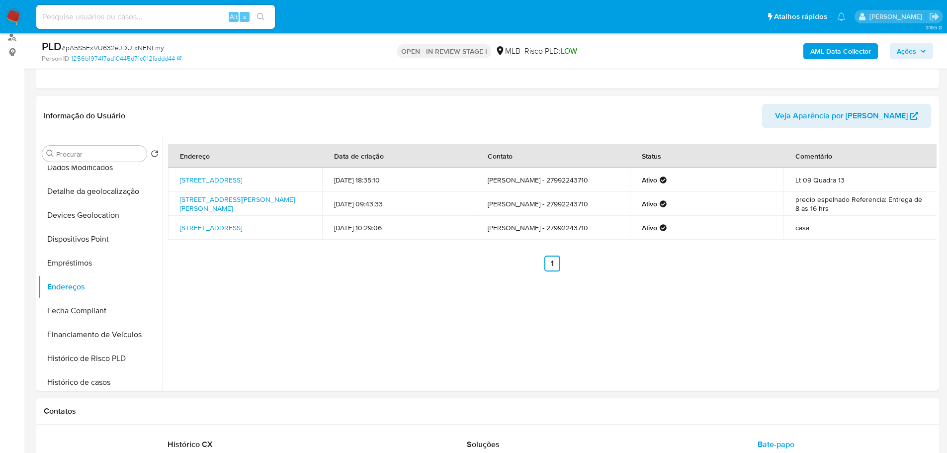
drag, startPoint x: 239, startPoint y: 423, endPoint x: 214, endPoint y: 414, distance: 26.4
click at [239, 423] on div "Contatos" at bounding box center [487, 411] width 903 height 26
click at [66, 197] on button "Detalhe da geolocalização" at bounding box center [96, 191] width 116 height 24
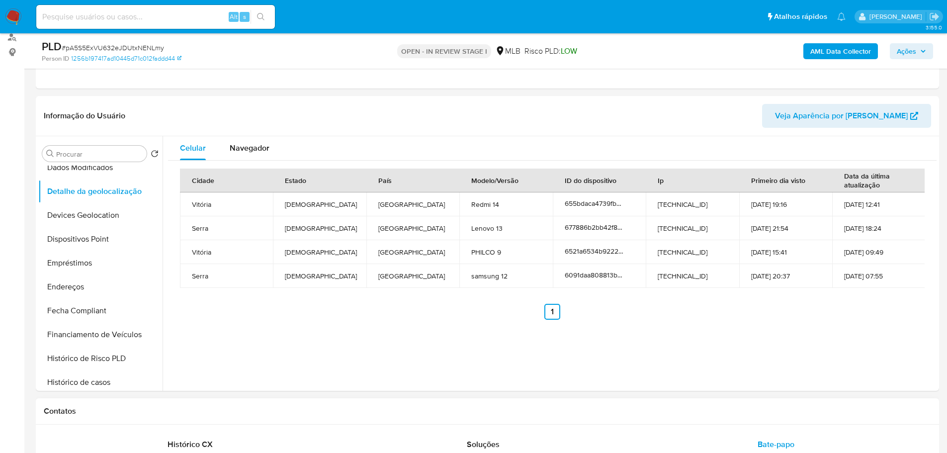
click at [164, 401] on div "Contatos" at bounding box center [487, 411] width 903 height 26
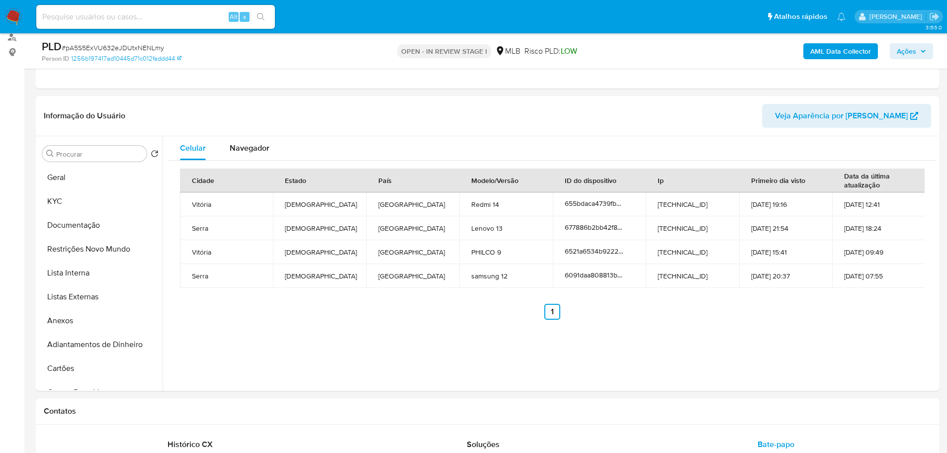
drag, startPoint x: 77, startPoint y: 245, endPoint x: 29, endPoint y: 267, distance: 53.4
click at [77, 245] on button "Restrições Novo Mundo" at bounding box center [100, 249] width 124 height 24
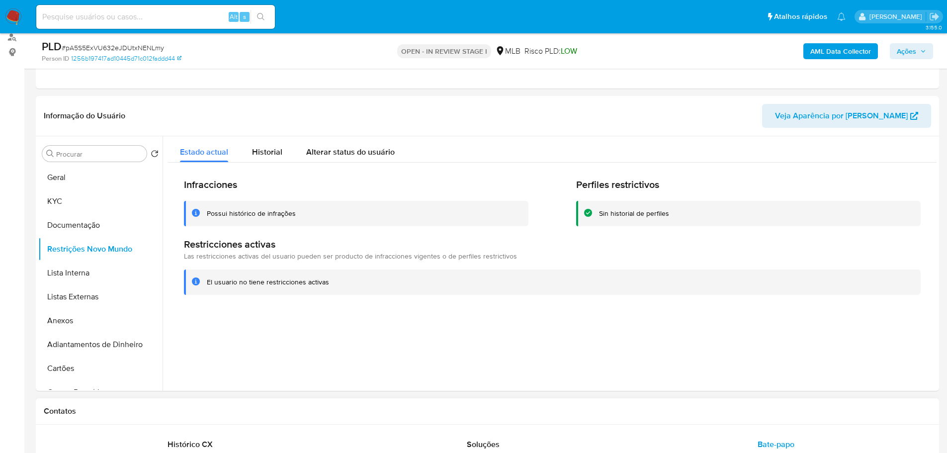
click at [197, 399] on div "Contatos" at bounding box center [487, 411] width 903 height 26
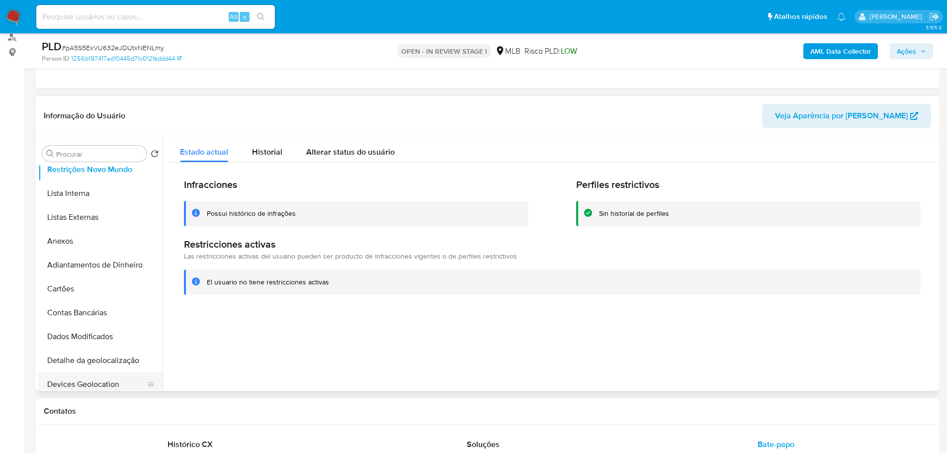
scroll to position [199, 0]
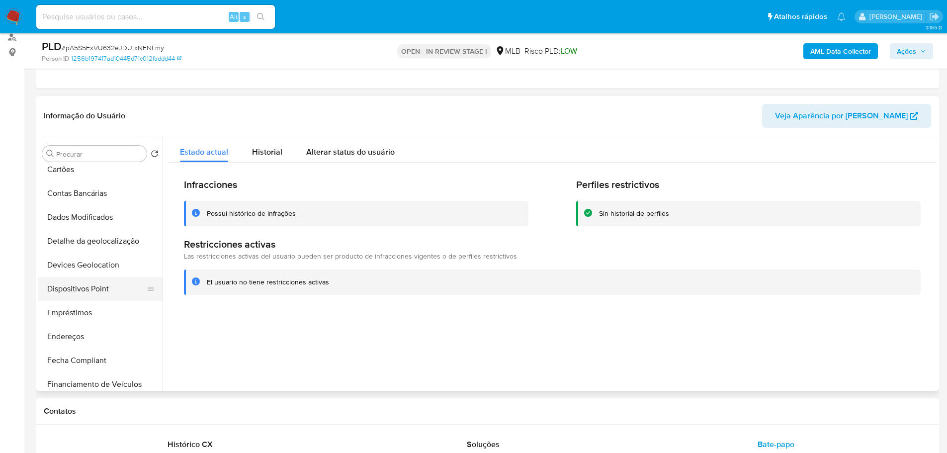
click at [99, 295] on button "Dispositivos Point" at bounding box center [96, 289] width 116 height 24
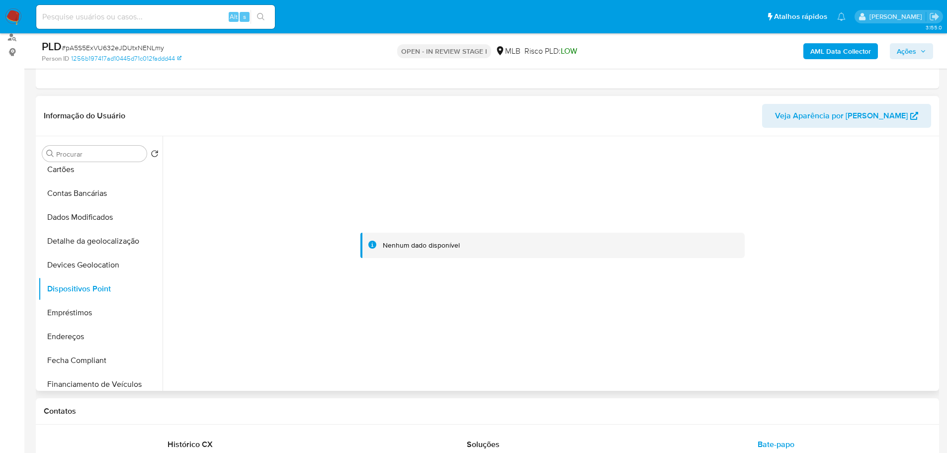
drag, startPoint x: 478, startPoint y: 410, endPoint x: 431, endPoint y: 338, distance: 86.6
click at [478, 410] on h1 "Contatos" at bounding box center [487, 411] width 887 height 10
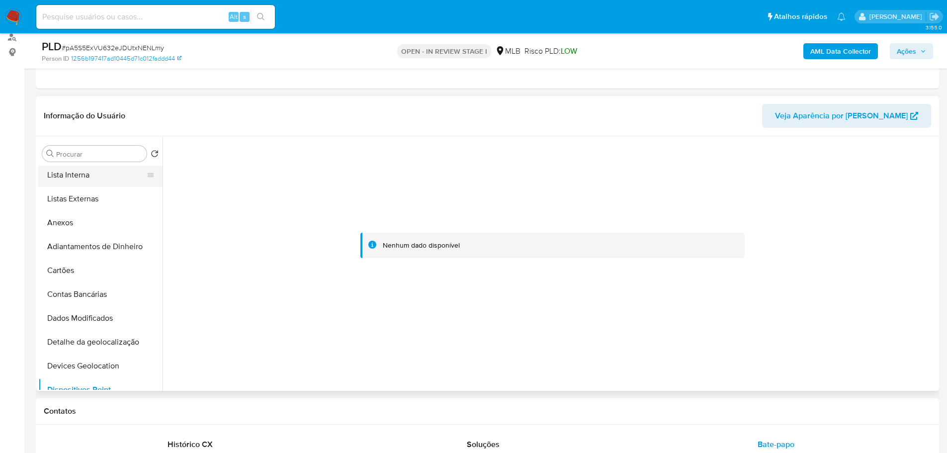
scroll to position [0, 0]
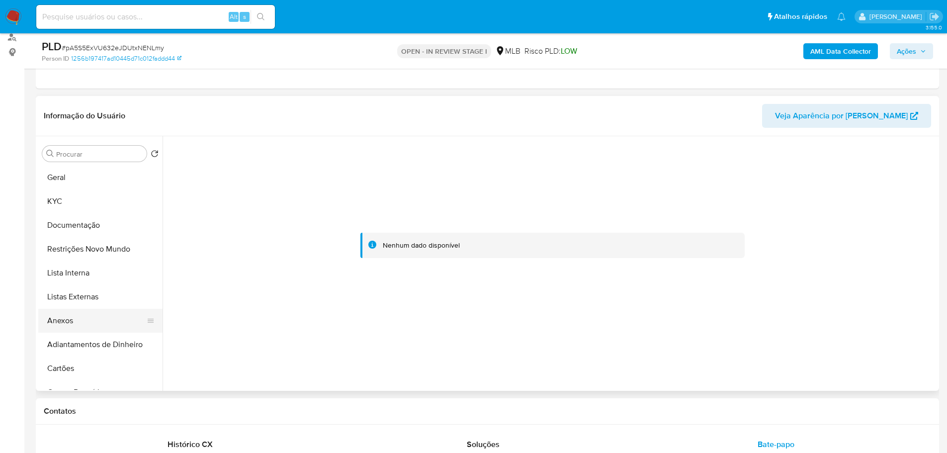
click at [74, 324] on button "Anexos" at bounding box center [96, 321] width 116 height 24
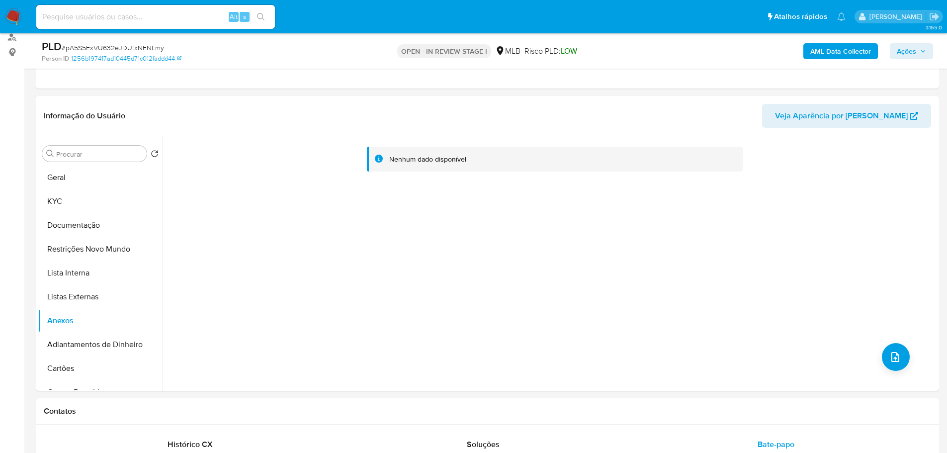
click at [838, 60] on div "AML Data Collector Ações" at bounding box center [786, 50] width 294 height 23
click at [837, 55] on b "AML Data Collector" at bounding box center [840, 51] width 61 height 16
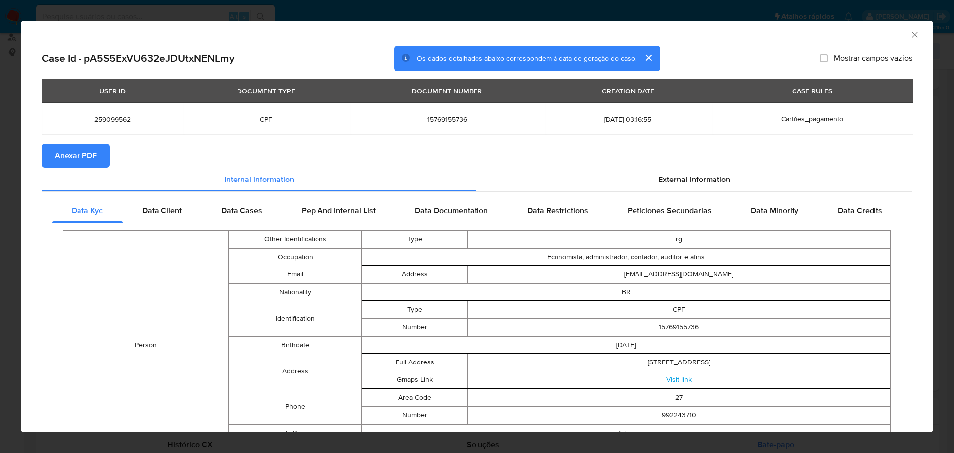
click at [81, 155] on span "Anexar PDF" at bounding box center [76, 156] width 42 height 22
click at [913, 32] on div "AML Data Collector" at bounding box center [477, 33] width 912 height 25
click at [912, 33] on icon "Fechar a janela" at bounding box center [914, 34] width 5 height 5
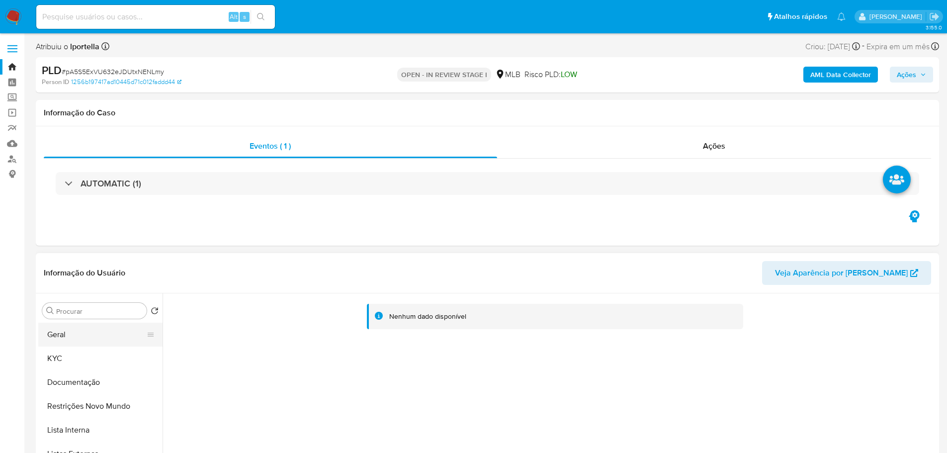
click at [80, 331] on button "Geral" at bounding box center [96, 335] width 116 height 24
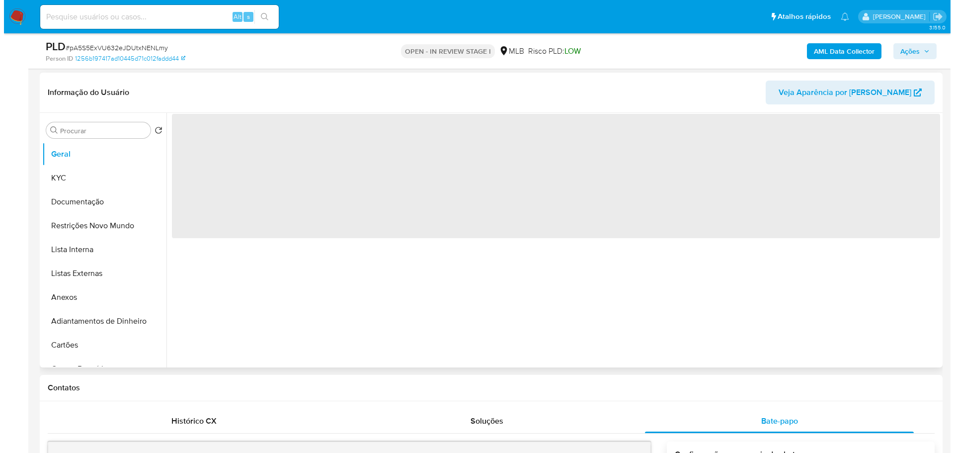
scroll to position [149, 0]
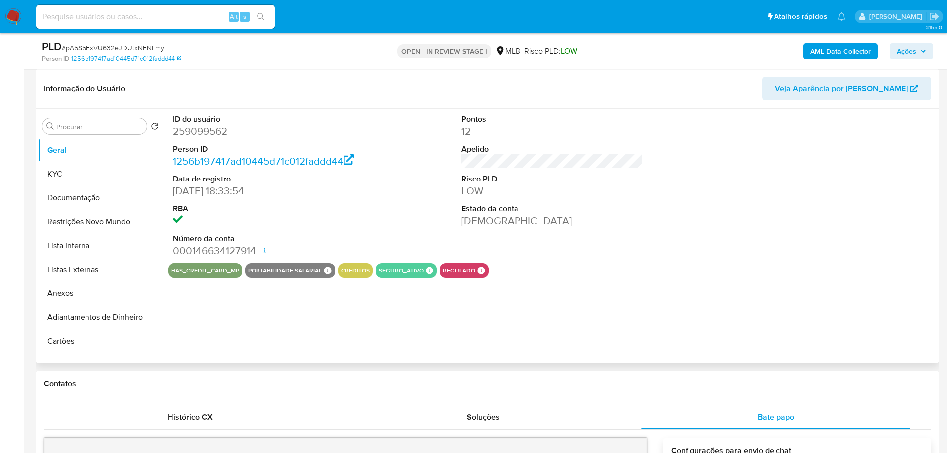
click at [201, 137] on dd "259099562" at bounding box center [264, 131] width 182 height 14
copy dd "259099562"
click at [900, 47] on span "Ações" at bounding box center [906, 51] width 19 height 16
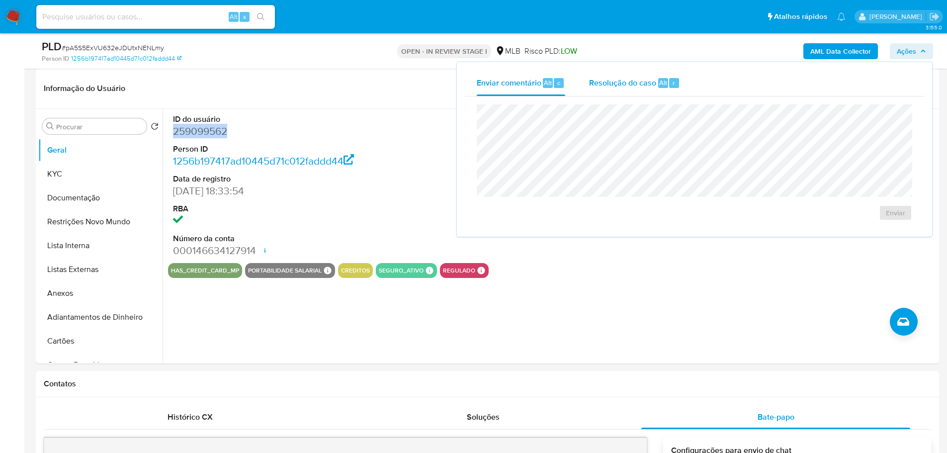
click at [641, 84] on span "Resolução do caso" at bounding box center [622, 82] width 67 height 11
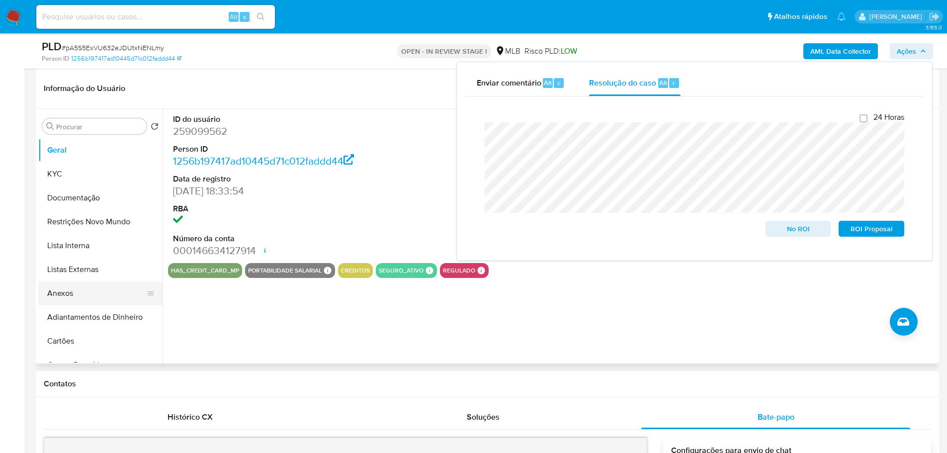
click at [73, 297] on button "Anexos" at bounding box center [96, 293] width 116 height 24
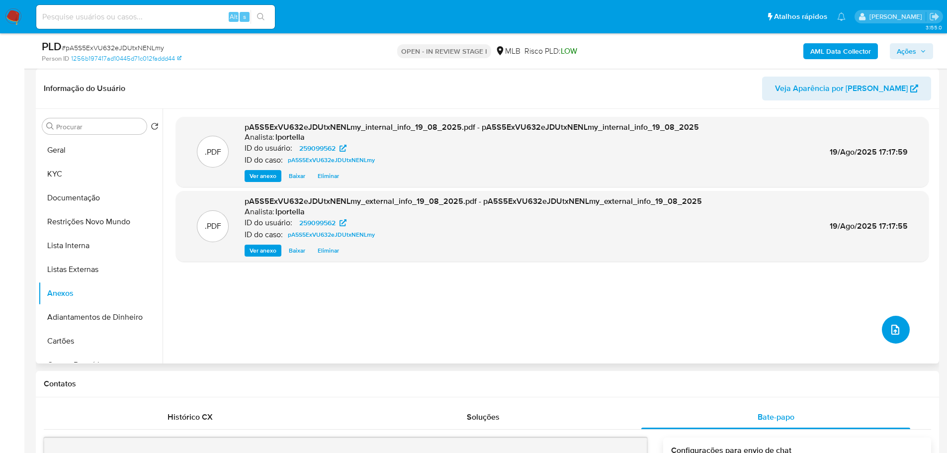
click at [888, 322] on button "upload-file" at bounding box center [896, 330] width 28 height 28
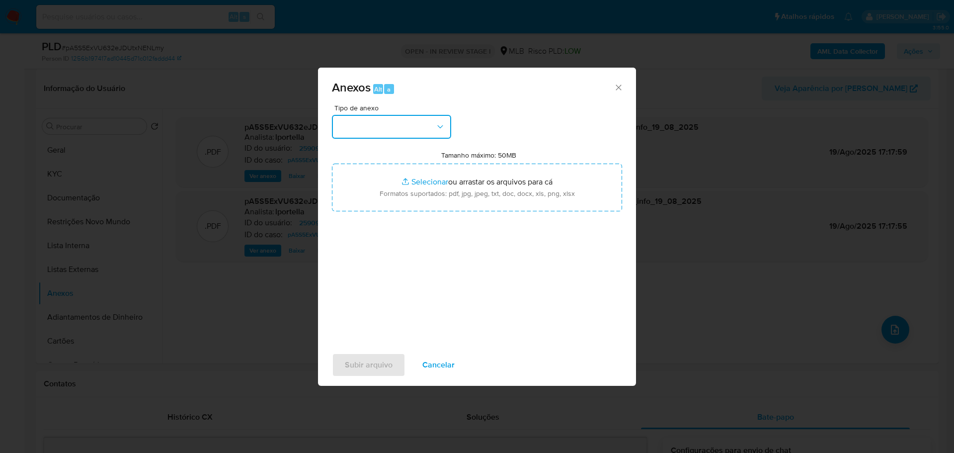
click at [356, 127] on button "button" at bounding box center [391, 127] width 119 height 24
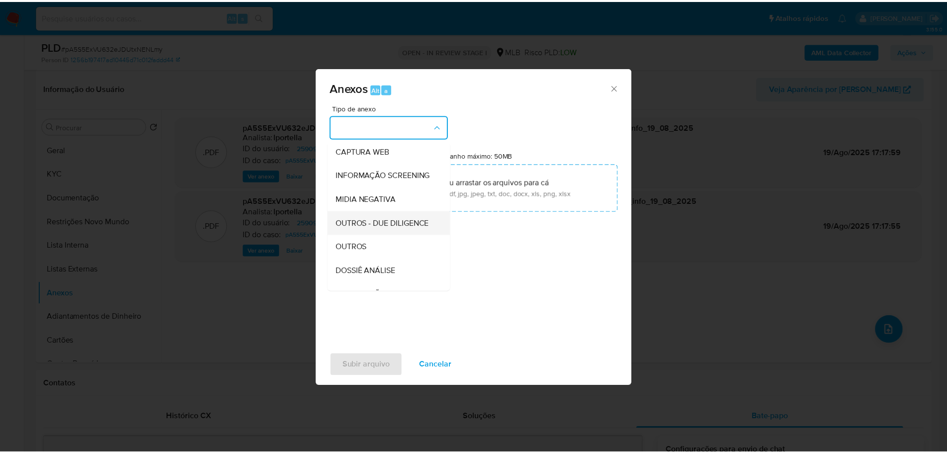
scroll to position [153, 0]
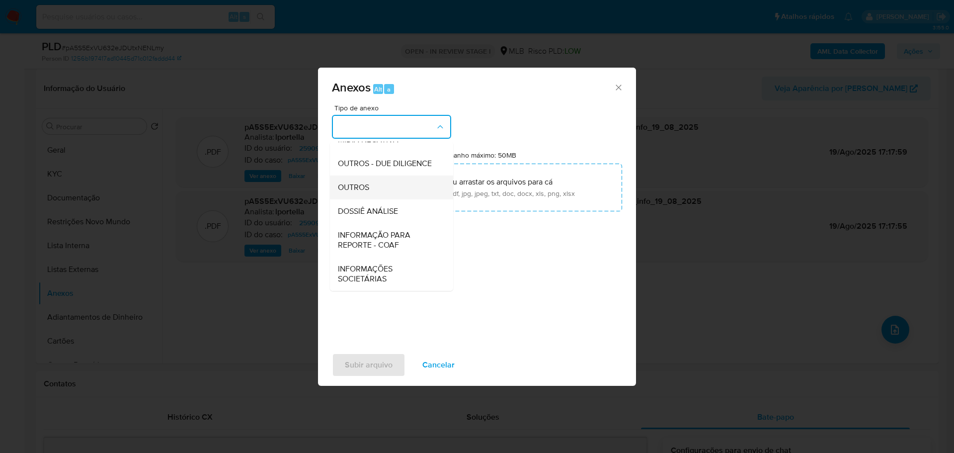
click at [367, 182] on span "OUTROS" at bounding box center [353, 187] width 31 height 10
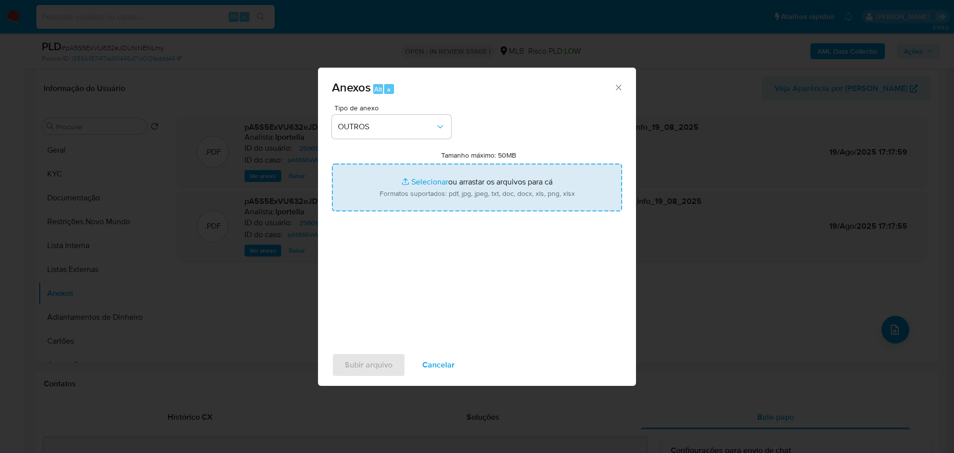
type input "C:\fakepath\SAR - XXXX_XX - CPF 15769155736 - BARBARA CUNHA RODRIGUES .pdf"
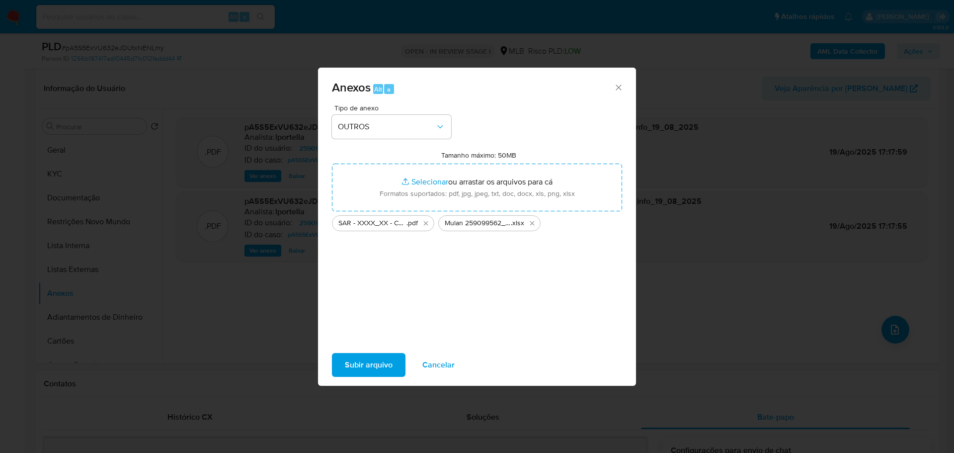
click at [390, 364] on span "Subir arquivo" at bounding box center [369, 365] width 48 height 22
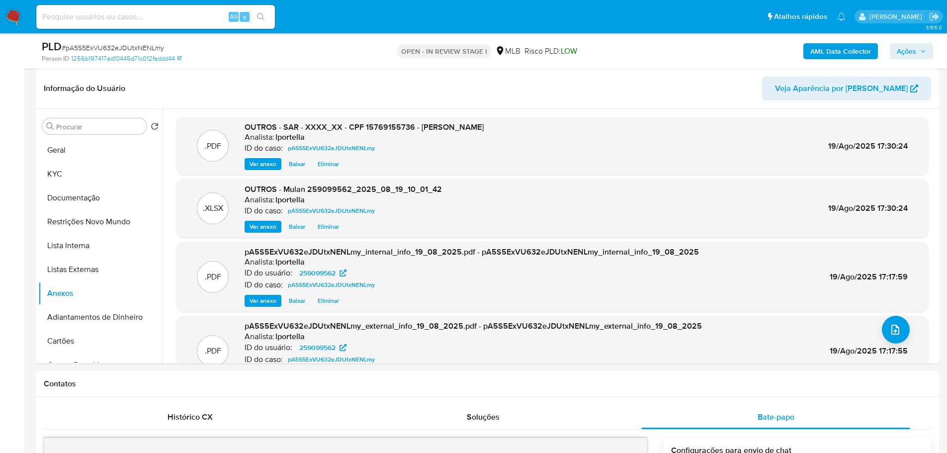
drag, startPoint x: 920, startPoint y: 53, endPoint x: 915, endPoint y: 54, distance: 5.1
click at [920, 53] on icon "button" at bounding box center [923, 51] width 6 height 6
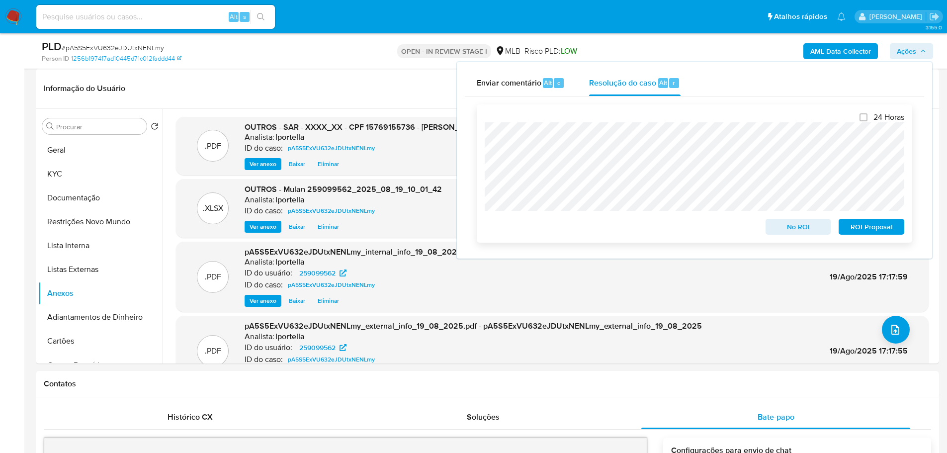
click at [860, 230] on span "ROI Proposal" at bounding box center [871, 227] width 52 height 14
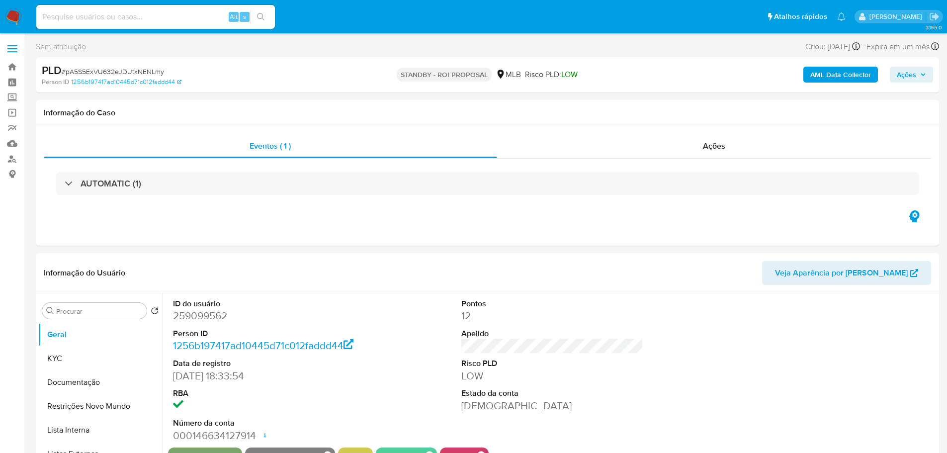
select select "10"
click at [102, 73] on span "# pA5S5ExVU632eJDUtxNENLmy" at bounding box center [113, 72] width 102 height 10
copy span "pA5S5ExVU632eJDUtxNENLmy"
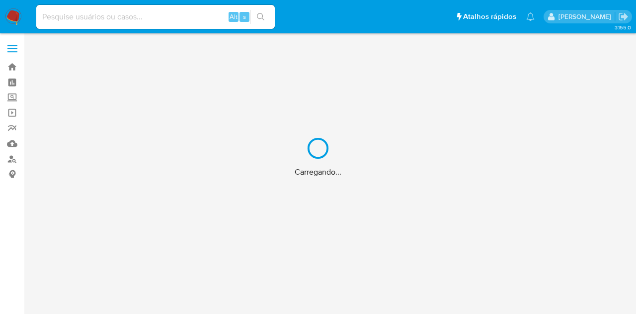
click at [142, 24] on div "Carregando..." at bounding box center [318, 157] width 636 height 314
click at [131, 18] on div "Carregando..." at bounding box center [318, 157] width 636 height 314
click at [126, 16] on div "Carregando..." at bounding box center [318, 157] width 636 height 314
click at [115, 15] on div "Carregando..." at bounding box center [318, 157] width 636 height 314
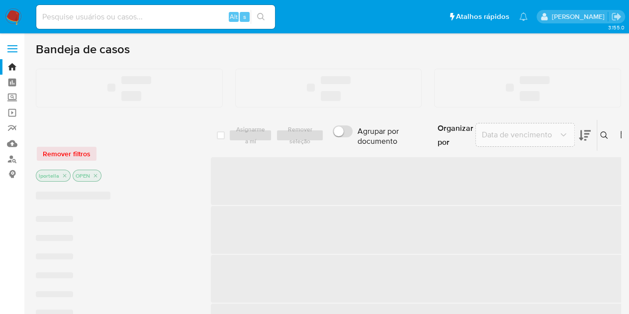
click at [101, 13] on input at bounding box center [155, 16] width 239 height 13
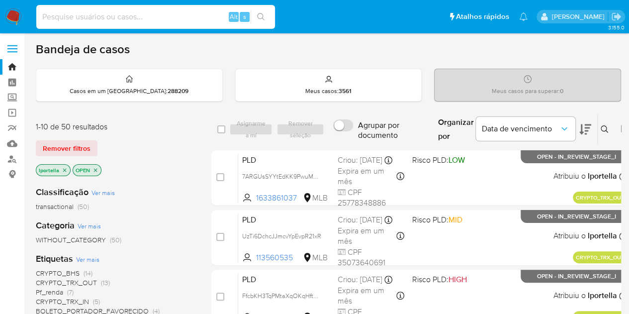
paste input "pA5S5ExVU632eJDUtxNENLmy"
type input "pA5S5ExVU632eJDUtxNENLmy"
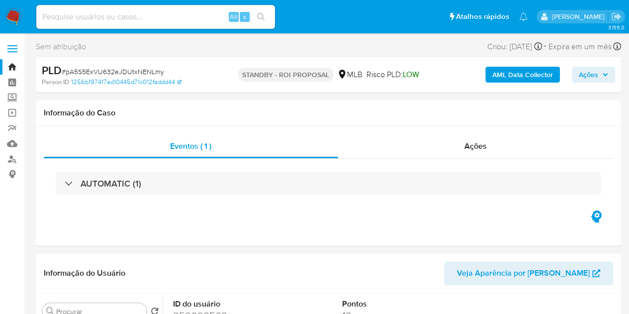
select select "10"
